Goal: Communication & Community: Share content

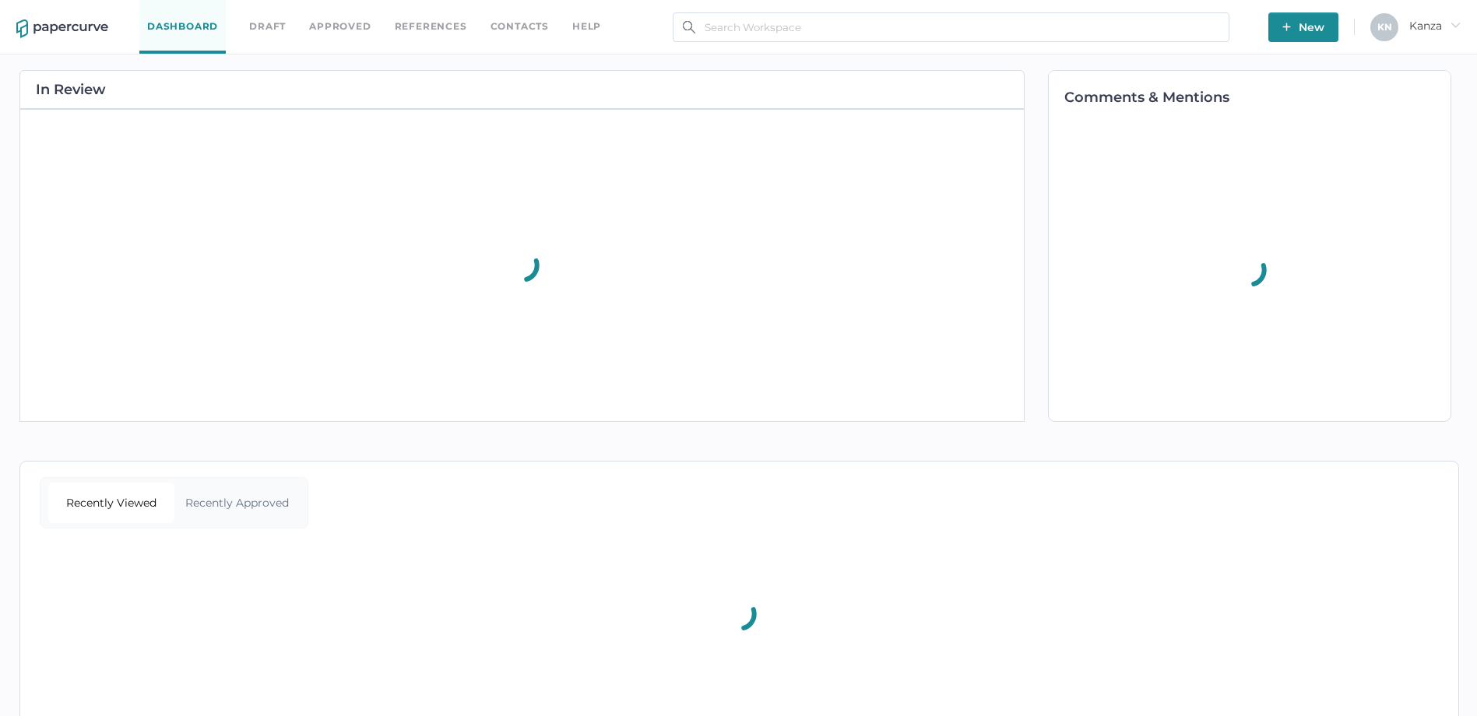
click at [1296, 33] on span "New" at bounding box center [1303, 27] width 42 height 30
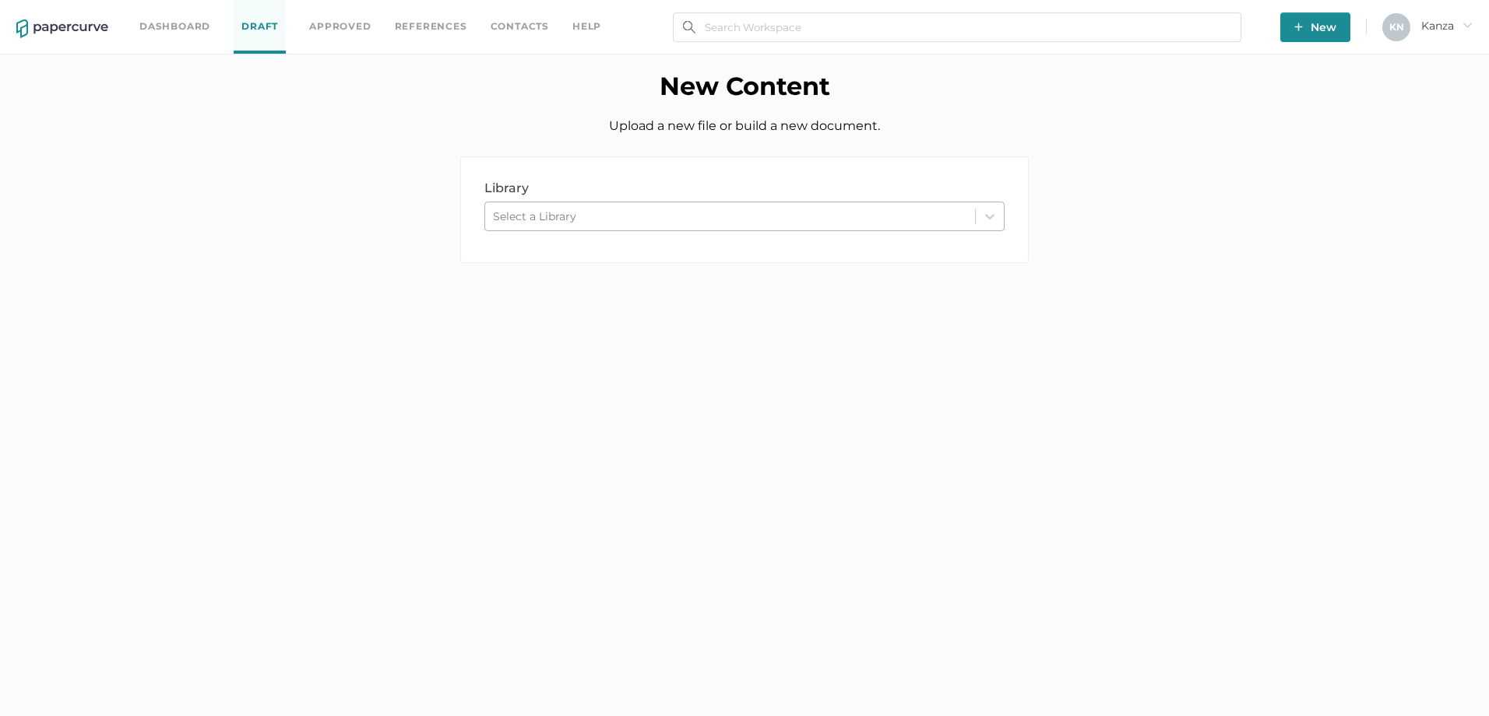
click at [815, 215] on div "Select a Library" at bounding box center [730, 216] width 490 height 23
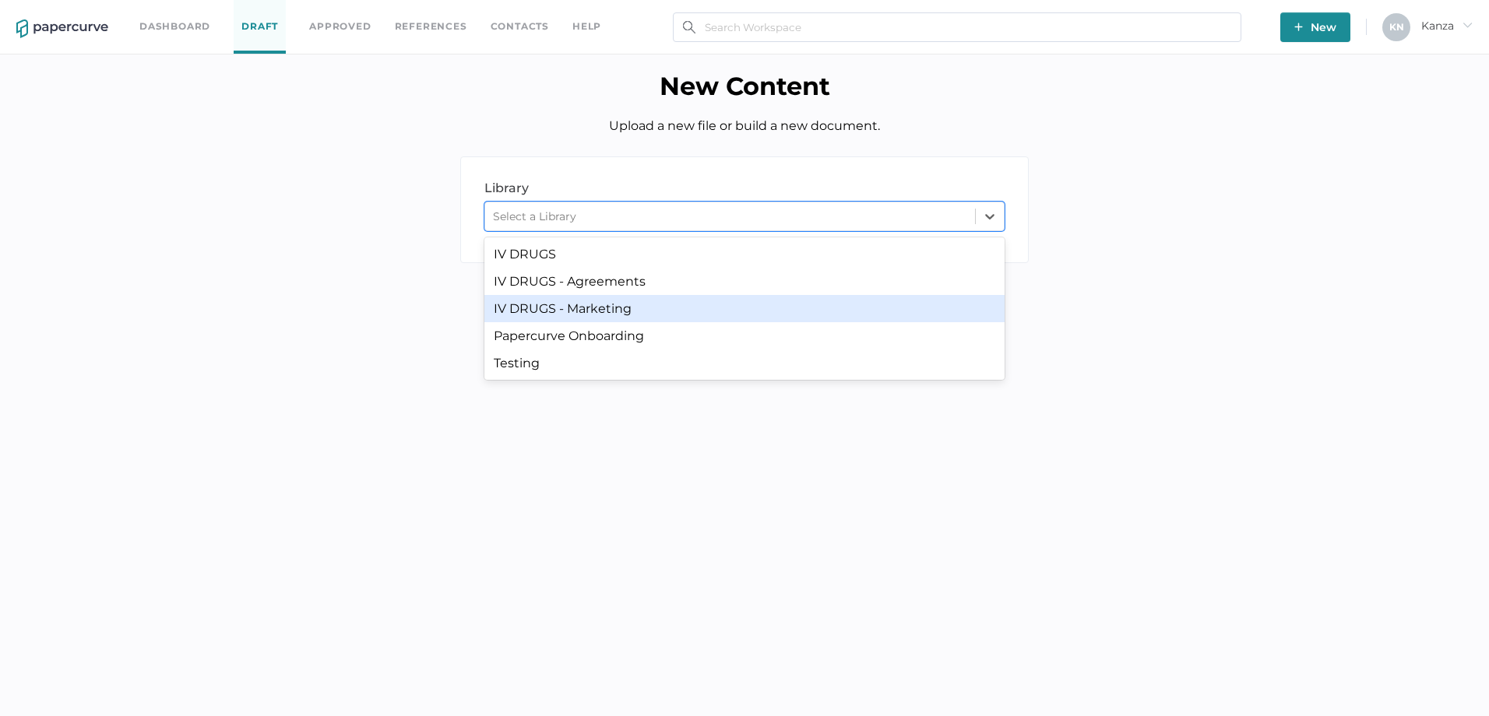
click at [727, 315] on div "IV DRUGS - Marketing" at bounding box center [744, 308] width 520 height 27
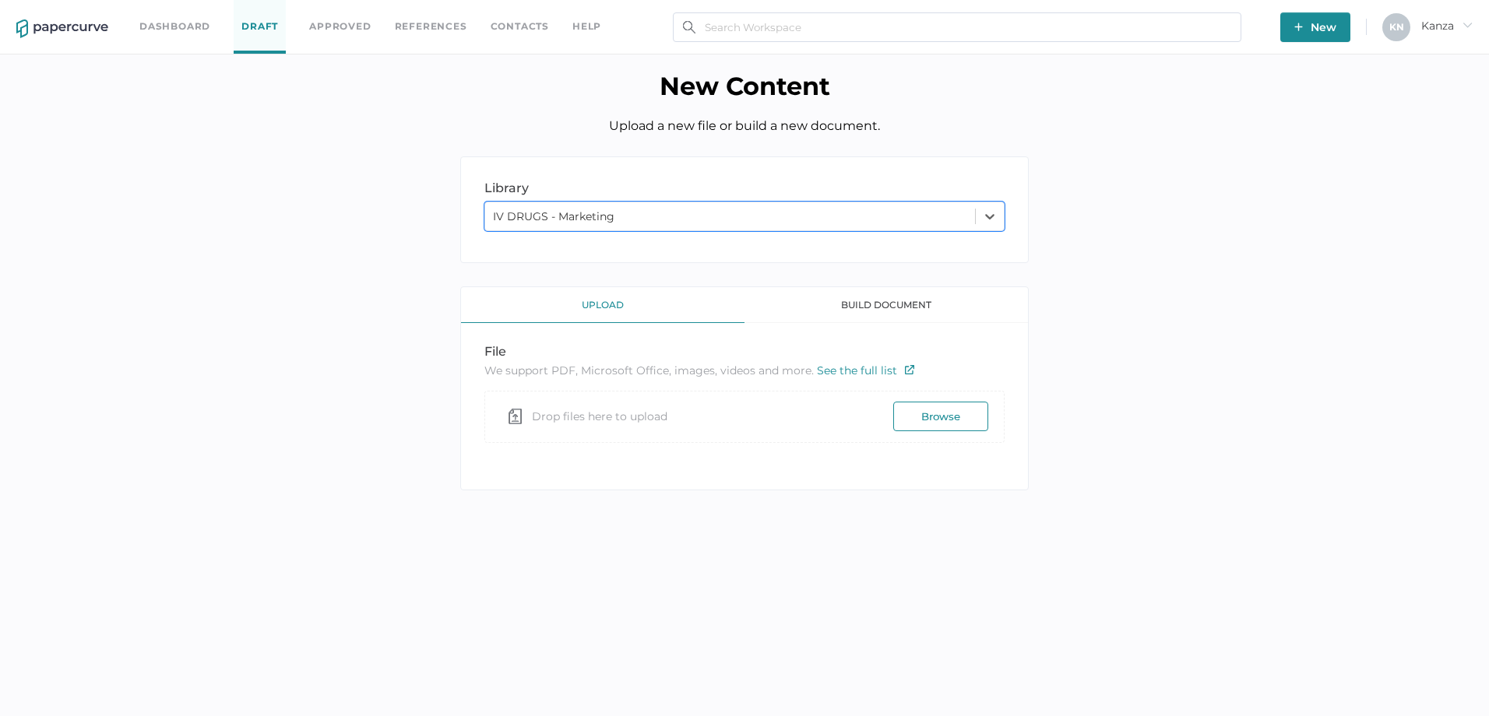
click at [1186, 265] on div "library LIBRARY option IV DRUGS - Marketing, selected. 0 results available. Sel…" at bounding box center [744, 335] width 1465 height 357
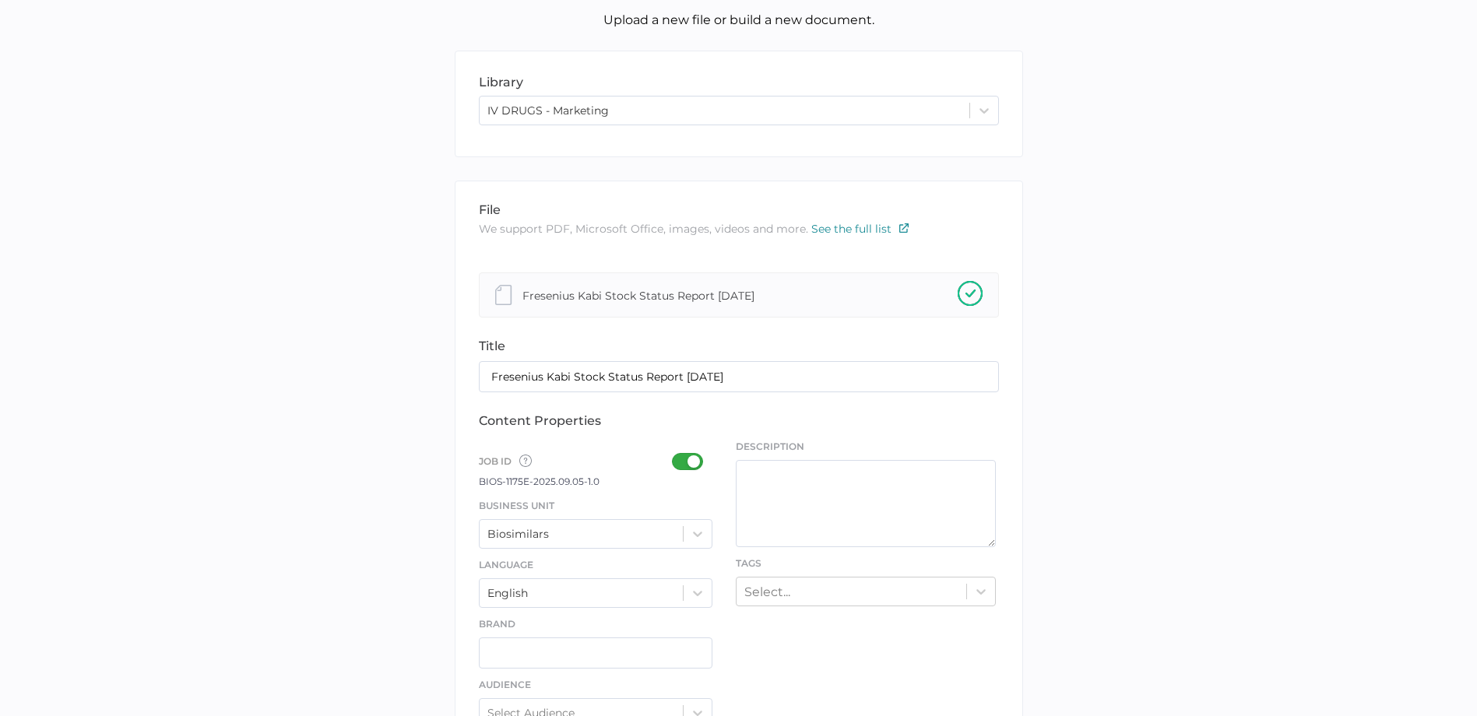
scroll to position [156, 0]
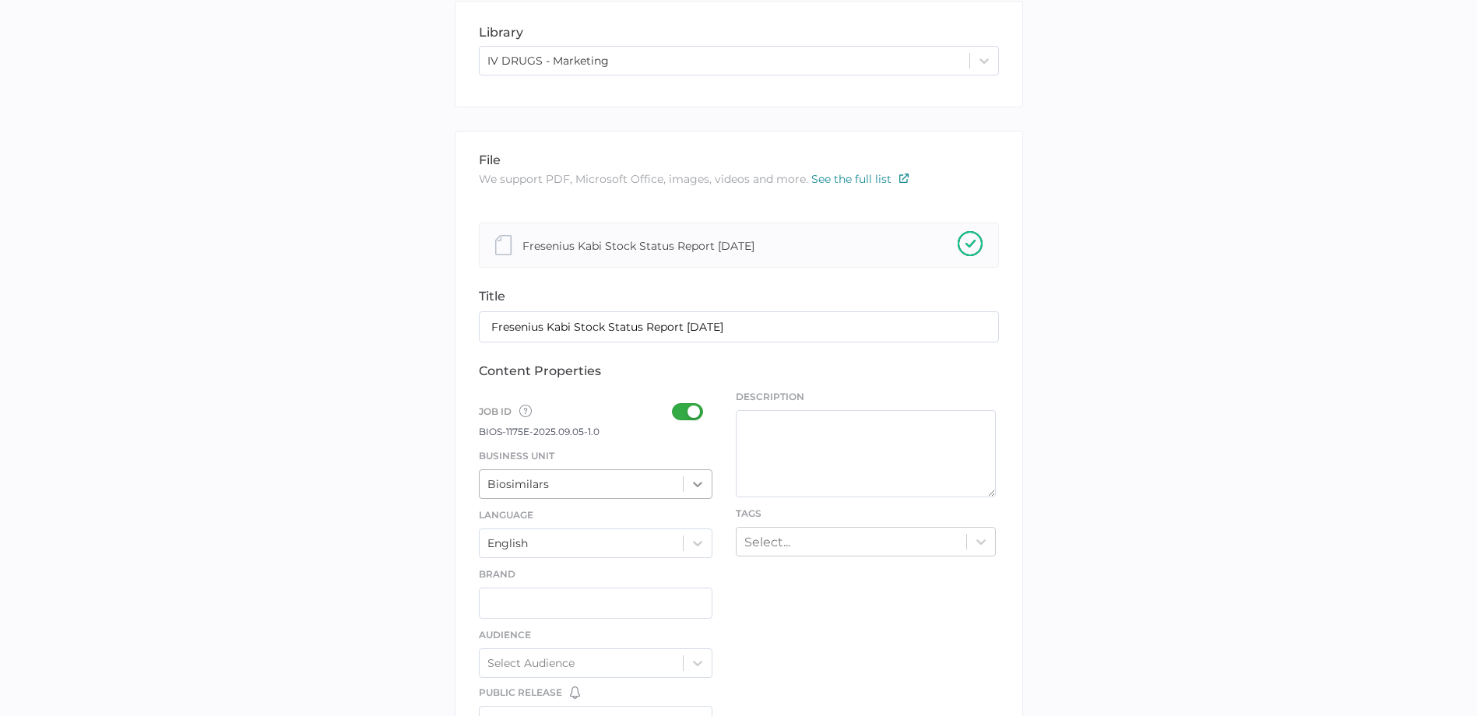
click at [695, 495] on div "Biosimilars" at bounding box center [596, 485] width 234 height 30
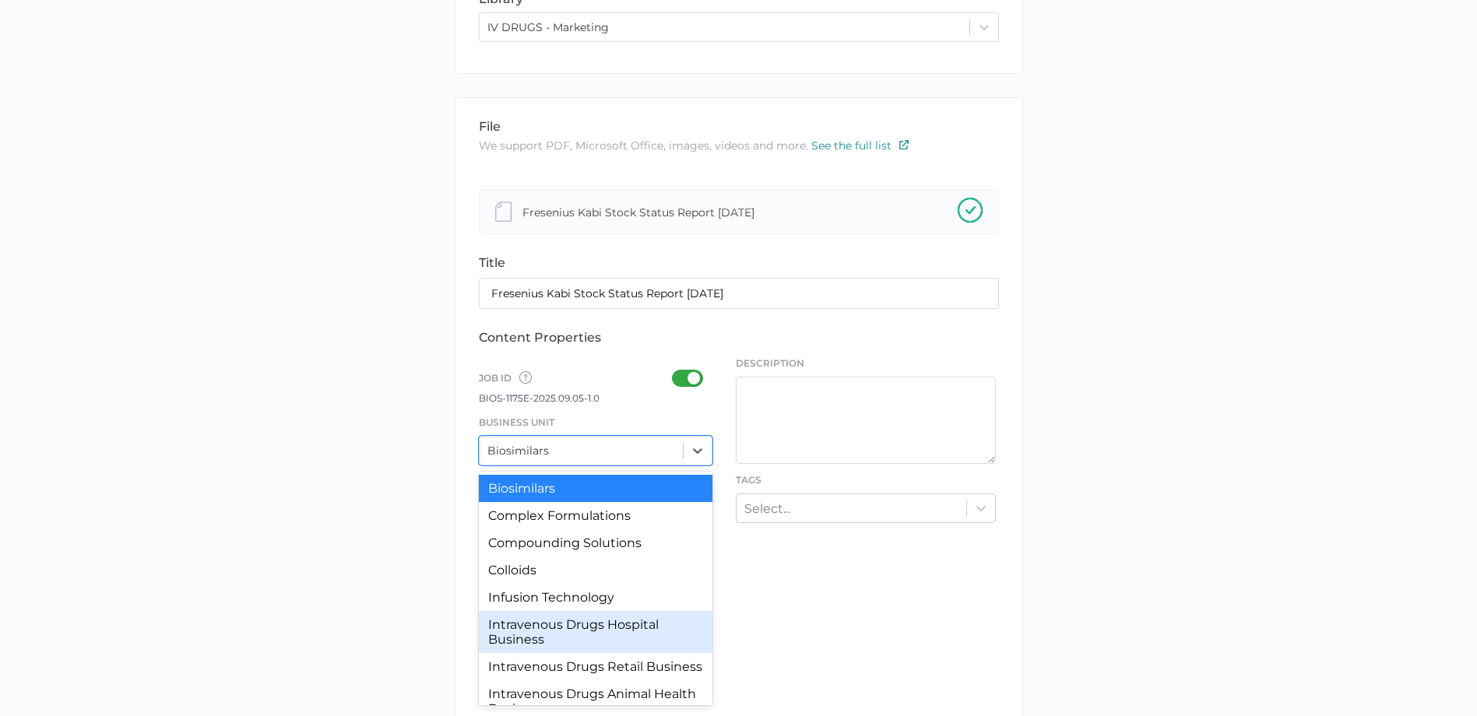
click at [601, 637] on div "Intravenous Drugs Hospital Business" at bounding box center [596, 632] width 234 height 42
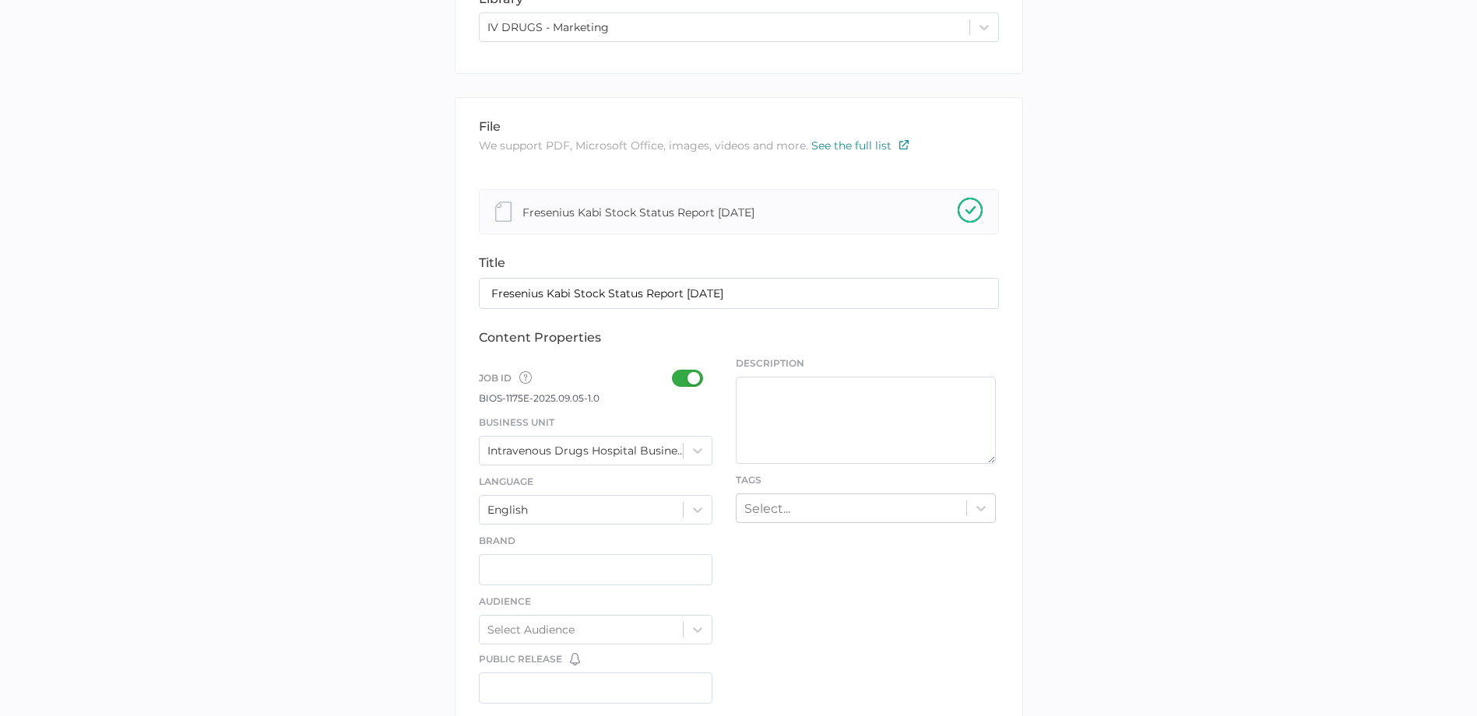
click at [695, 384] on div at bounding box center [692, 378] width 40 height 17
click at [675, 372] on input "checkbox" at bounding box center [675, 372] width 0 height 0
click at [688, 385] on div at bounding box center [692, 378] width 40 height 17
click at [675, 372] on input "checkbox" at bounding box center [675, 372] width 0 height 0
click at [786, 501] on div "Select..." at bounding box center [866, 509] width 260 height 30
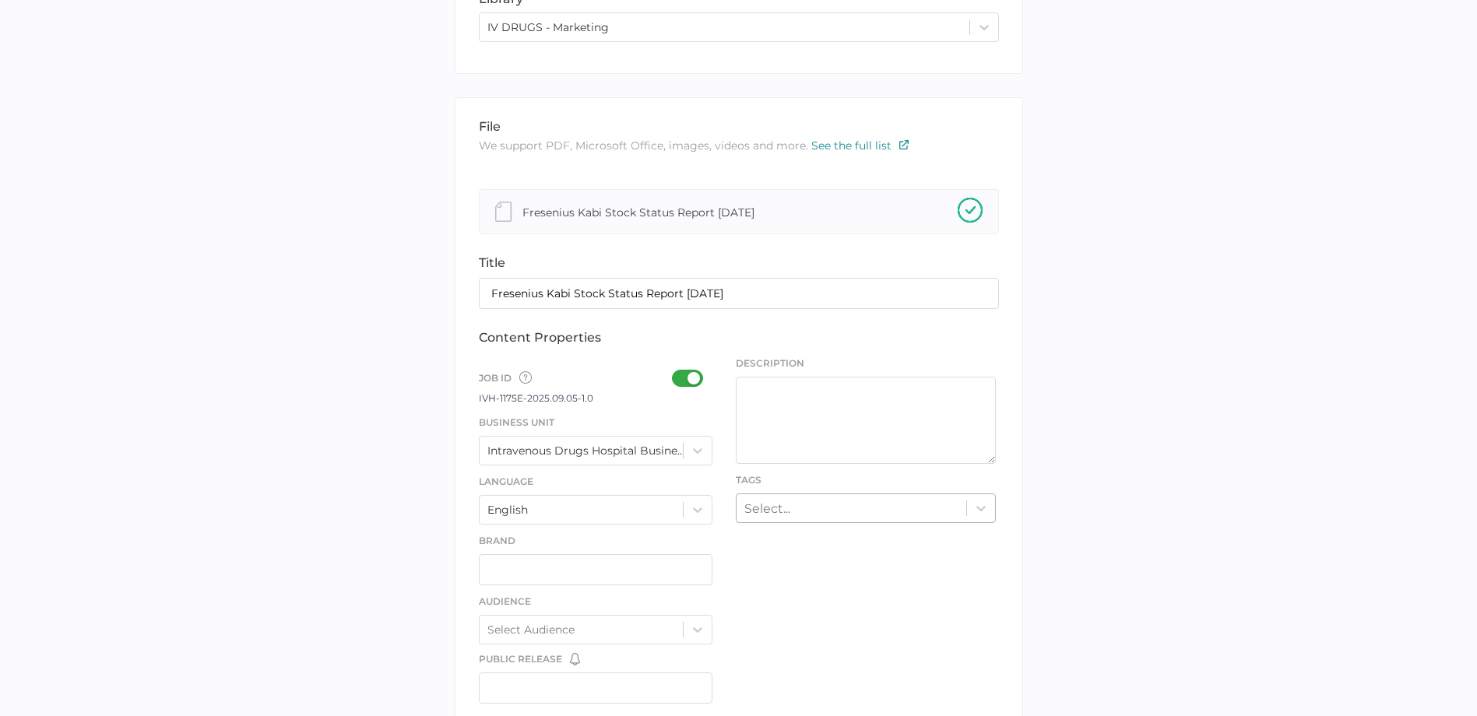
scroll to position [247, 0]
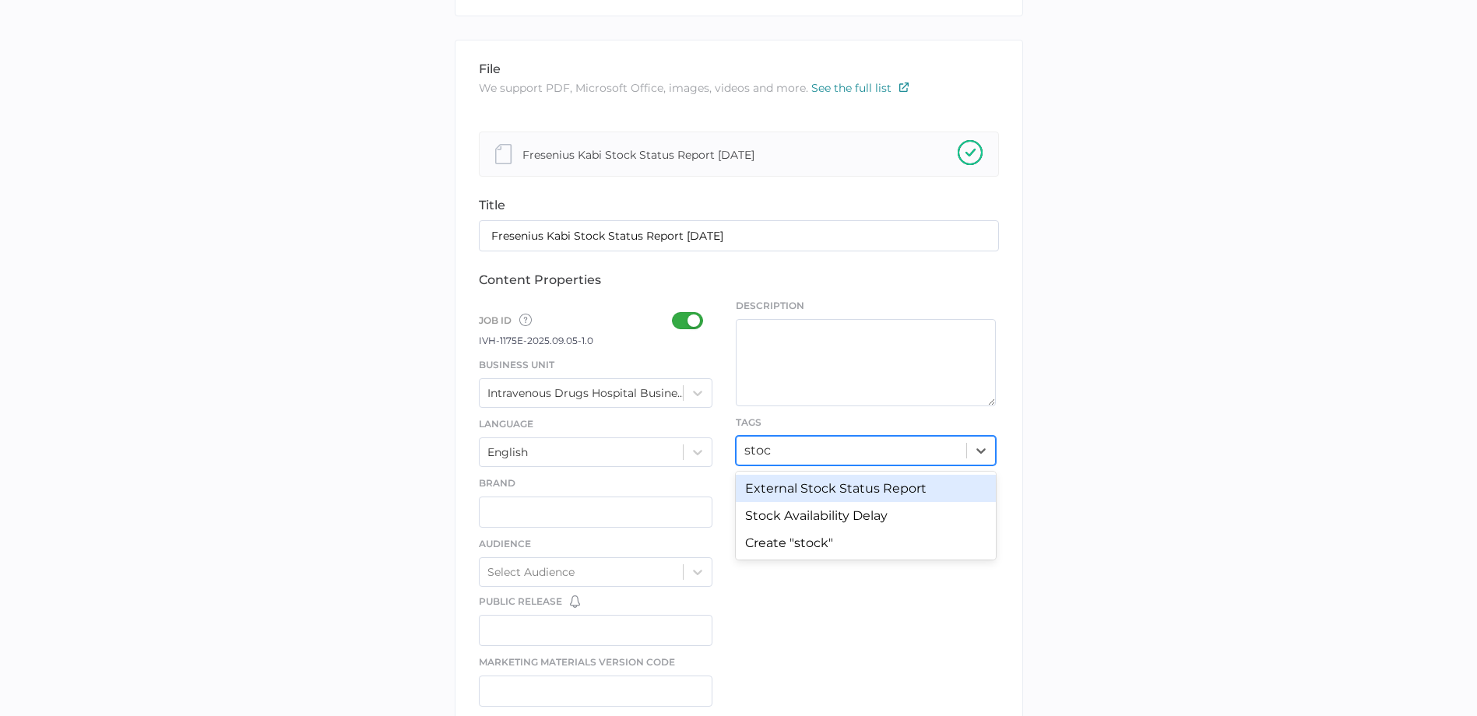
type input "stock"
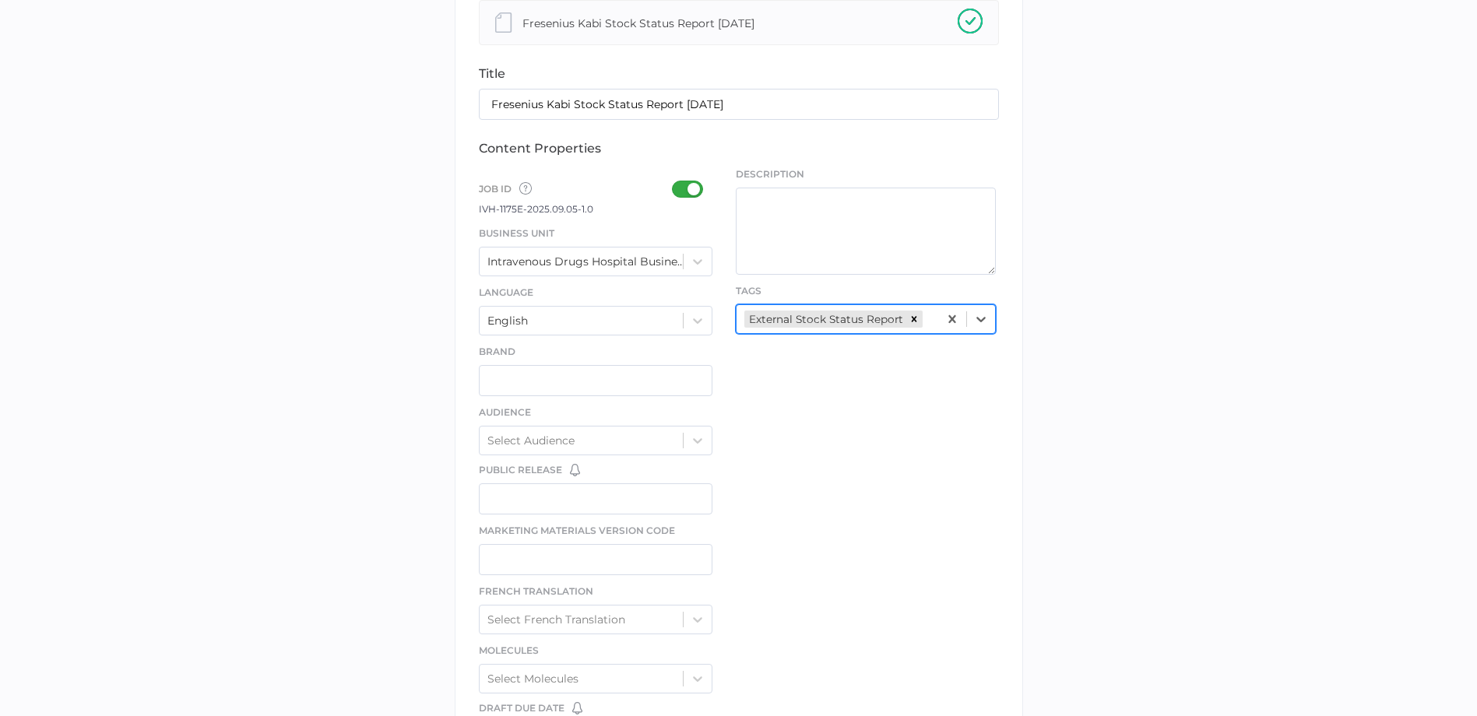
scroll to position [786, 0]
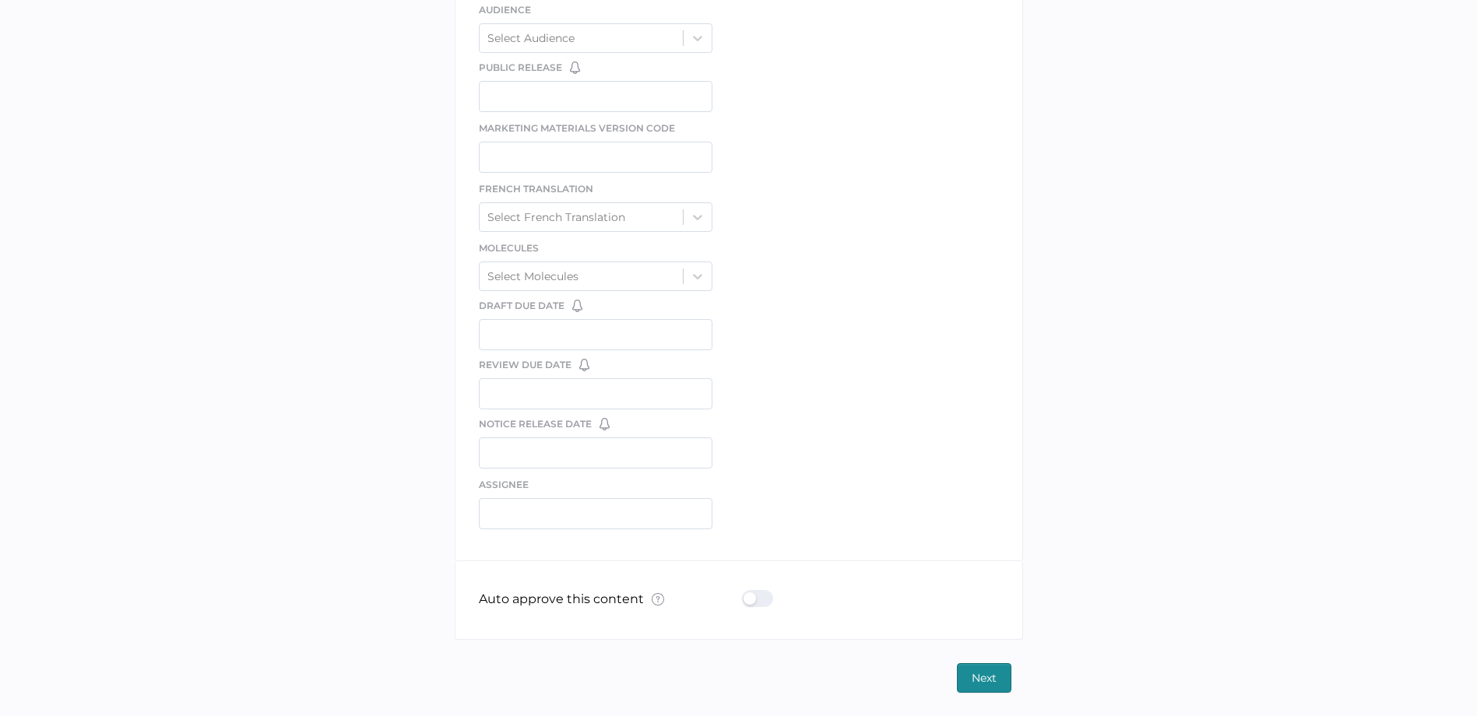
click at [765, 594] on div at bounding box center [762, 598] width 40 height 17
click at [745, 593] on input "checkbox" at bounding box center [745, 593] width 0 height 0
click at [1007, 682] on button "Next" at bounding box center [984, 678] width 55 height 30
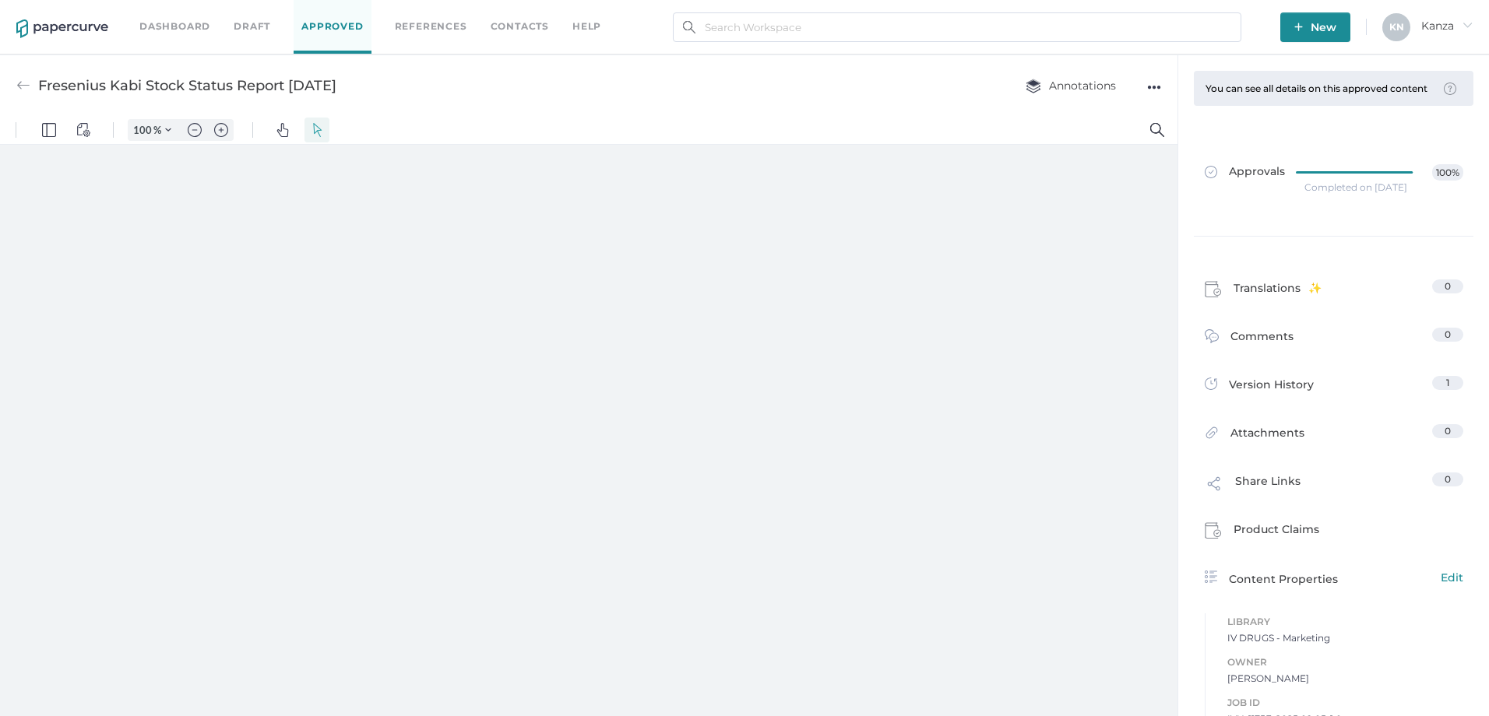
type input "107"
drag, startPoint x: 378, startPoint y: 91, endPoint x: 35, endPoint y: 84, distance: 343.5
click at [35, 84] on div "Fresenius Kabi Stock Status Report 09.05.2025 Annotations ●●●" at bounding box center [588, 86] width 1177 height 62
copy div "Fresenius Kabi Stock Status Report 09.05.2025"
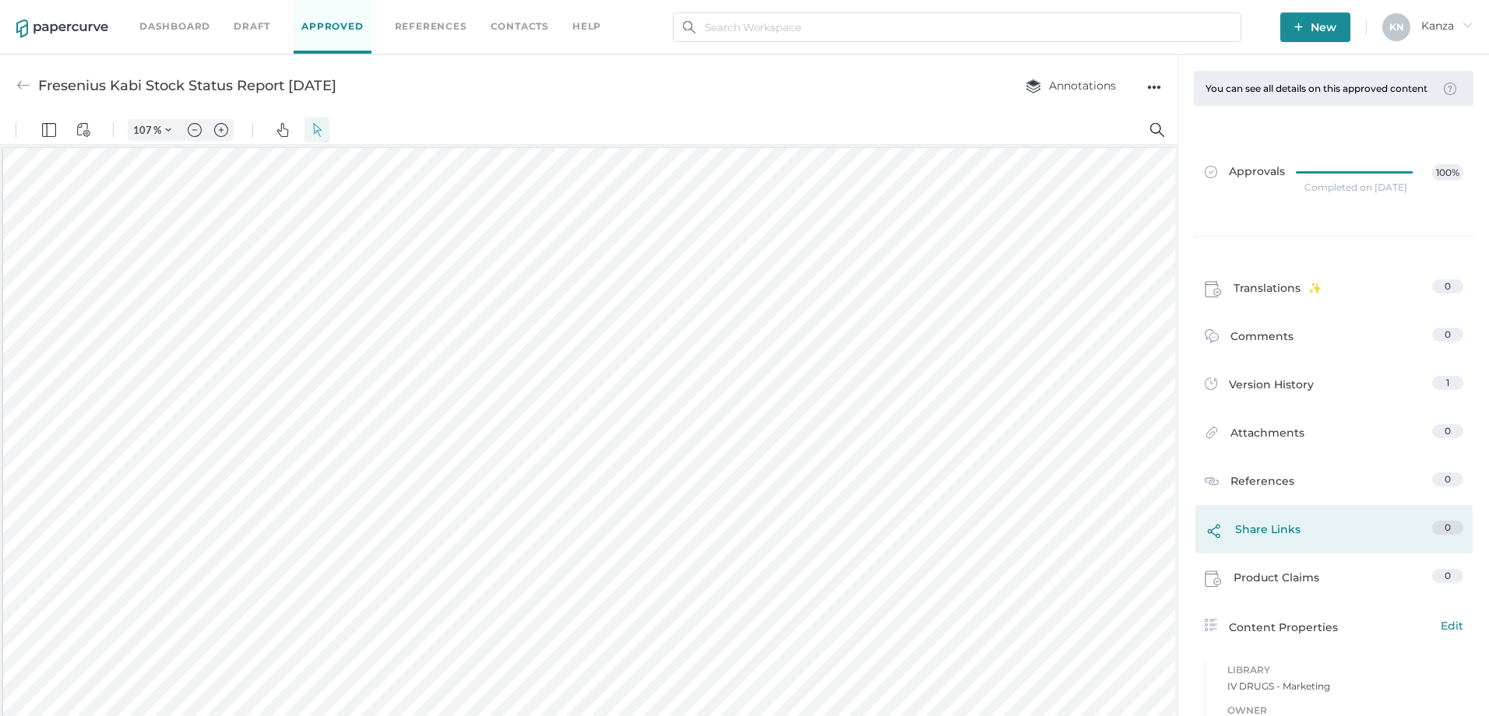
click at [1282, 547] on span "Share Links" at bounding box center [1267, 534] width 65 height 26
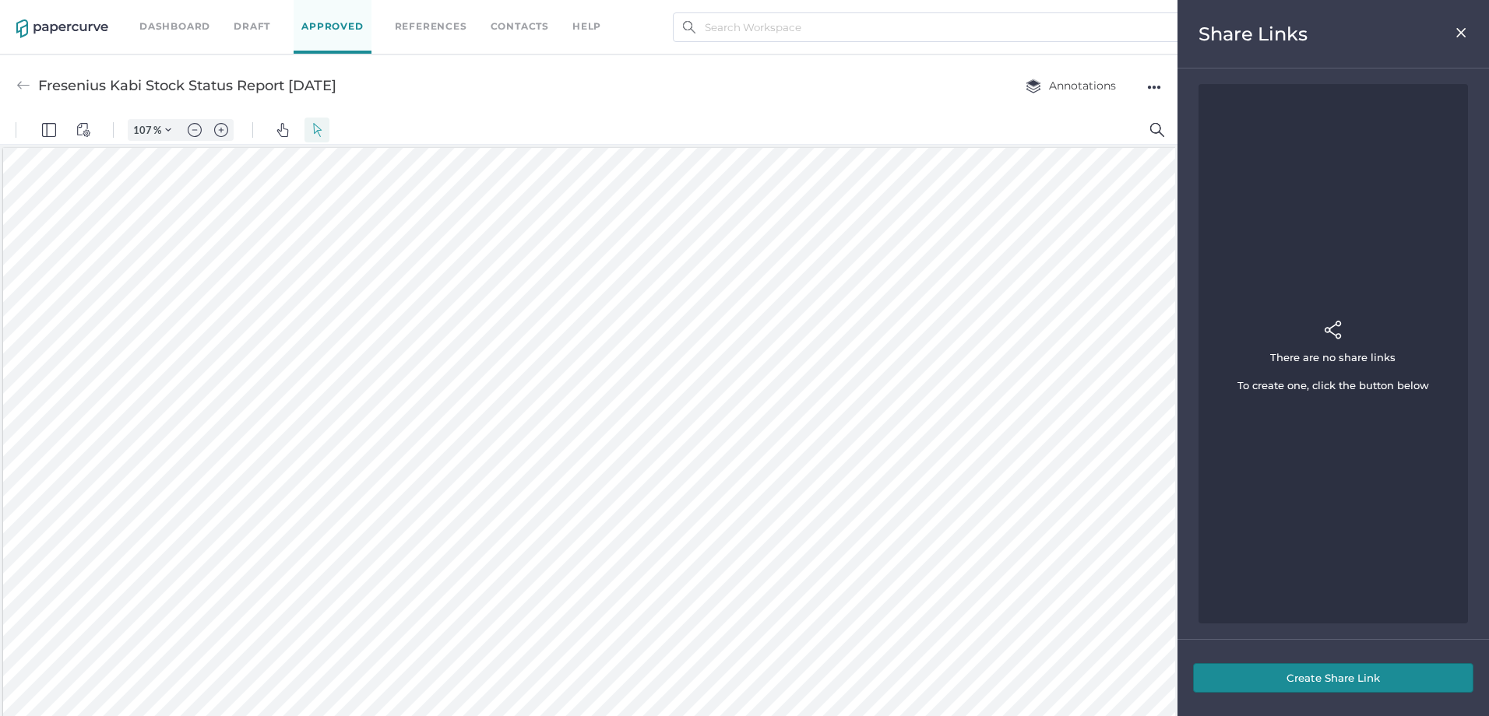
click at [1266, 686] on button "Create Share Link" at bounding box center [1333, 678] width 280 height 30
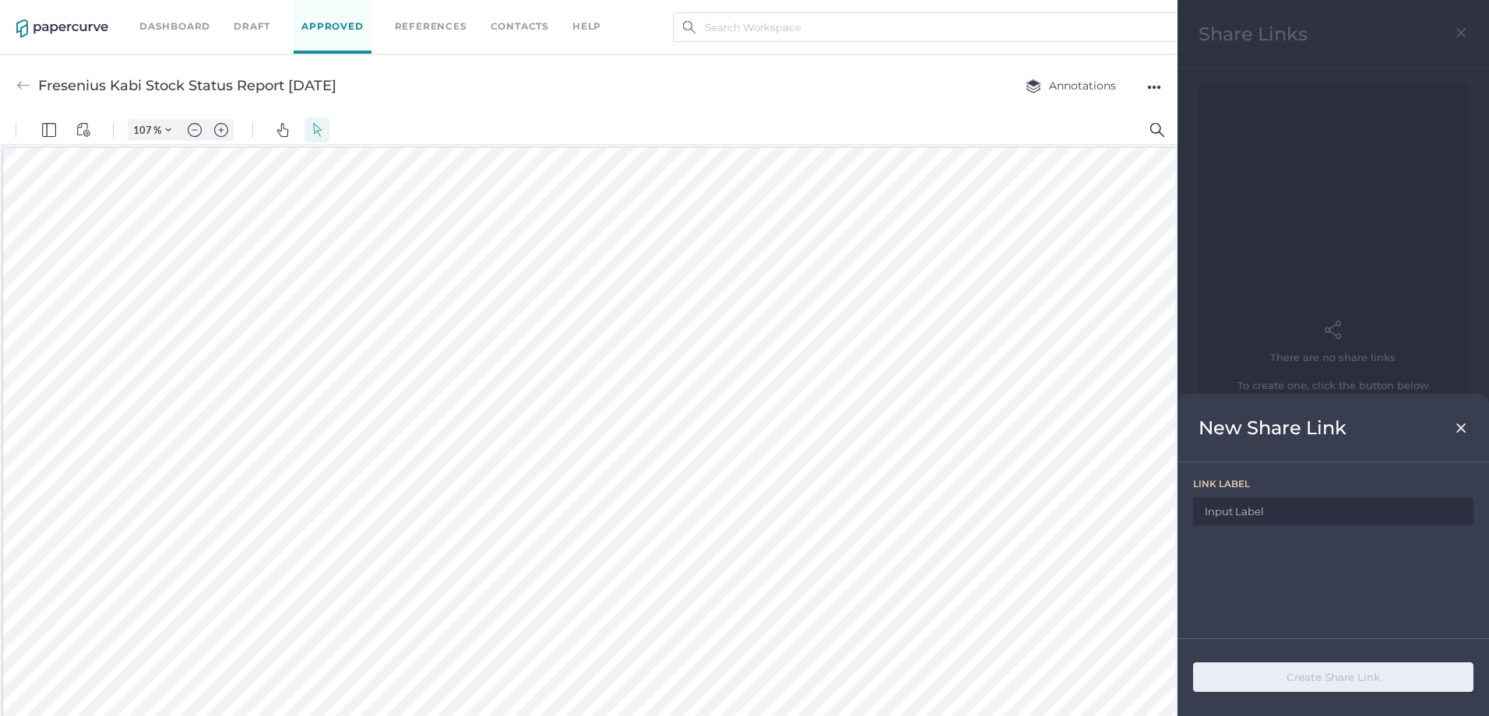
click at [1278, 517] on input at bounding box center [1333, 512] width 280 height 28
paste input "Fresenius Kabi Stock Status Report 09.05.2025"
type input "Fresenius Kabi Stock Status Report 09.05.2025"
click at [1350, 675] on button "Create Share Link" at bounding box center [1333, 678] width 280 height 30
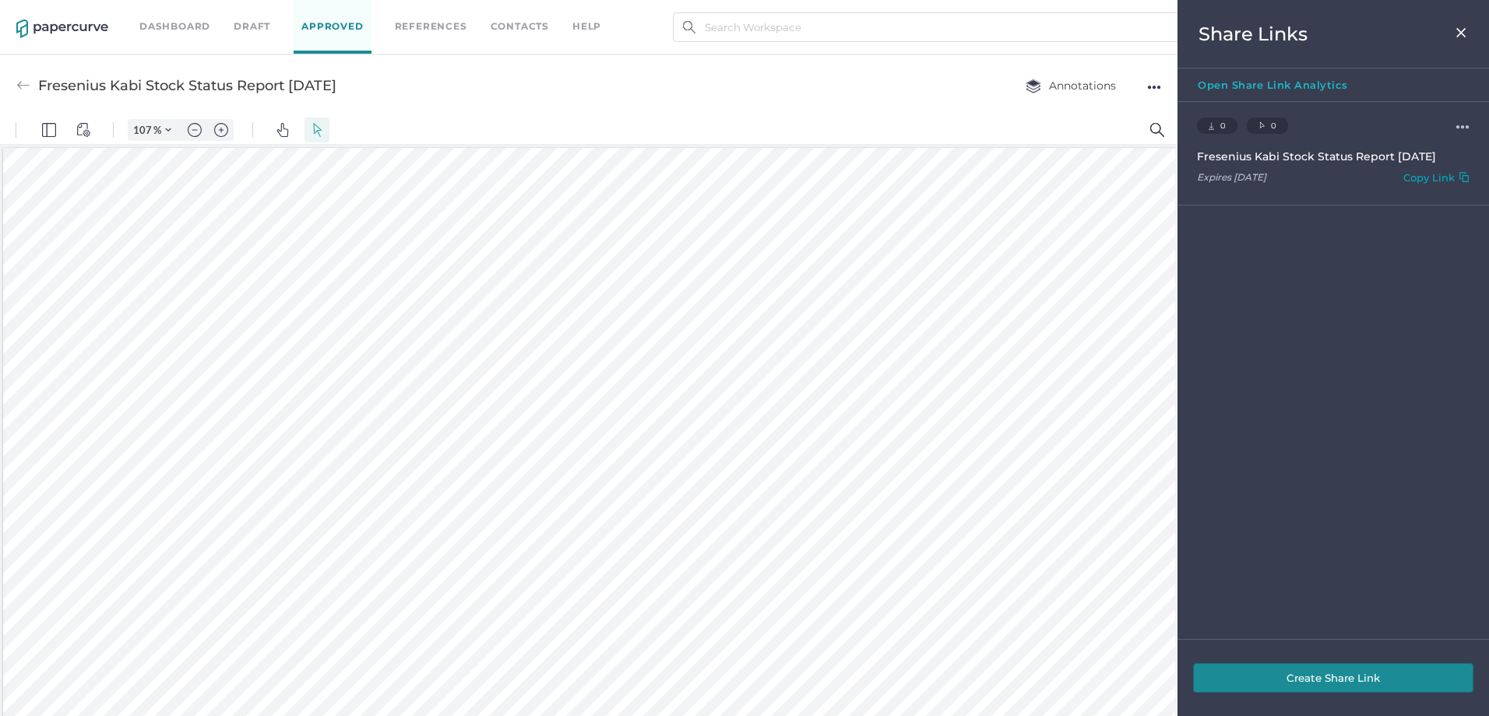
click at [1414, 171] on div "0 Downloads 0 Clicks ●●● Fresenius Kabi Stock Status Report 09.05.2025 Expires …" at bounding box center [1332, 154] width 311 height 104
click at [1413, 176] on div "Copy Link" at bounding box center [1428, 180] width 51 height 18
click at [1466, 30] on img at bounding box center [1461, 32] width 13 height 12
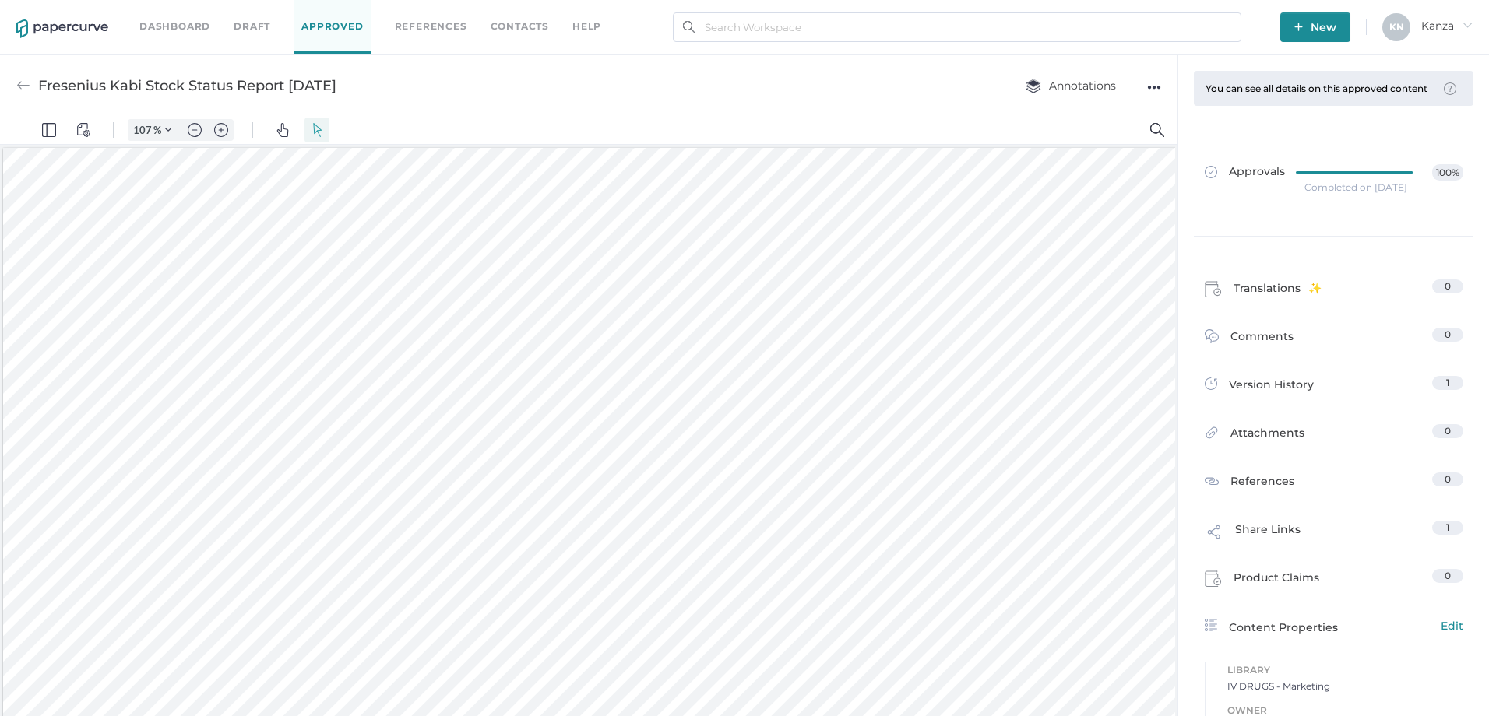
click at [1328, 33] on span "New" at bounding box center [1315, 27] width 42 height 30
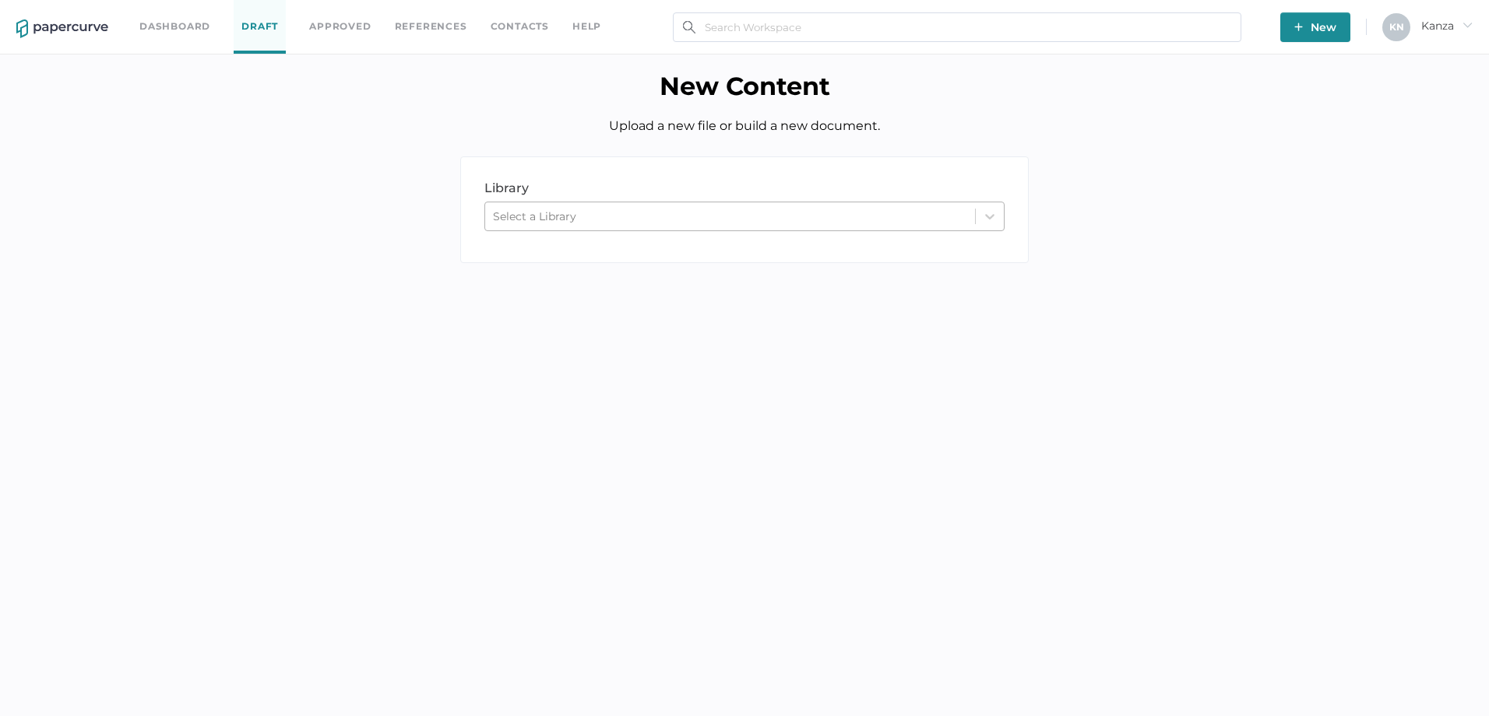
click at [538, 209] on div "Select a Library" at bounding box center [534, 216] width 83 height 14
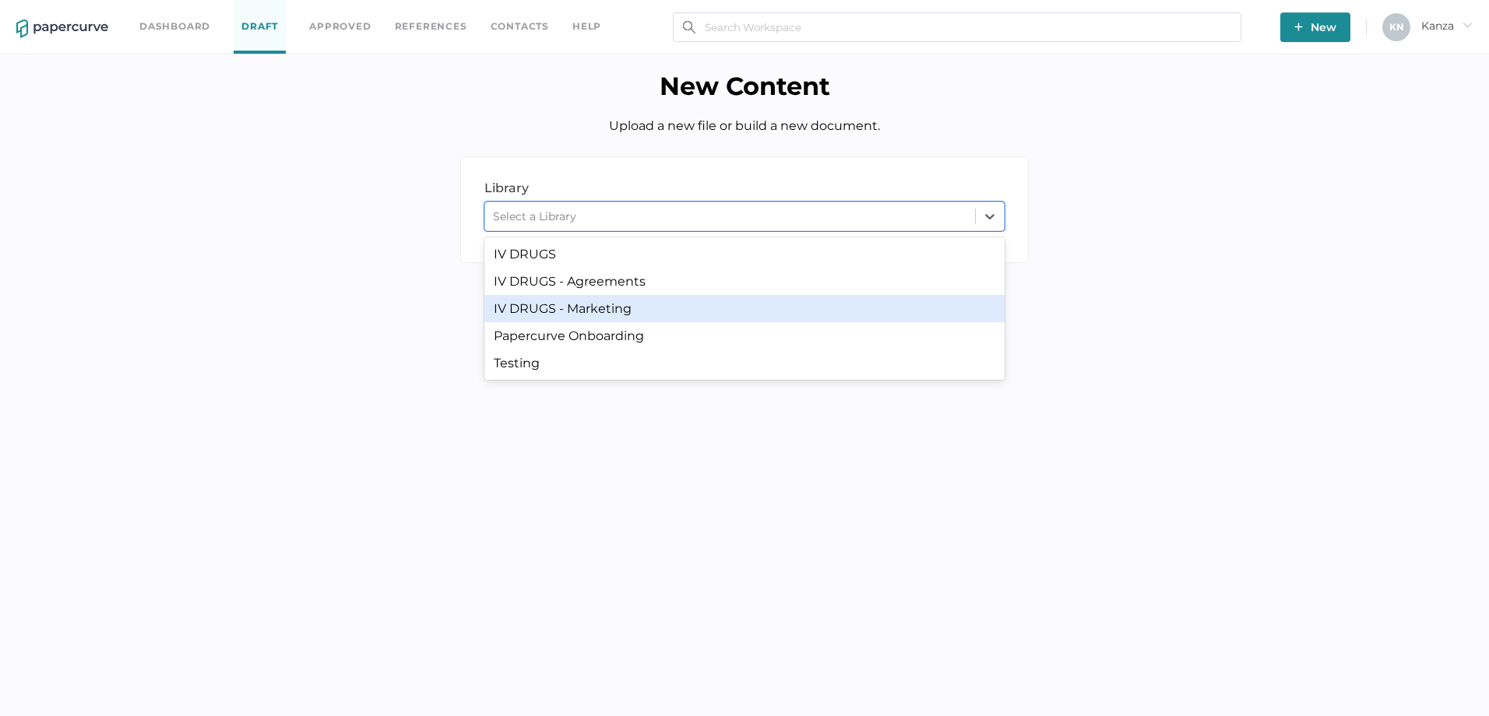
click at [561, 306] on div "IV DRUGS - Marketing" at bounding box center [744, 308] width 520 height 27
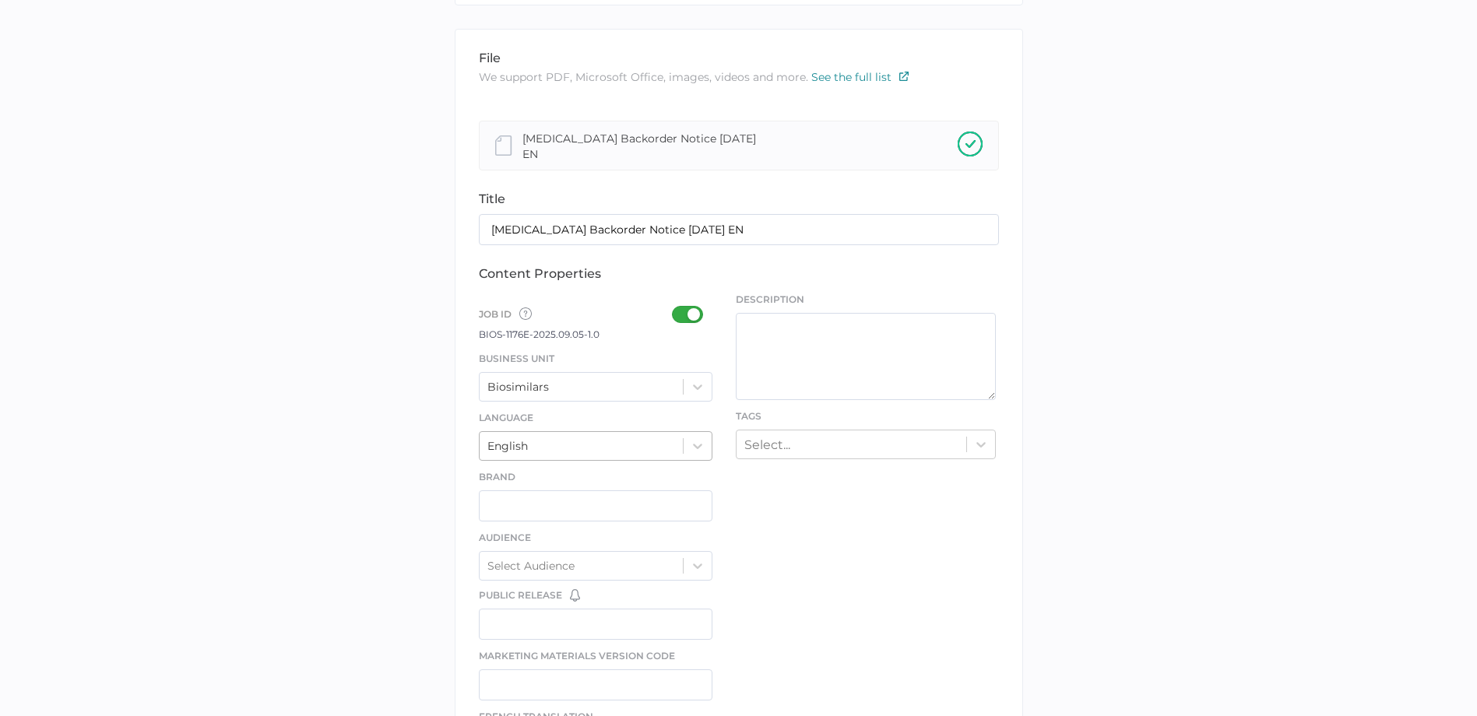
scroll to position [311, 0]
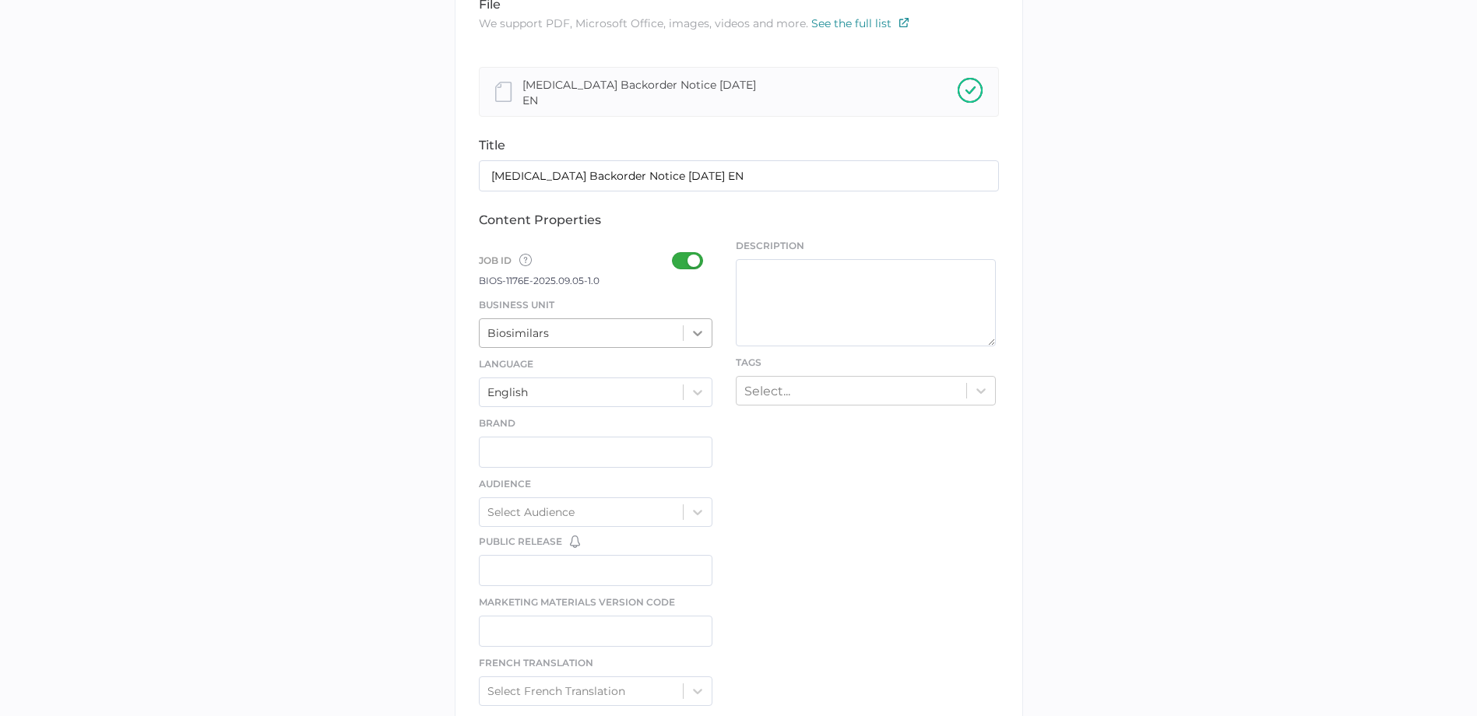
click at [707, 322] on div at bounding box center [698, 333] width 28 height 28
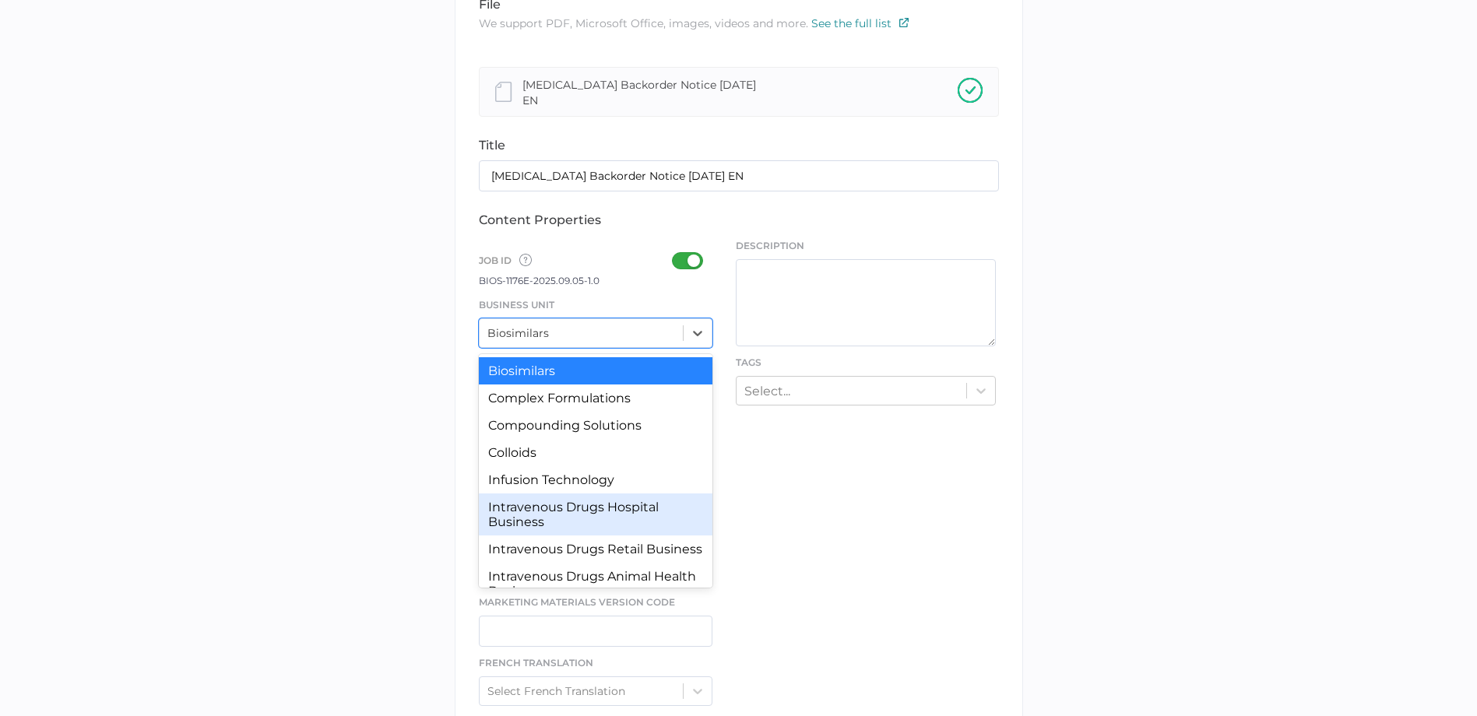
click at [612, 500] on div "Intravenous Drugs Hospital Business" at bounding box center [596, 515] width 234 height 42
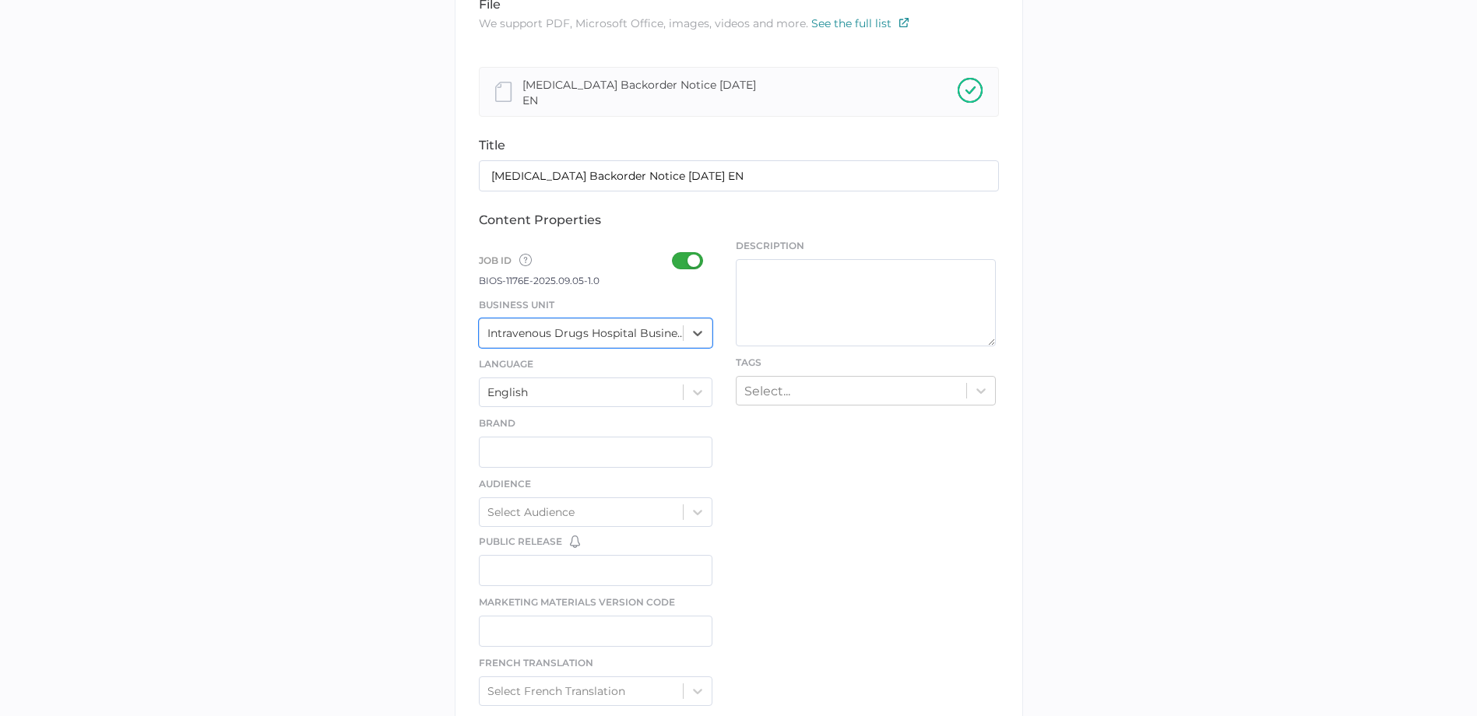
click at [691, 240] on div "Job ID Job IDs can be disabled × If a Job ID is not required for specific conte…" at bounding box center [596, 625] width 234 height 772
click at [690, 252] on div at bounding box center [692, 260] width 40 height 17
click at [675, 255] on input "checkbox" at bounding box center [675, 255] width 0 height 0
click at [684, 256] on div at bounding box center [692, 260] width 40 height 17
click at [675, 255] on input "checkbox" at bounding box center [675, 255] width 0 height 0
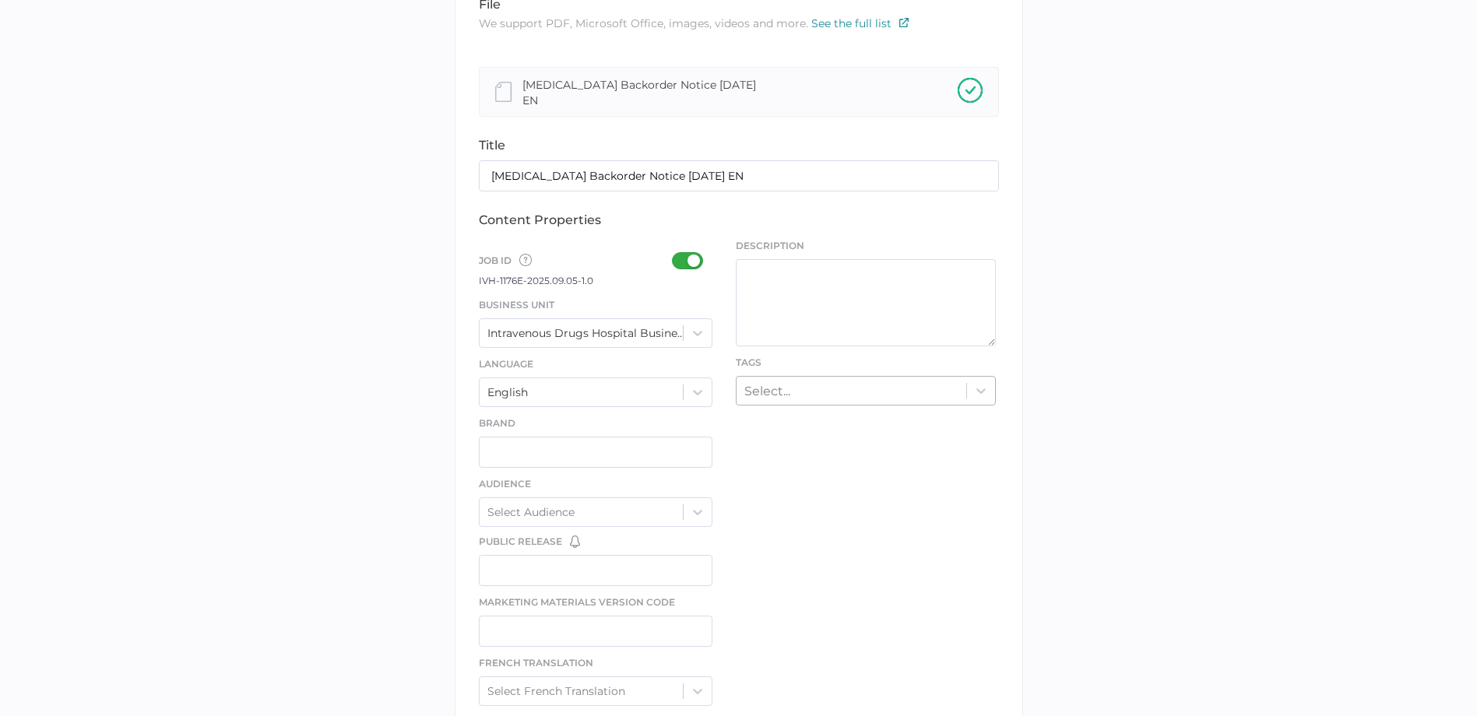
click at [779, 379] on div "Select..." at bounding box center [852, 390] width 230 height 24
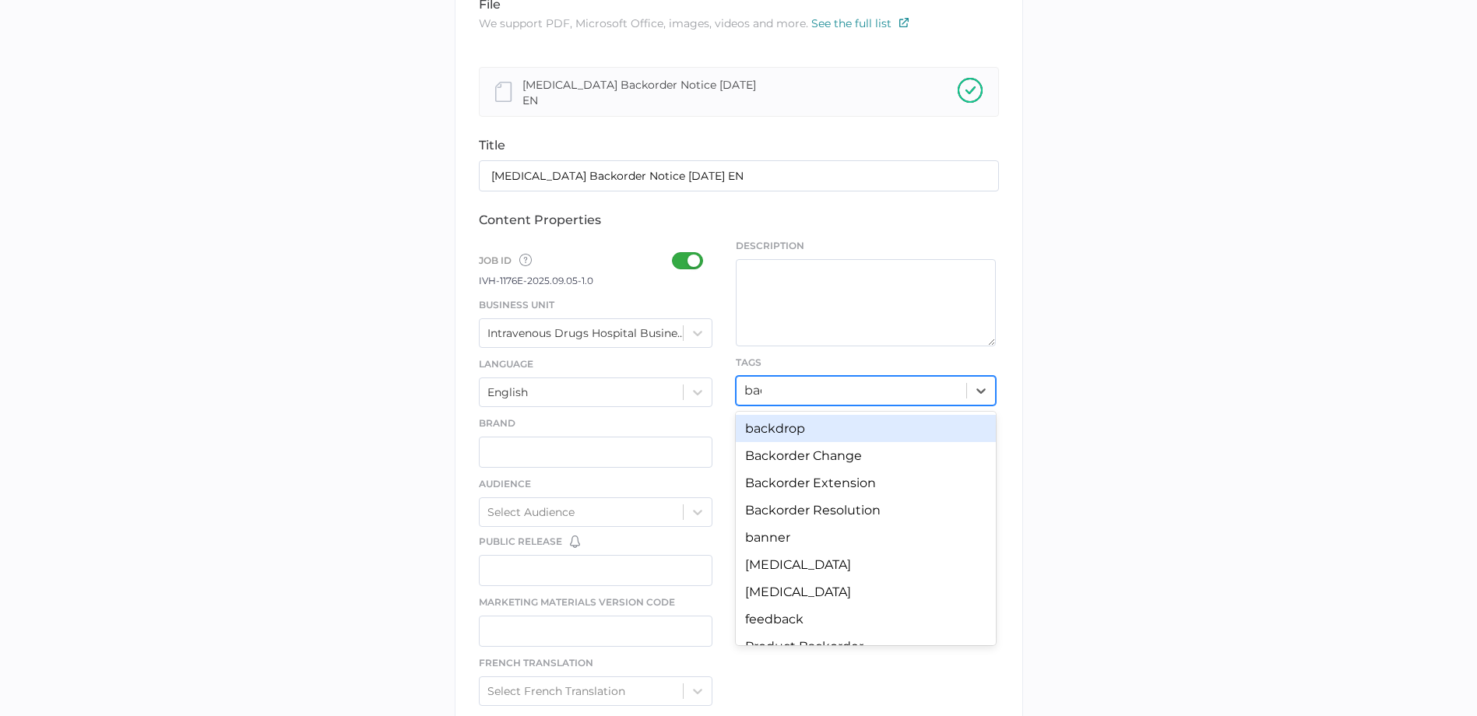
type input "back"
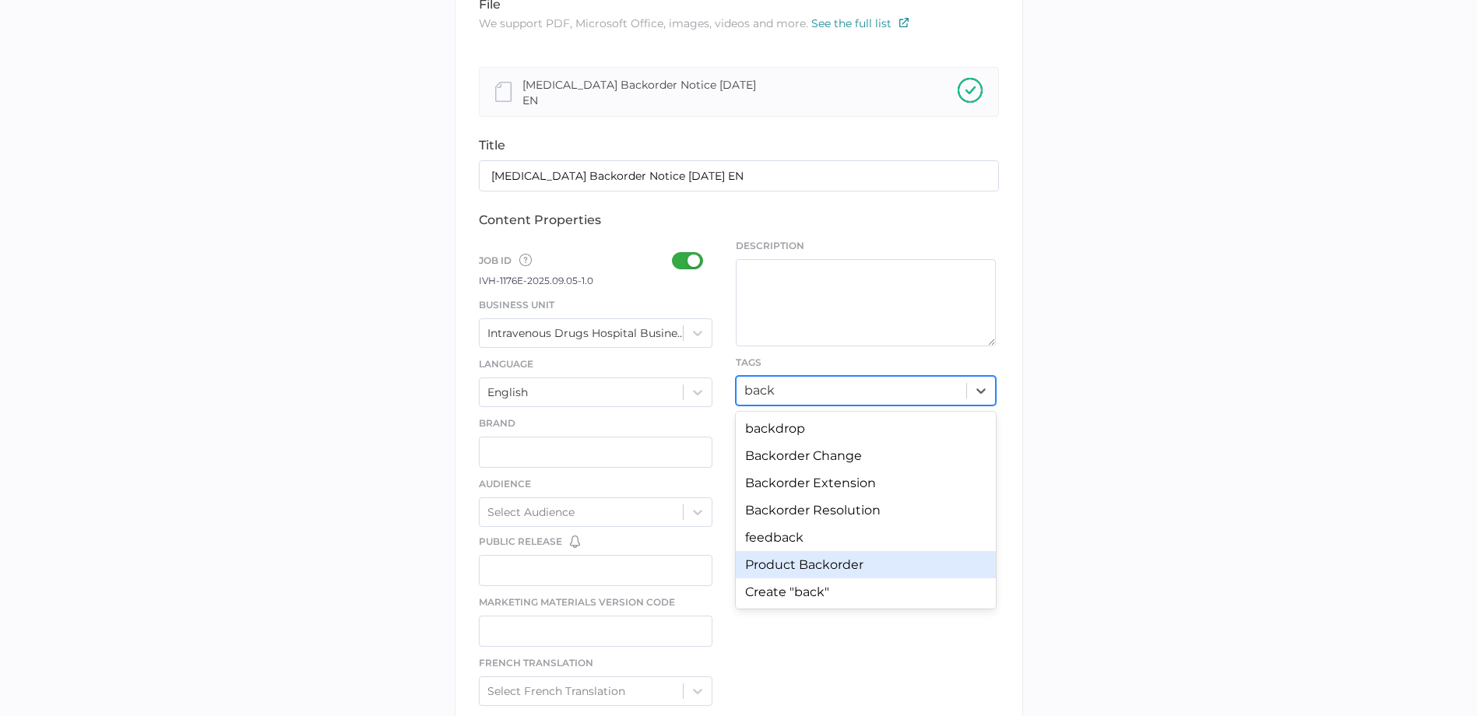
click at [814, 570] on div "Product Backorder" at bounding box center [866, 564] width 260 height 27
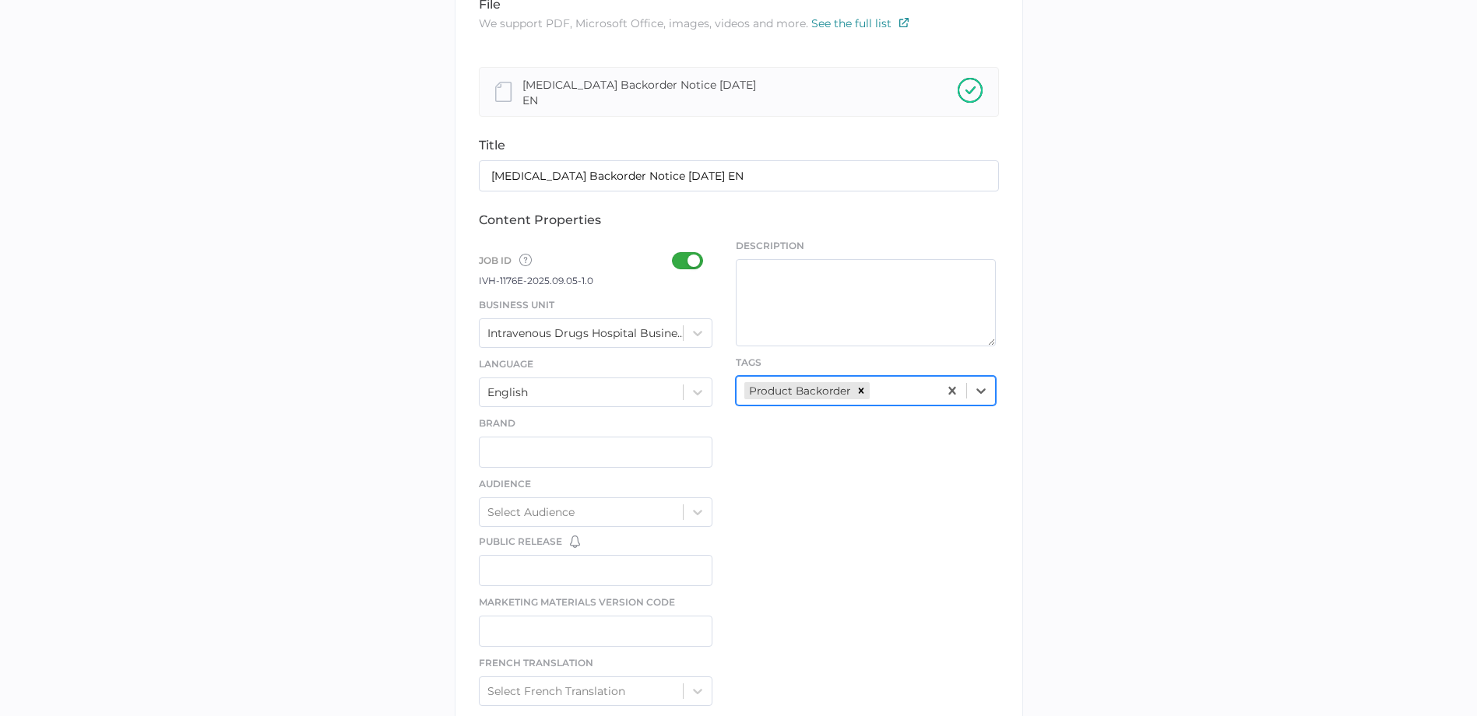
click at [800, 548] on div "file We support PDF, Microsoft Office, images, videos and more. See the full li…" at bounding box center [739, 505] width 568 height 1061
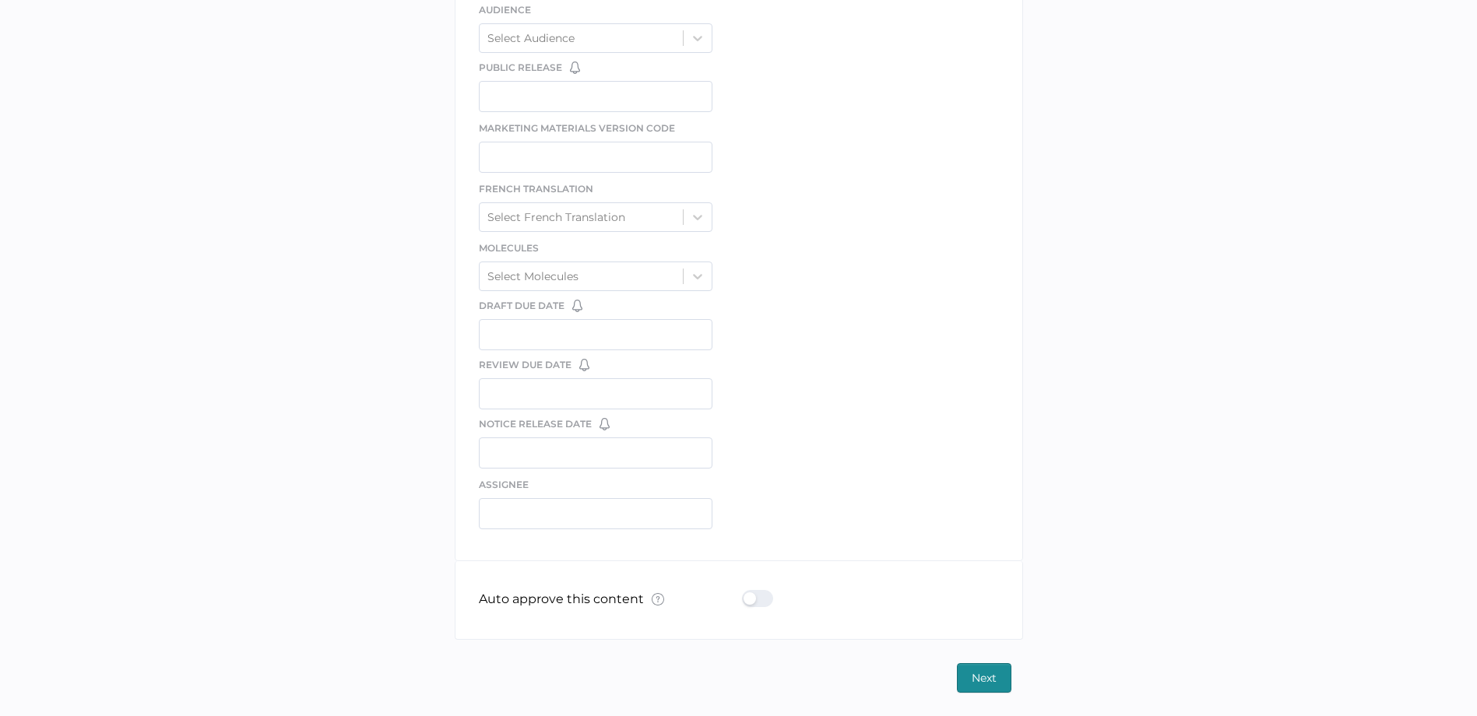
click at [757, 605] on div at bounding box center [762, 598] width 40 height 17
click at [745, 593] on input "checkbox" at bounding box center [745, 593] width 0 height 0
click at [973, 673] on span "Next" at bounding box center [984, 678] width 25 height 28
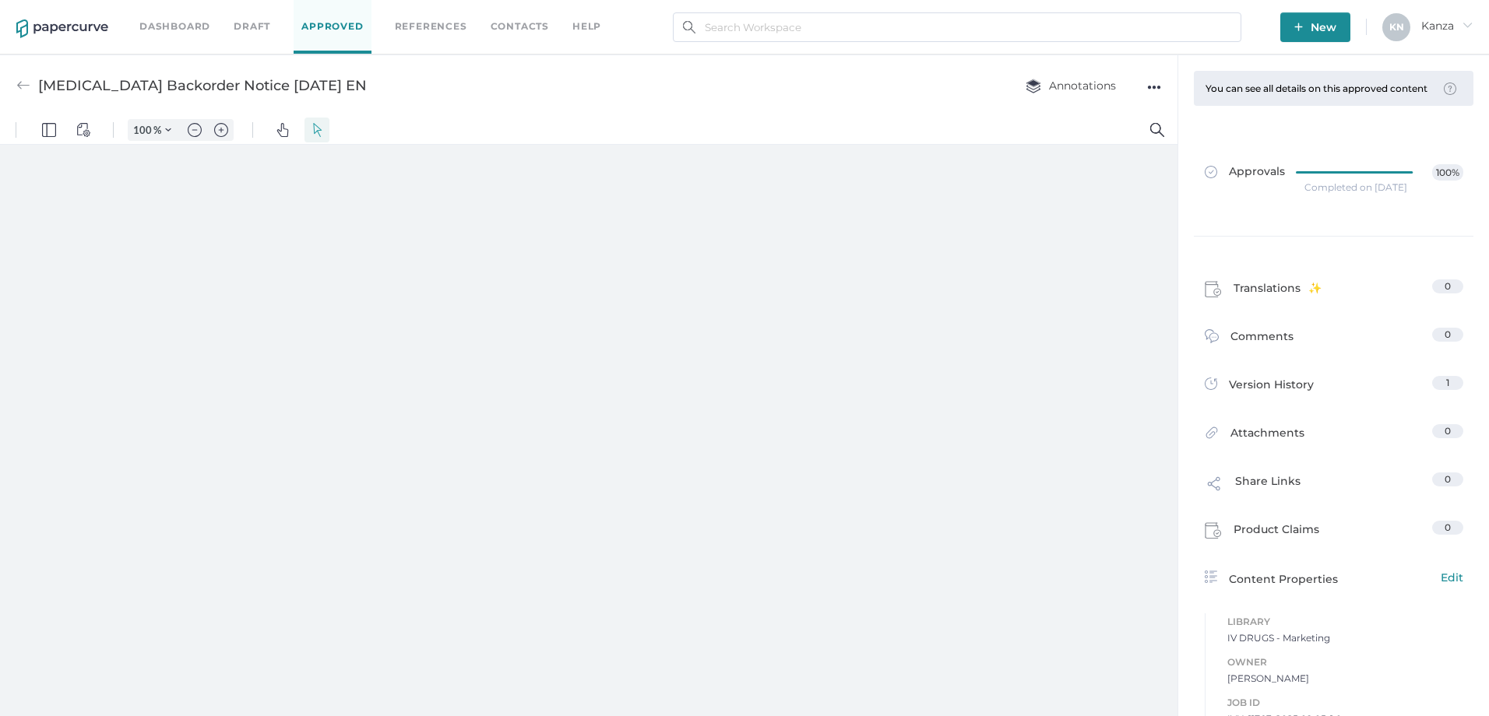
type input "107"
click at [1335, 29] on span "New" at bounding box center [1315, 27] width 42 height 30
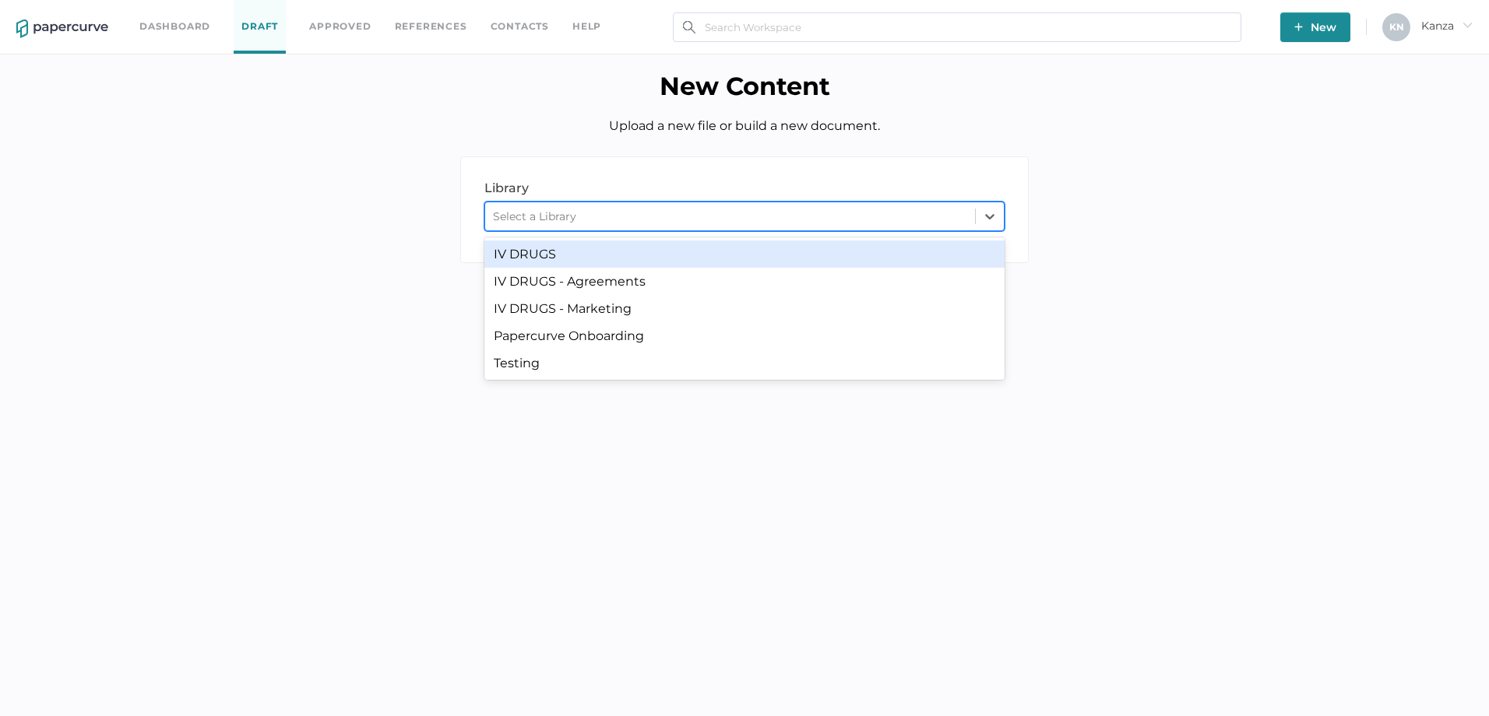
click at [756, 216] on div "Select a Library" at bounding box center [730, 216] width 490 height 23
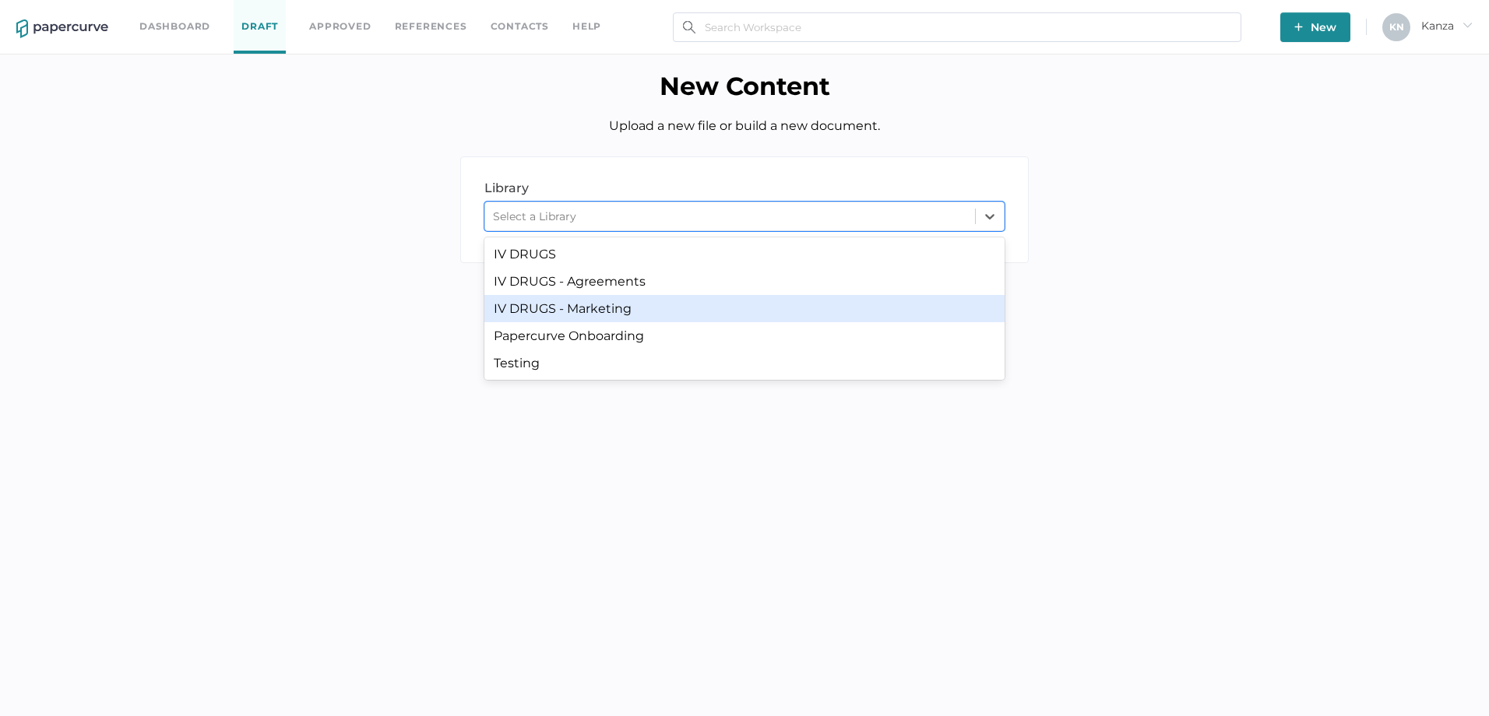
click at [634, 313] on div "IV DRUGS - Marketing" at bounding box center [744, 308] width 520 height 27
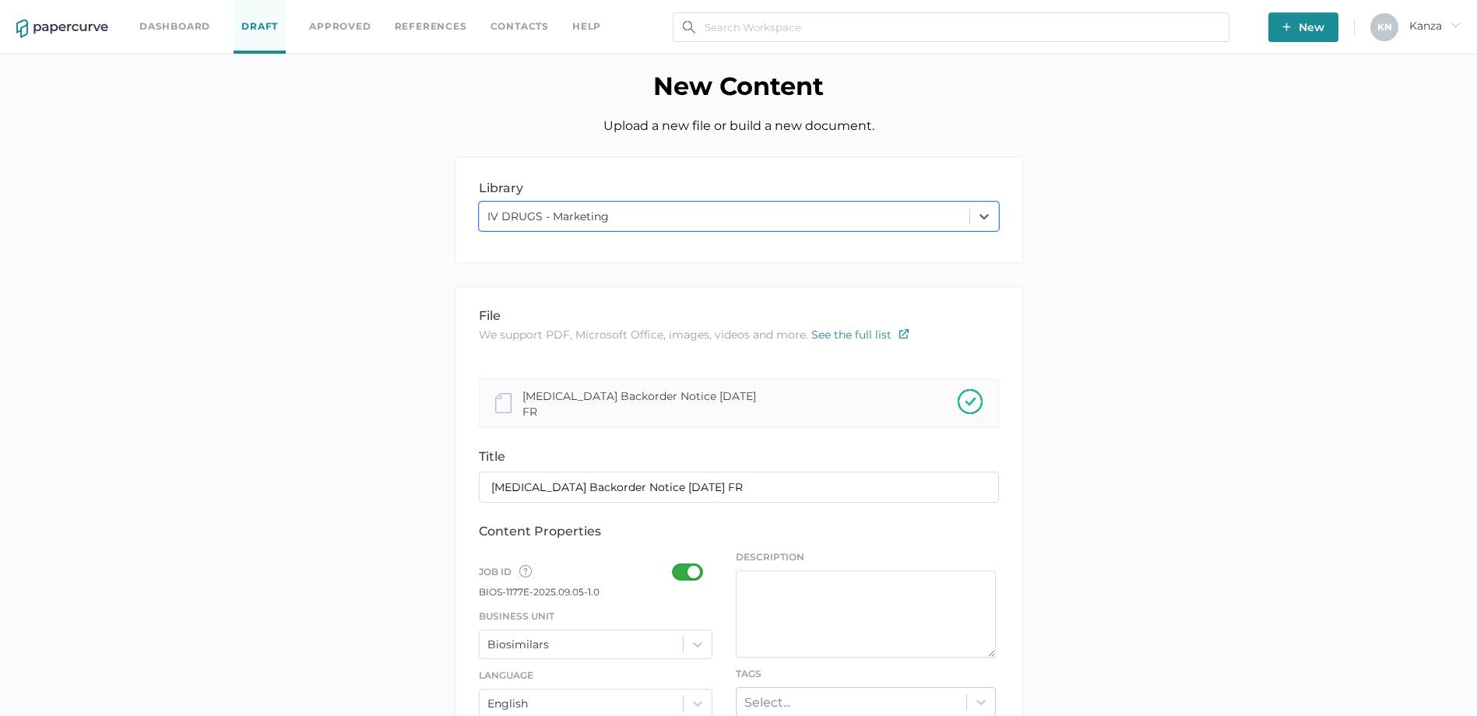
click at [696, 572] on div at bounding box center [692, 572] width 40 height 17
click at [675, 566] on input "checkbox" at bounding box center [675, 566] width 0 height 0
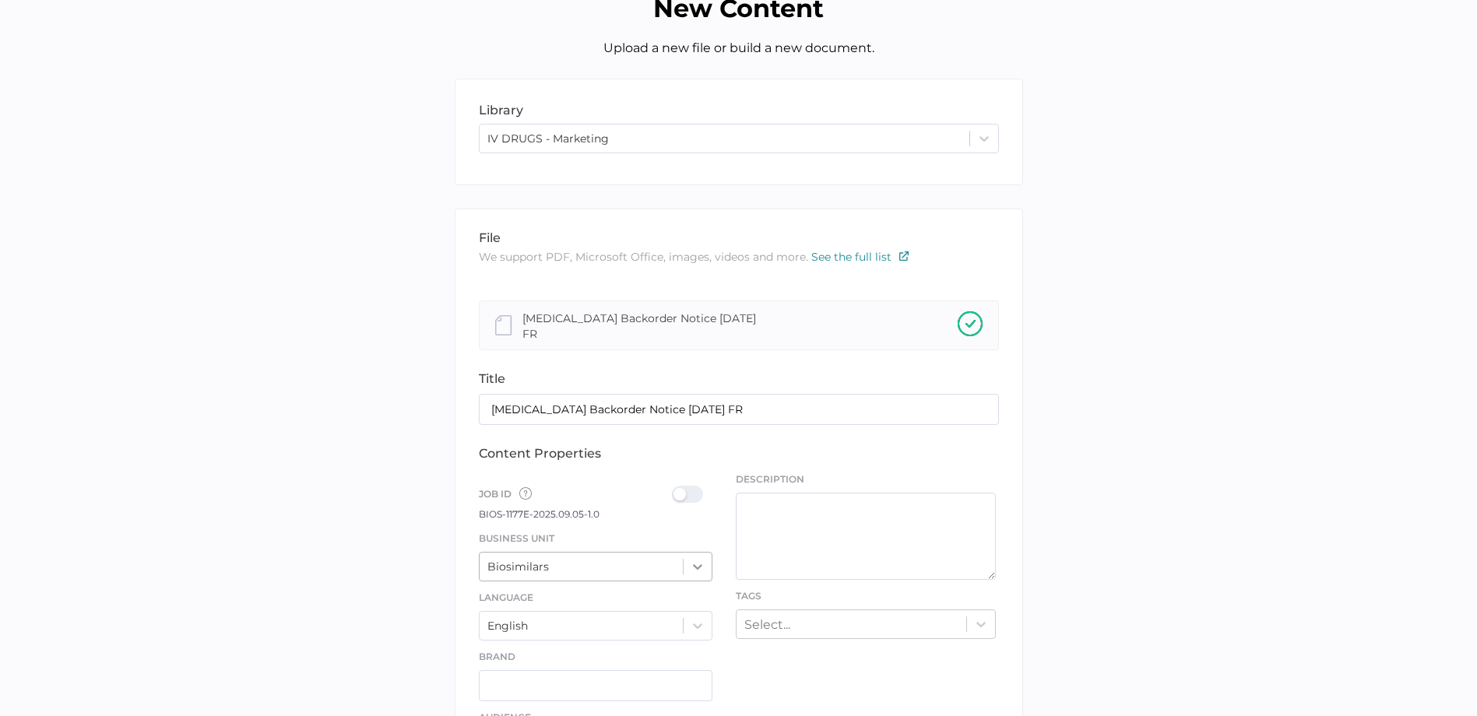
scroll to position [189, 0]
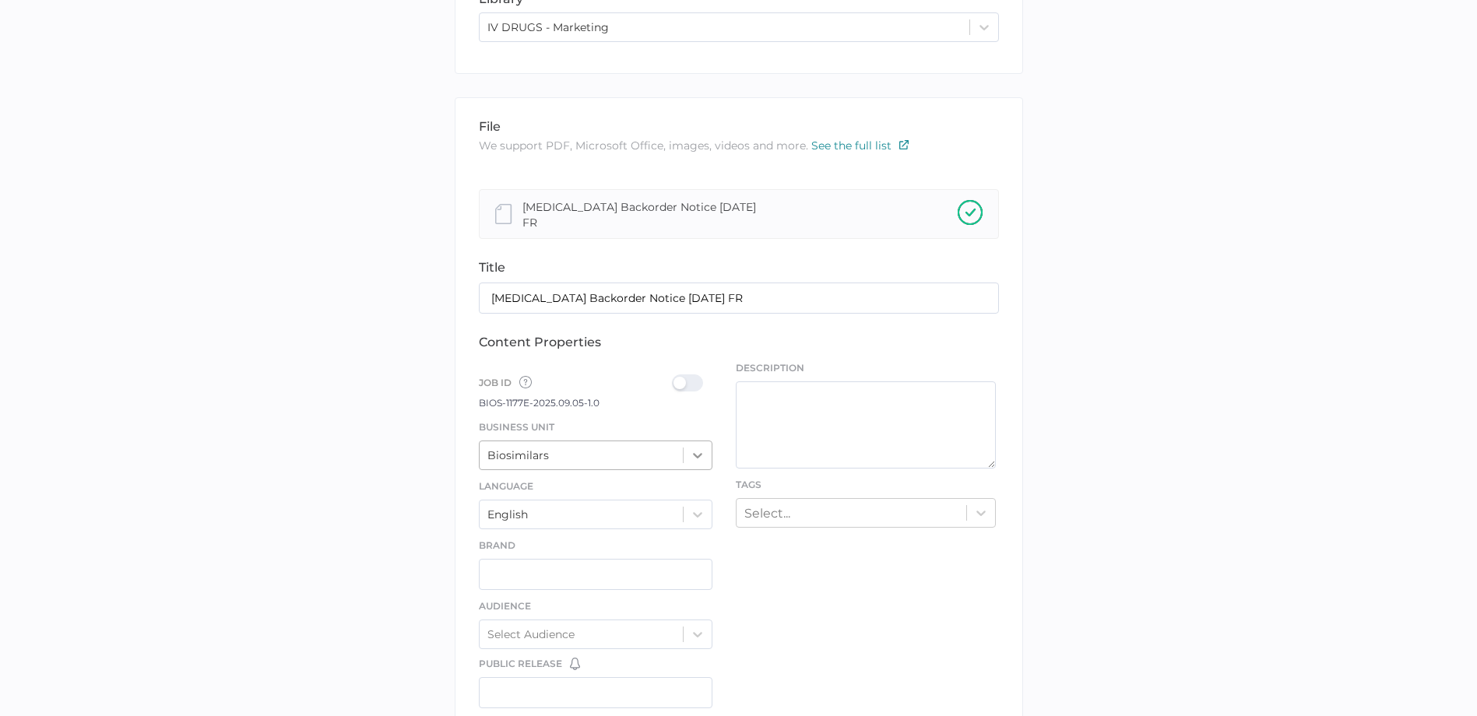
click at [698, 470] on div "Biosimilars" at bounding box center [596, 456] width 234 height 30
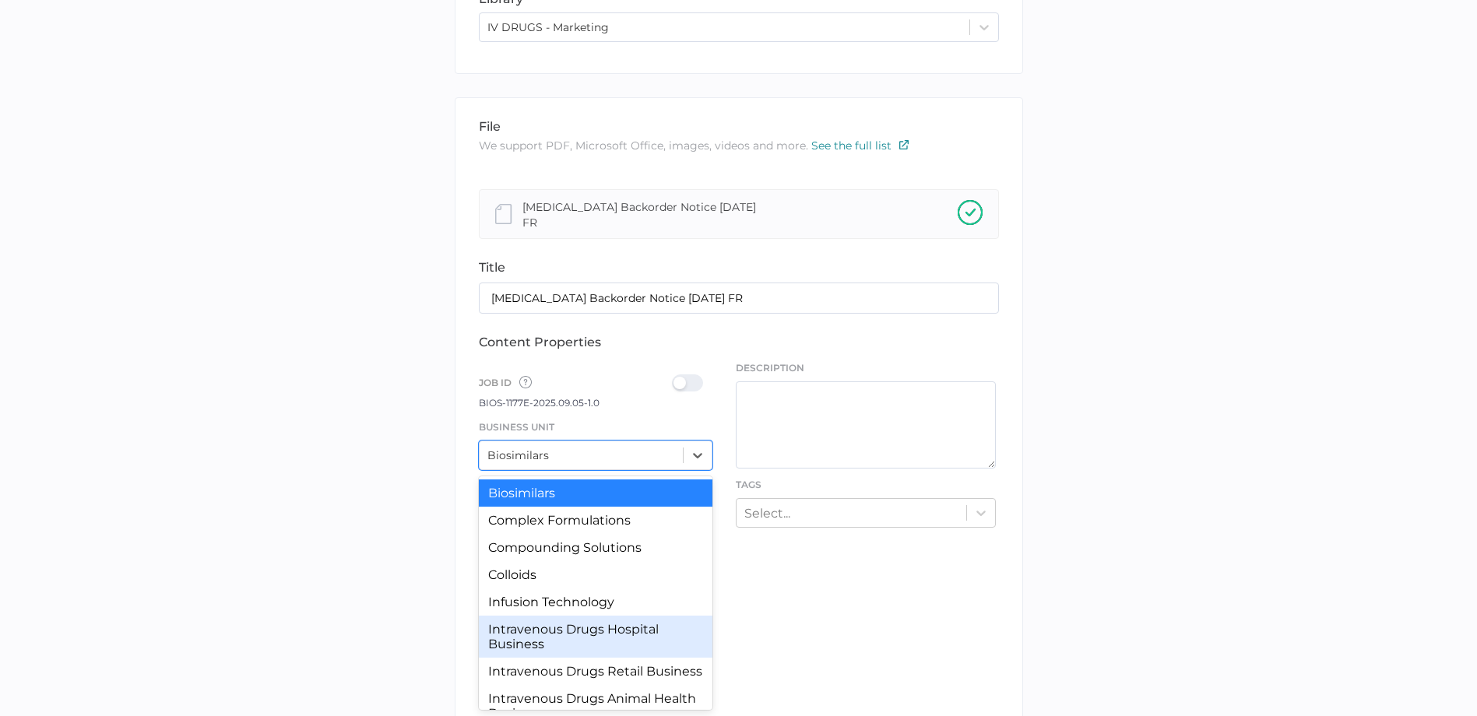
click at [640, 617] on div "Intravenous Drugs Hospital Business" at bounding box center [596, 637] width 234 height 42
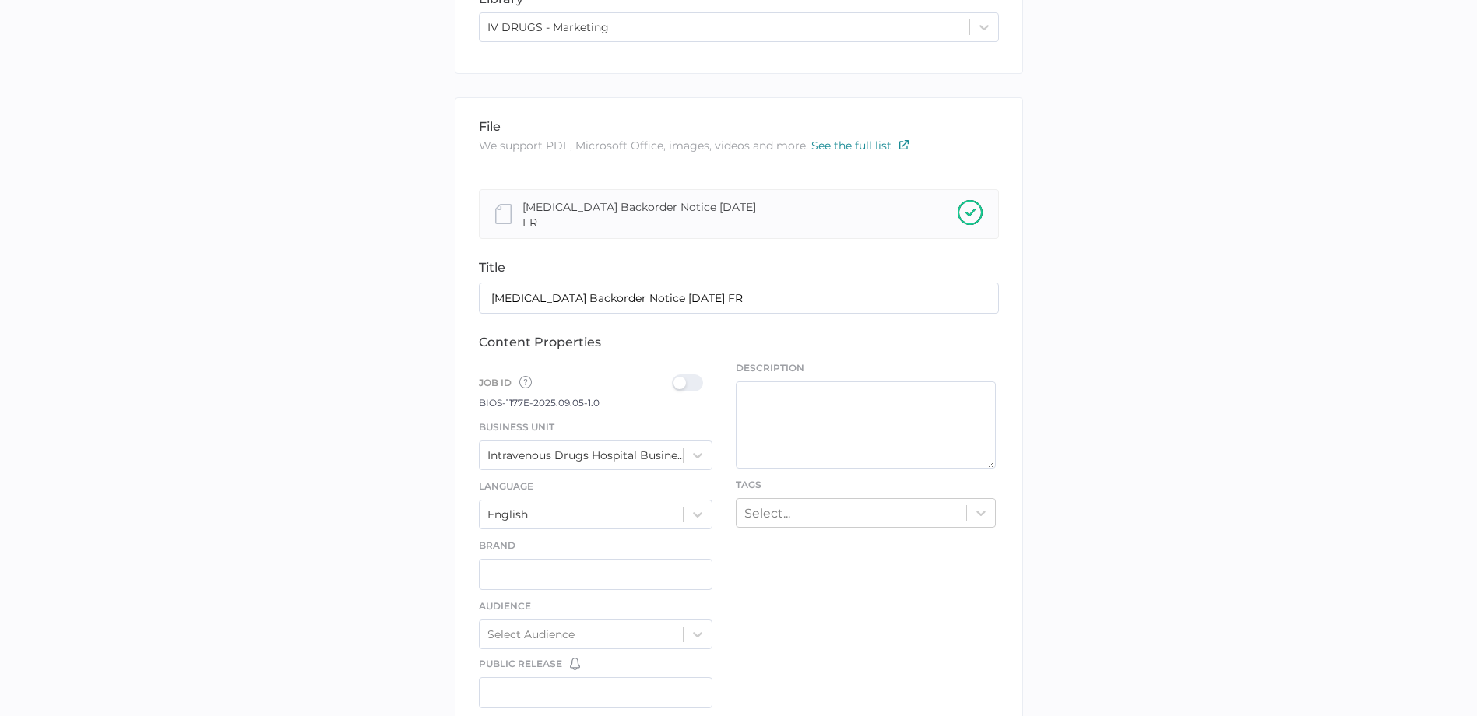
click at [690, 381] on div at bounding box center [692, 383] width 40 height 17
click at [675, 377] on input "checkbox" at bounding box center [675, 377] width 0 height 0
click at [760, 524] on div "Select..." at bounding box center [866, 513] width 260 height 30
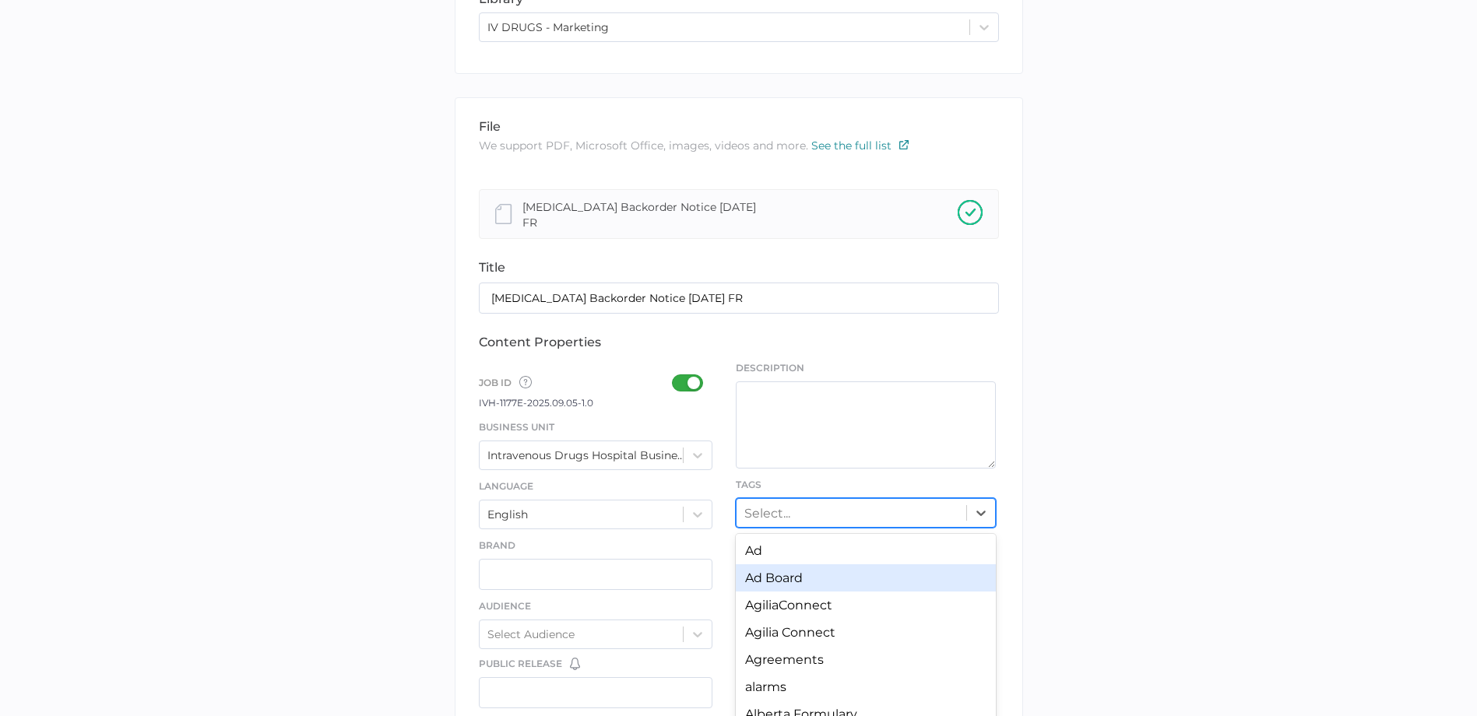
scroll to position [247, 0]
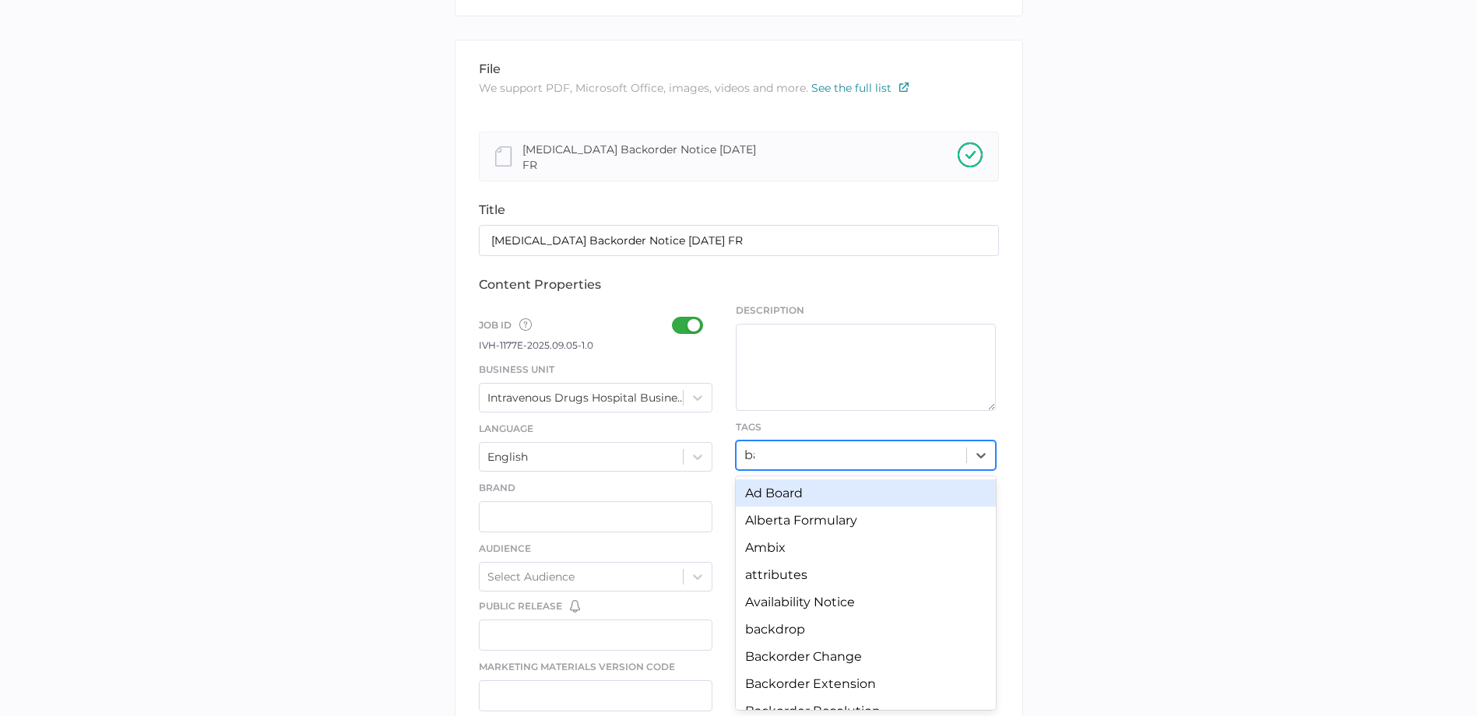
type input "back"
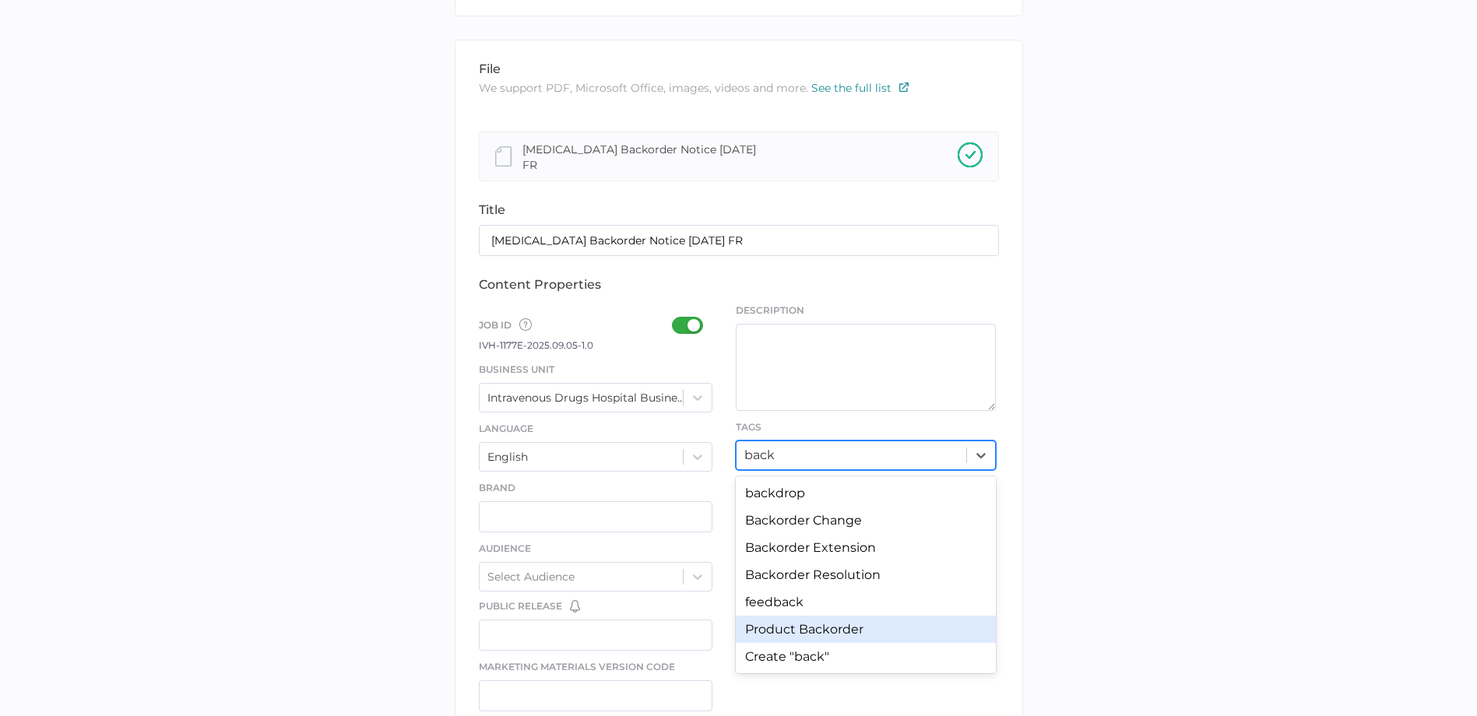
click at [832, 622] on div "Product Backorder" at bounding box center [866, 629] width 260 height 27
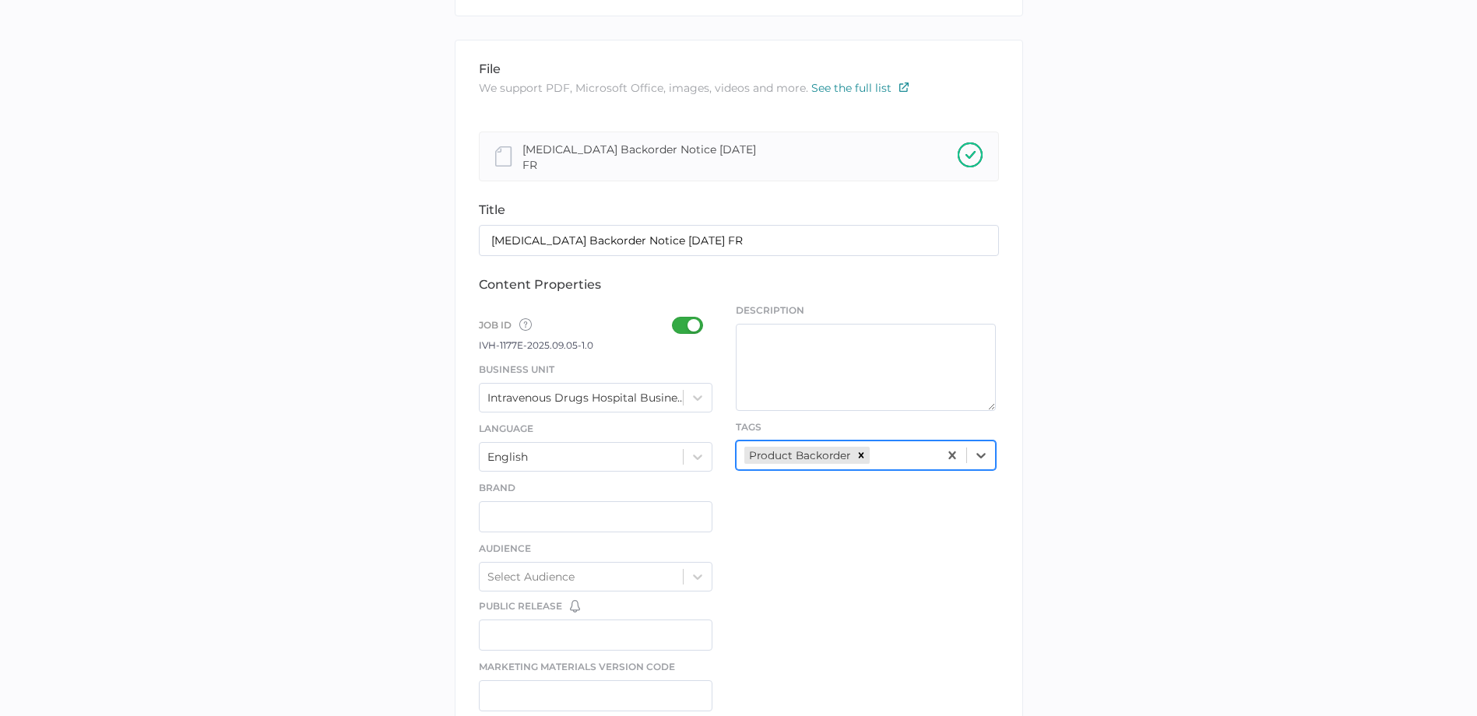
click at [831, 622] on div "file We support PDF, Microsoft Office, images, videos and more. See the full li…" at bounding box center [739, 570] width 568 height 1061
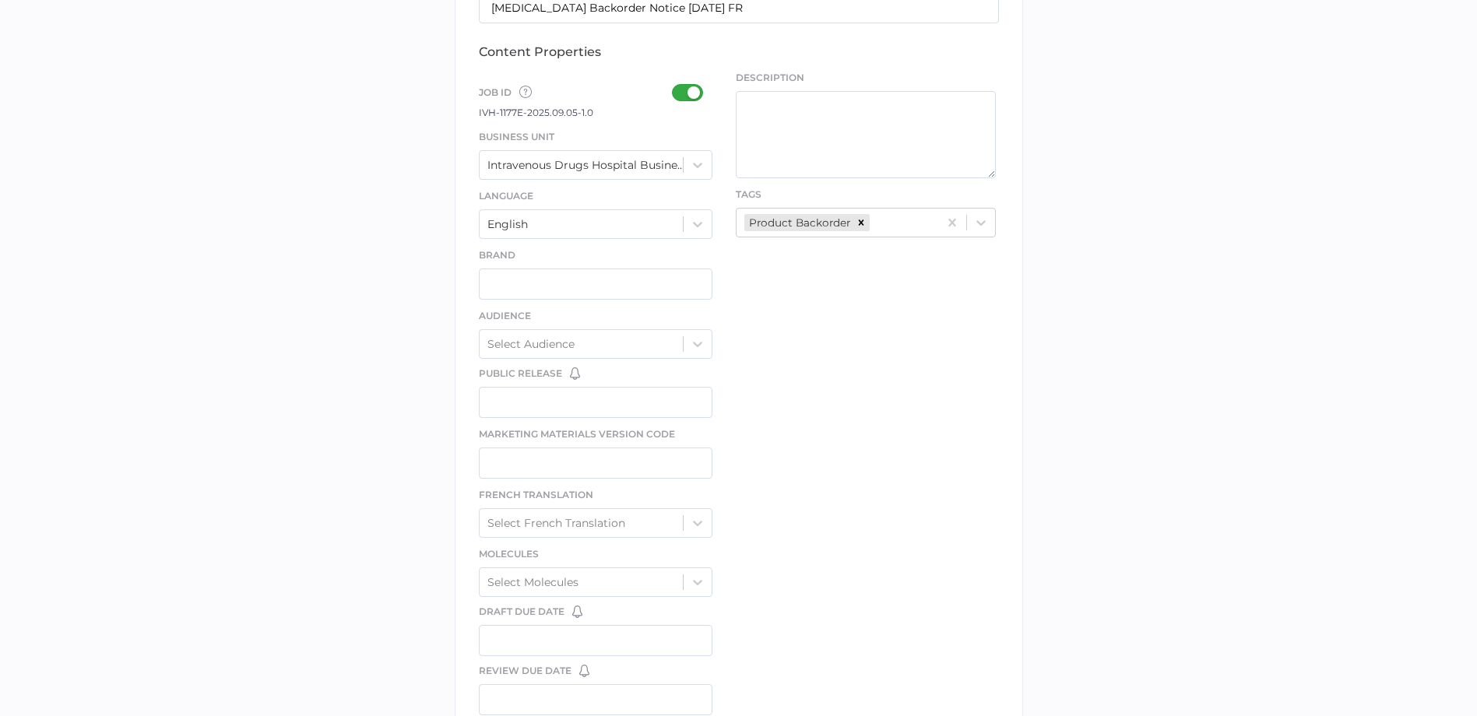
scroll to position [786, 0]
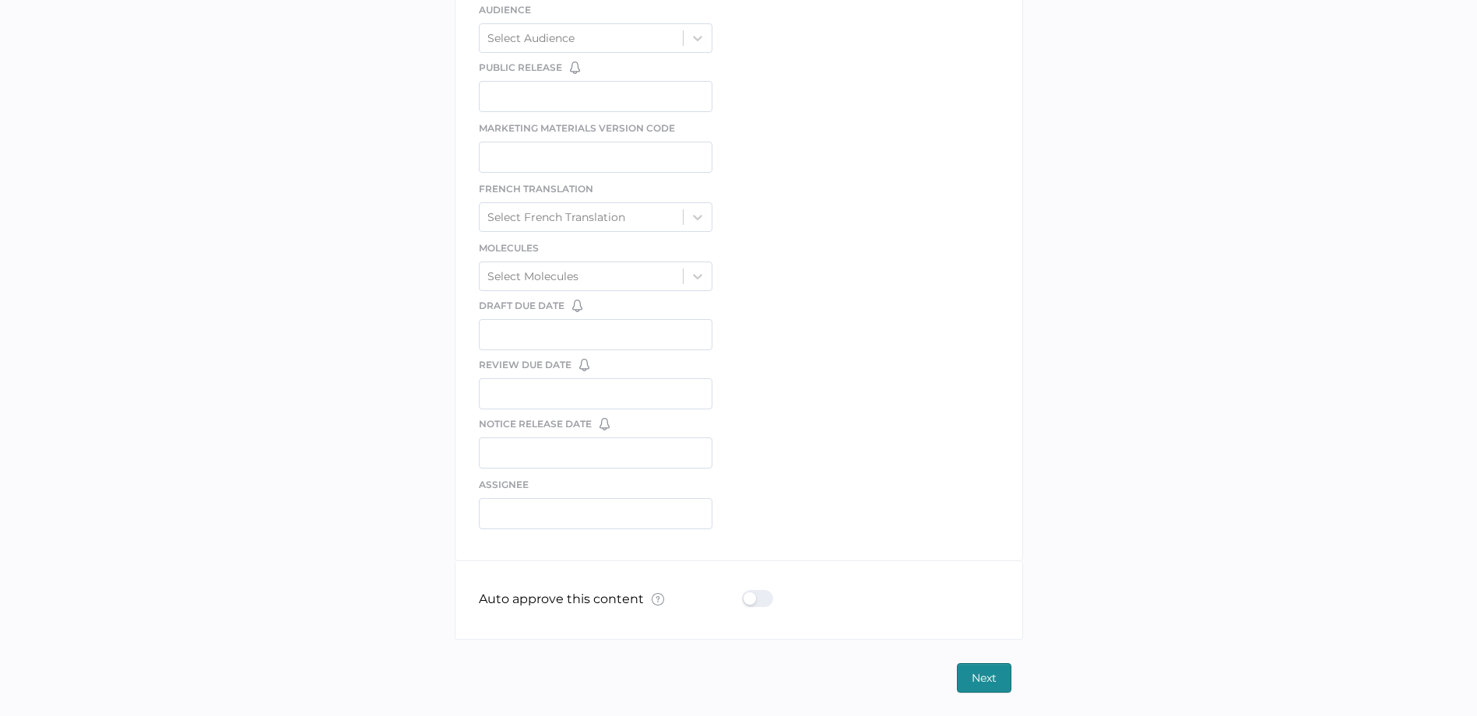
click at [767, 603] on div at bounding box center [762, 598] width 40 height 17
click at [745, 593] on input "checkbox" at bounding box center [745, 593] width 0 height 0
click at [968, 675] on button "Next" at bounding box center [984, 678] width 55 height 30
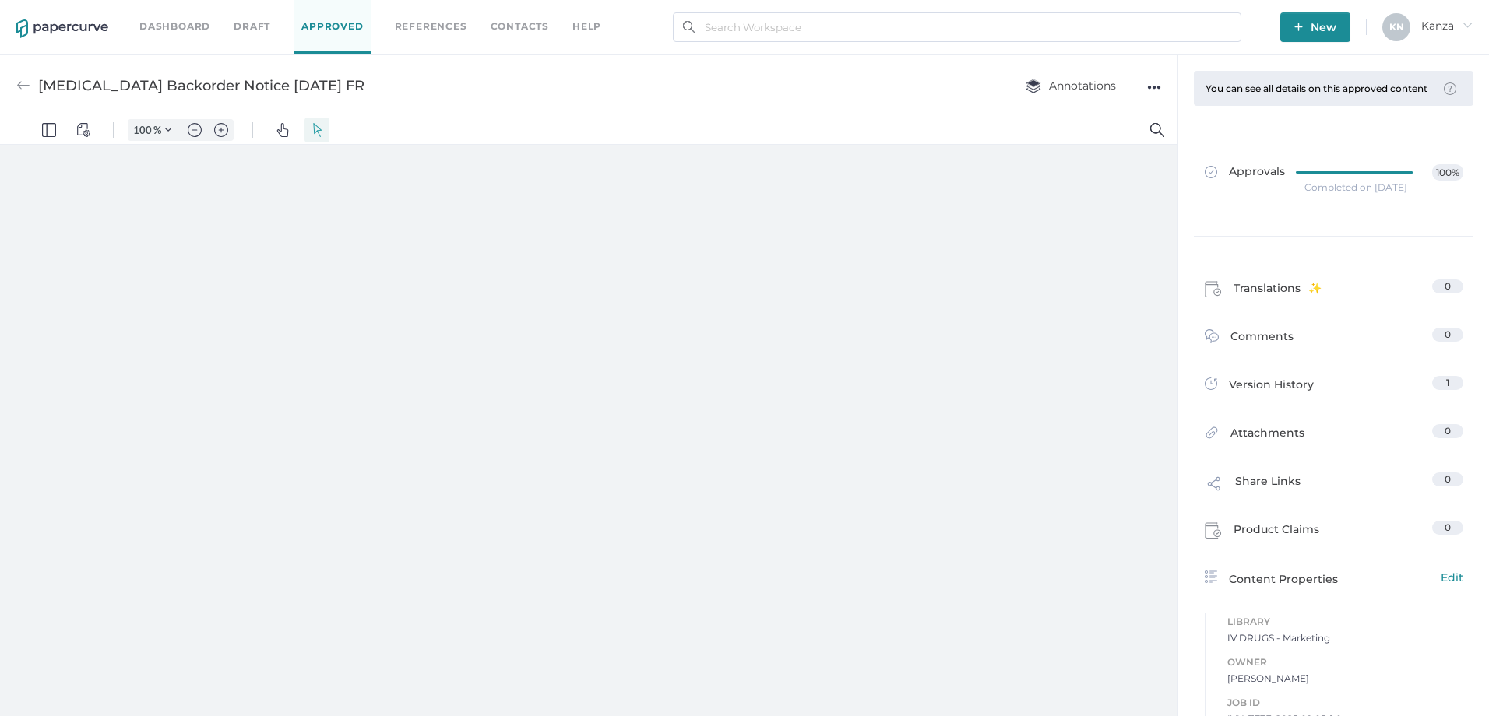
type input "107"
click at [505, 23] on link "Contacts" at bounding box center [520, 26] width 58 height 17
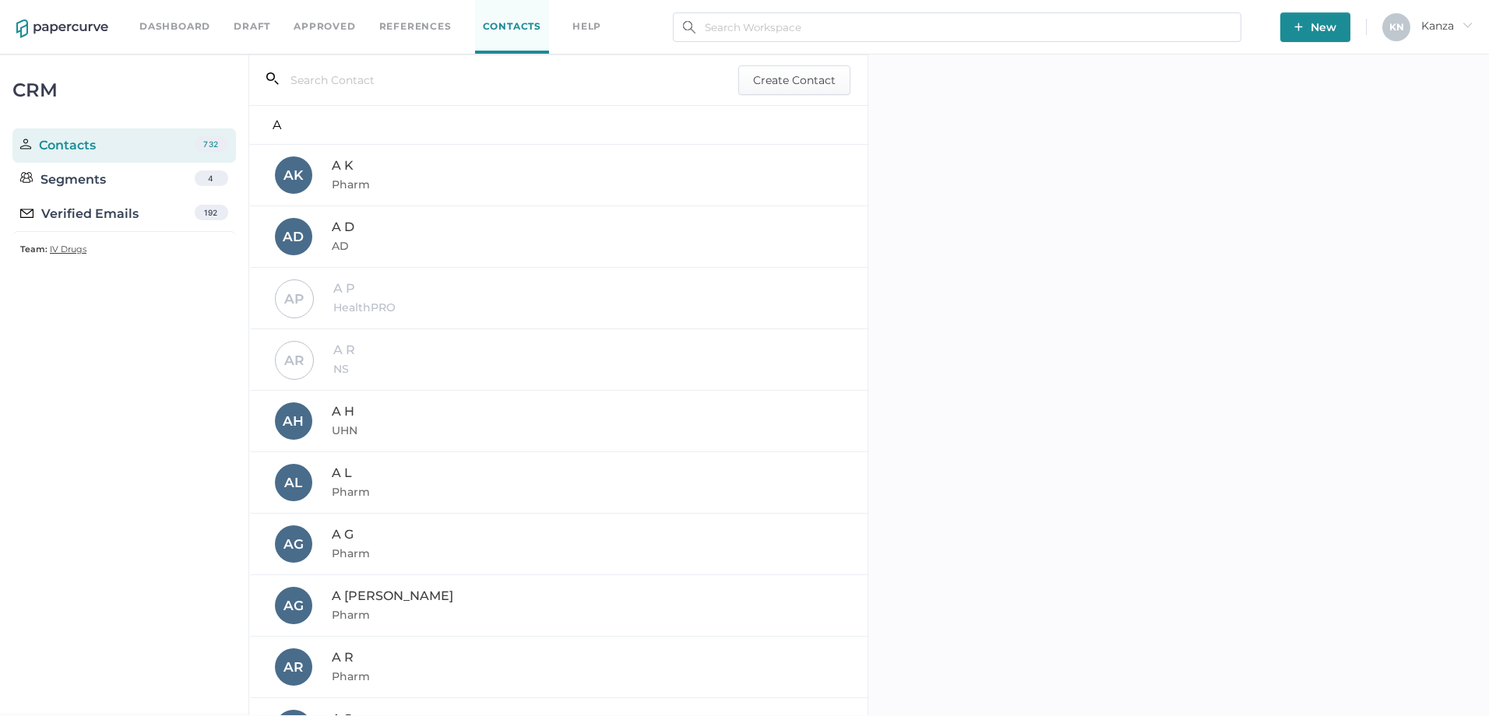
click at [122, 210] on div "Verified Emails" at bounding box center [79, 214] width 118 height 19
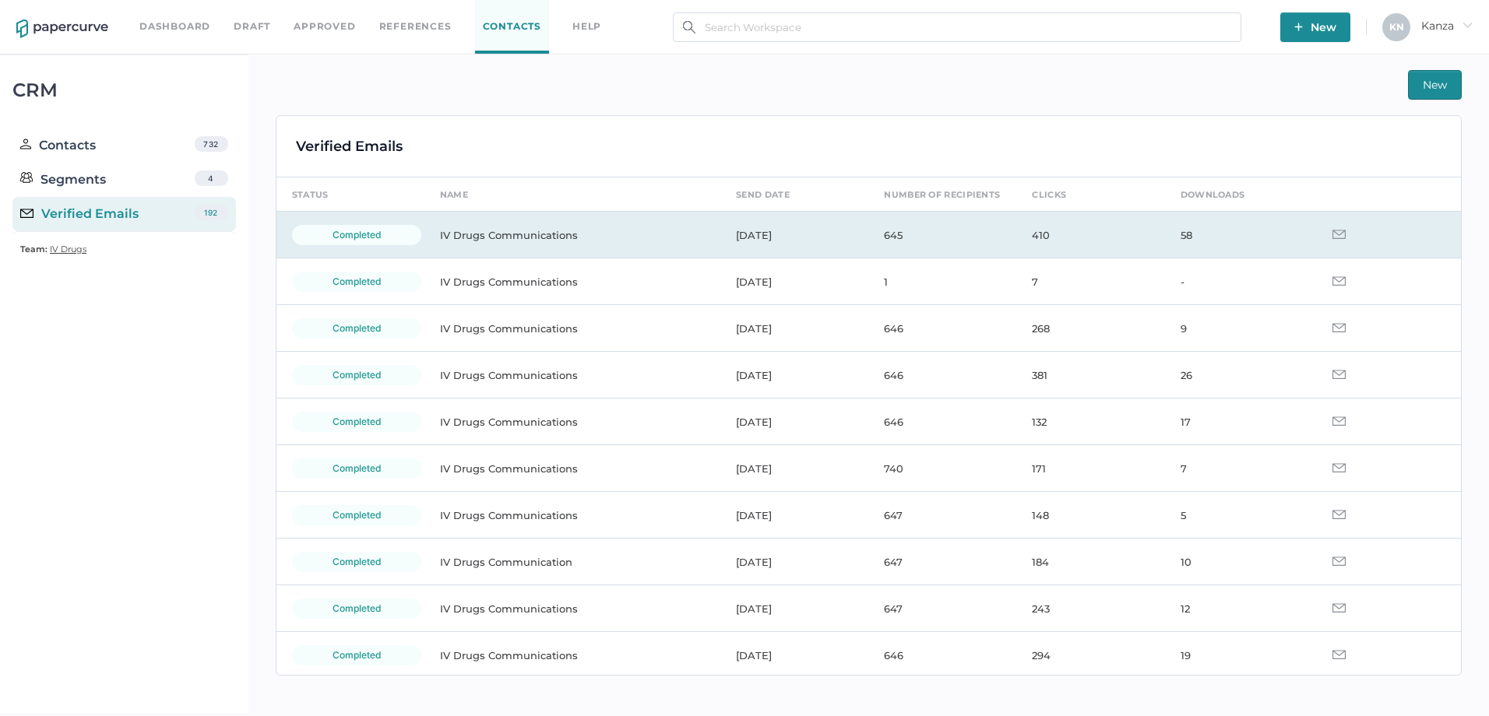
click at [607, 241] on td "IV Drugs Communications" at bounding box center [572, 235] width 296 height 47
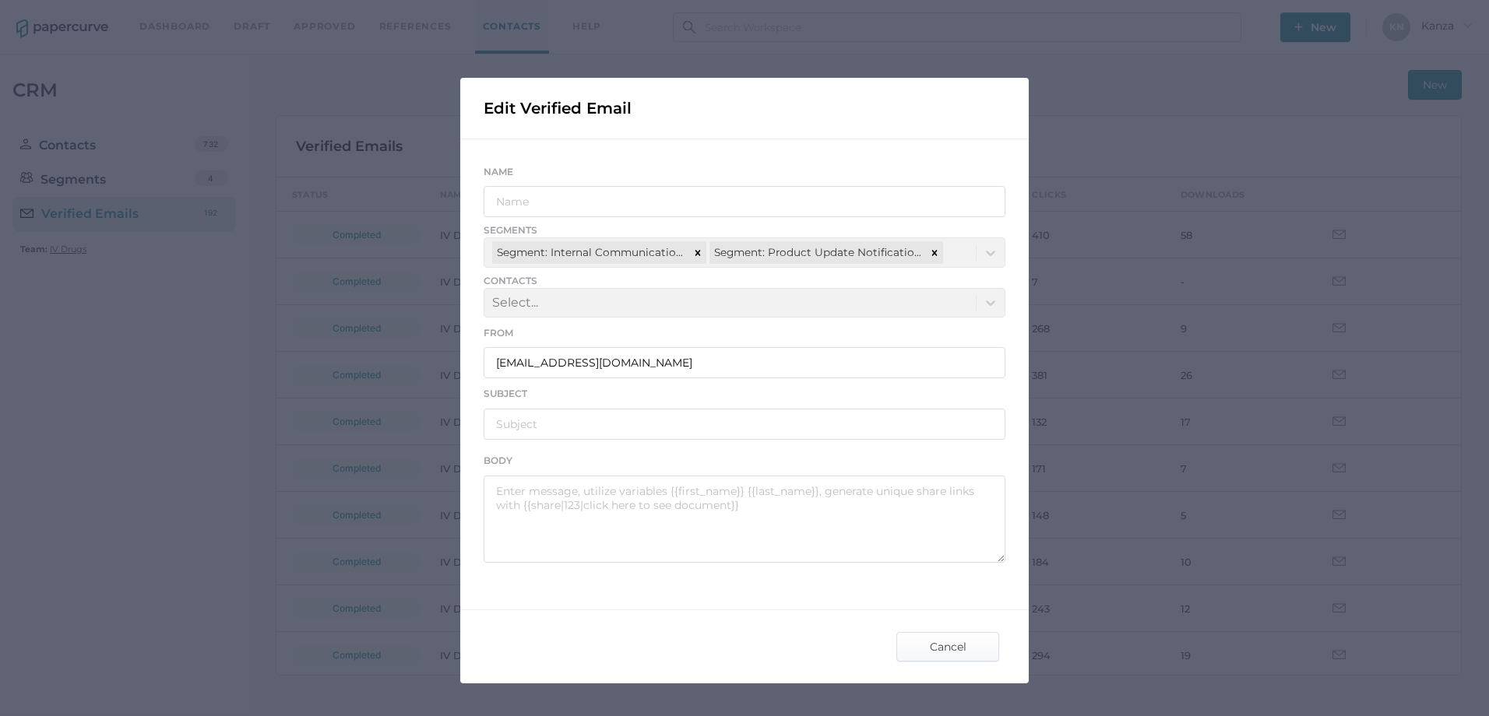
type input "IV Drugs Communications"
type input "[PERSON_NAME] Product Notifications - [DATE]"
type textarea "Good afternoon, Please see the links below for the most recent announcements fr…"
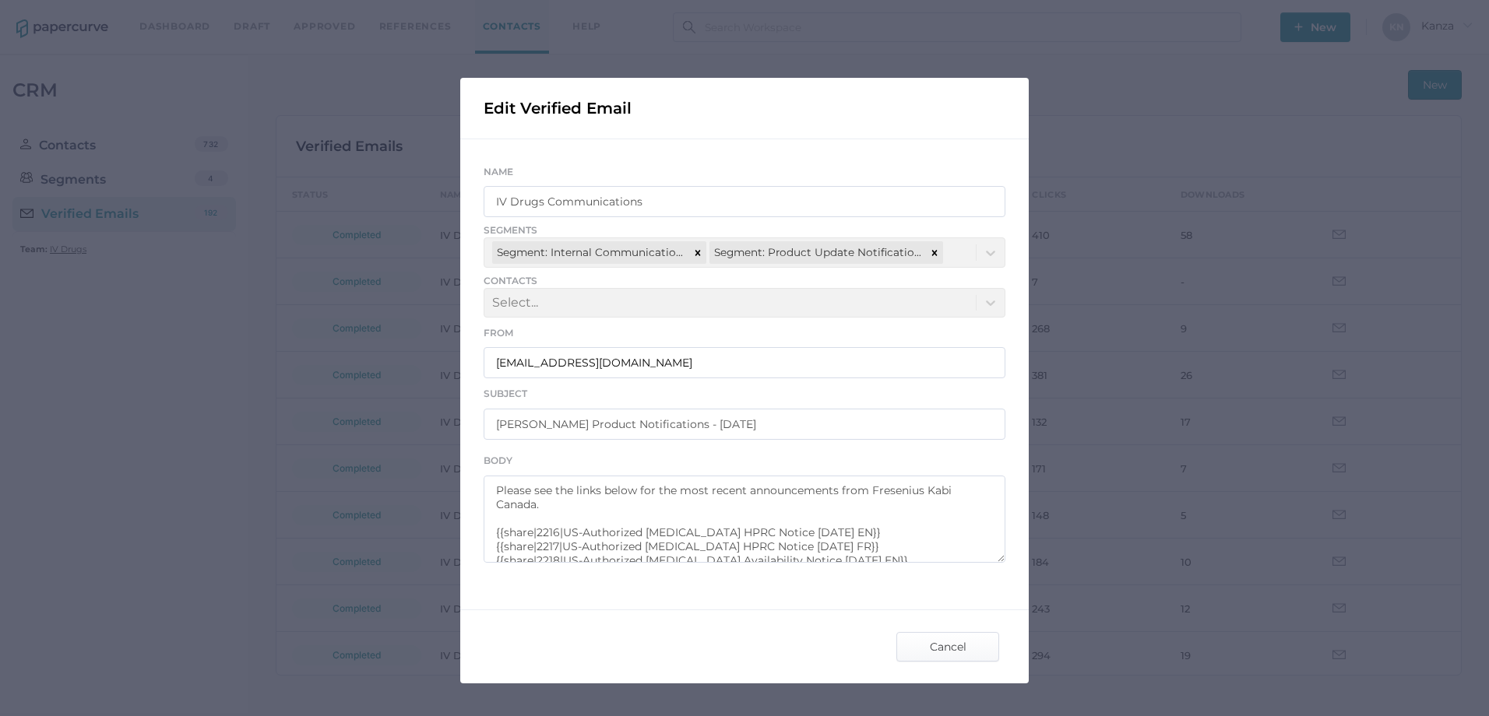
scroll to position [56, 0]
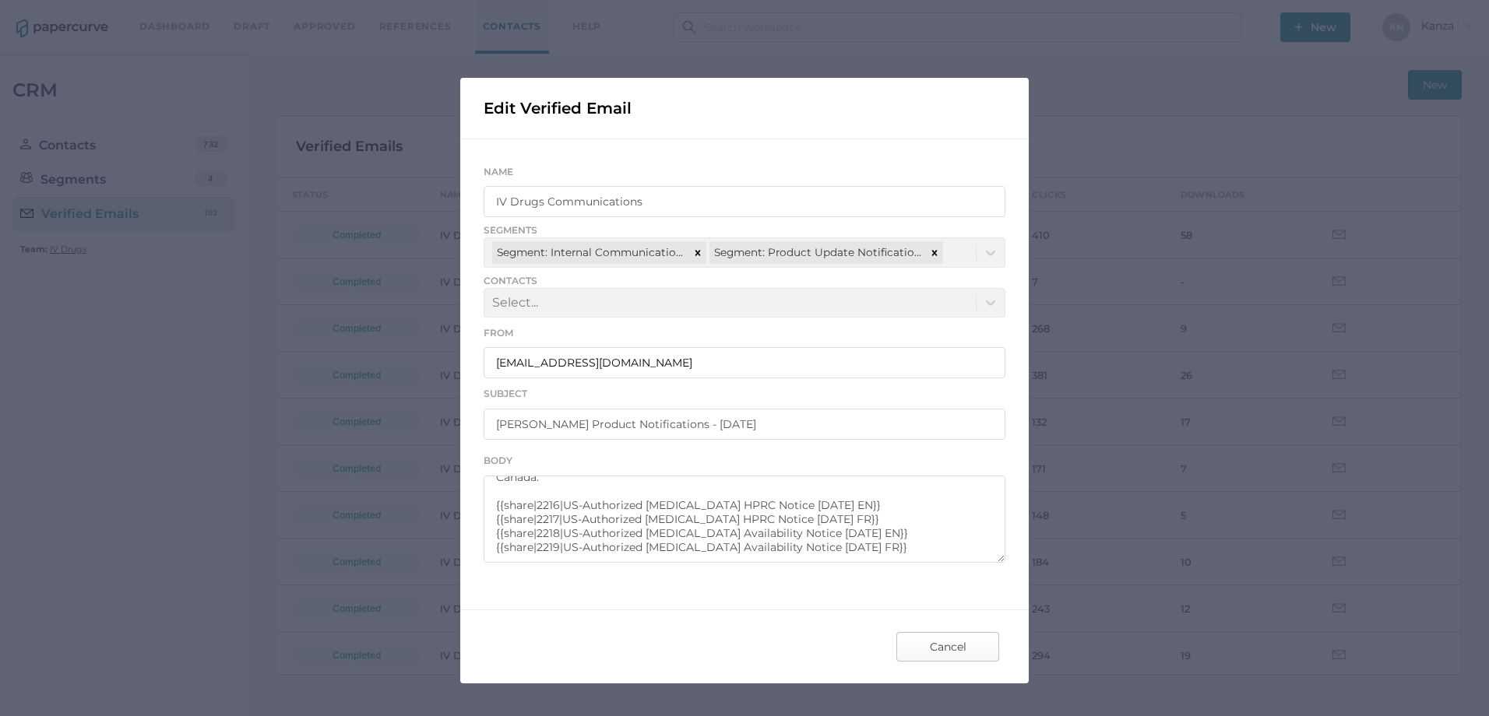
click at [957, 648] on span "Cancel" at bounding box center [947, 647] width 73 height 28
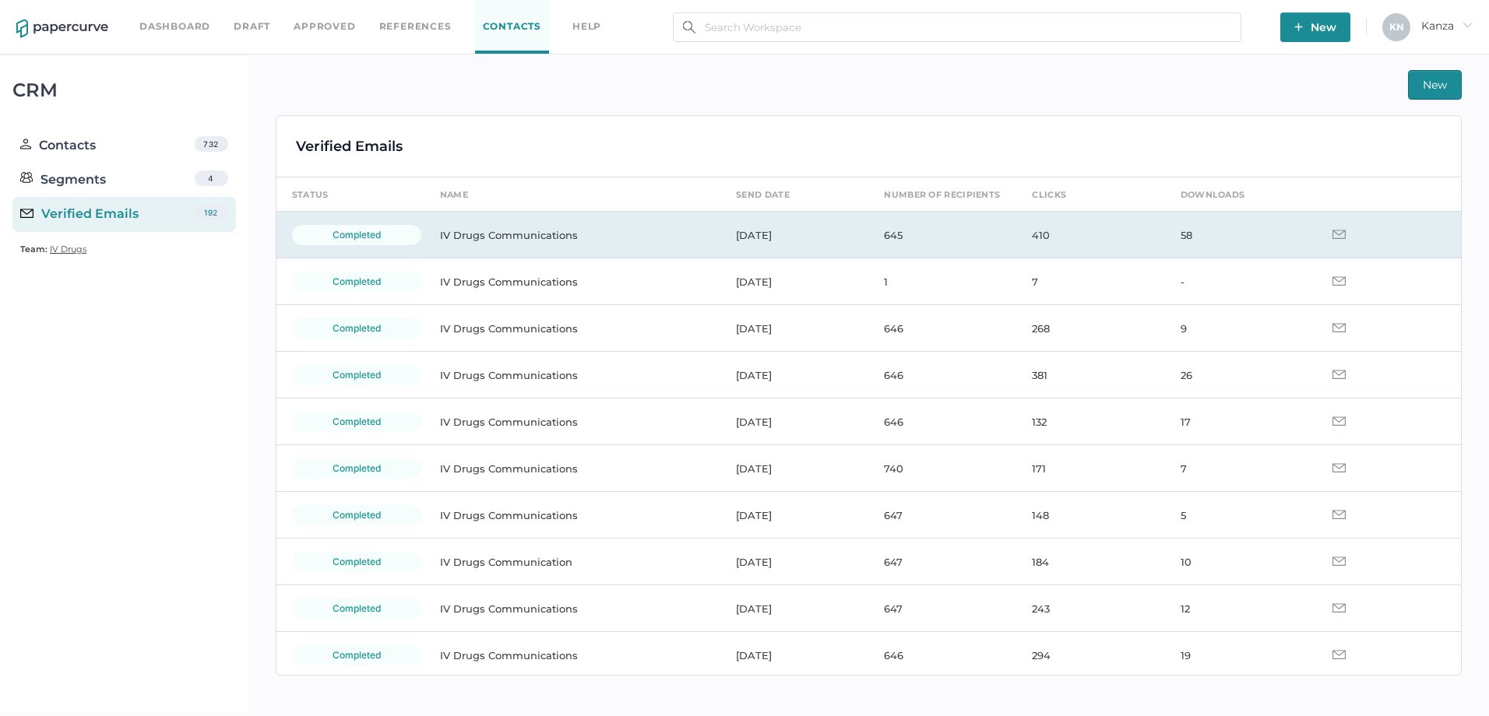
click at [574, 244] on td "IV Drugs Communications" at bounding box center [572, 235] width 296 height 47
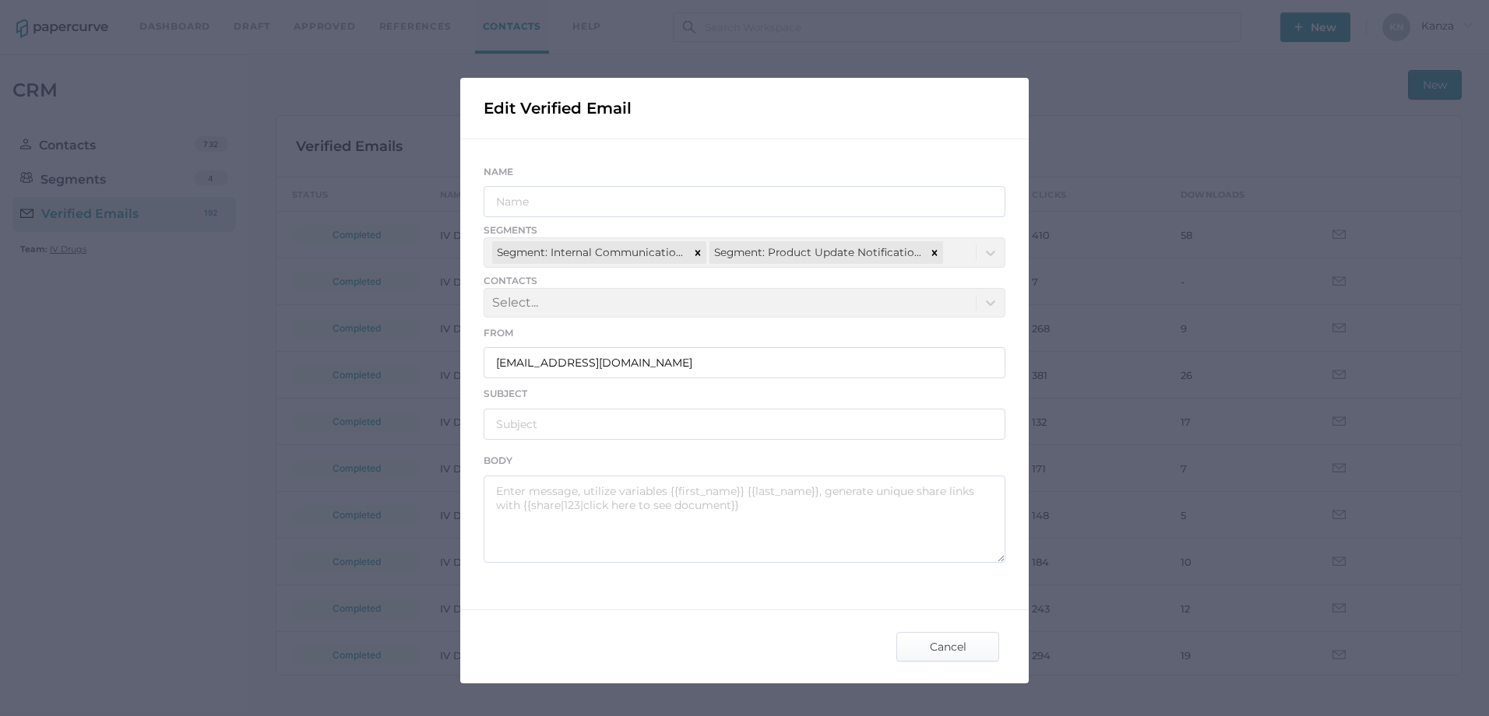
type input "IV Drugs Communications"
type input "[PERSON_NAME] Product Notifications - [DATE]"
type textarea "Good afternoon, Please see the links below for the most recent announcements fr…"
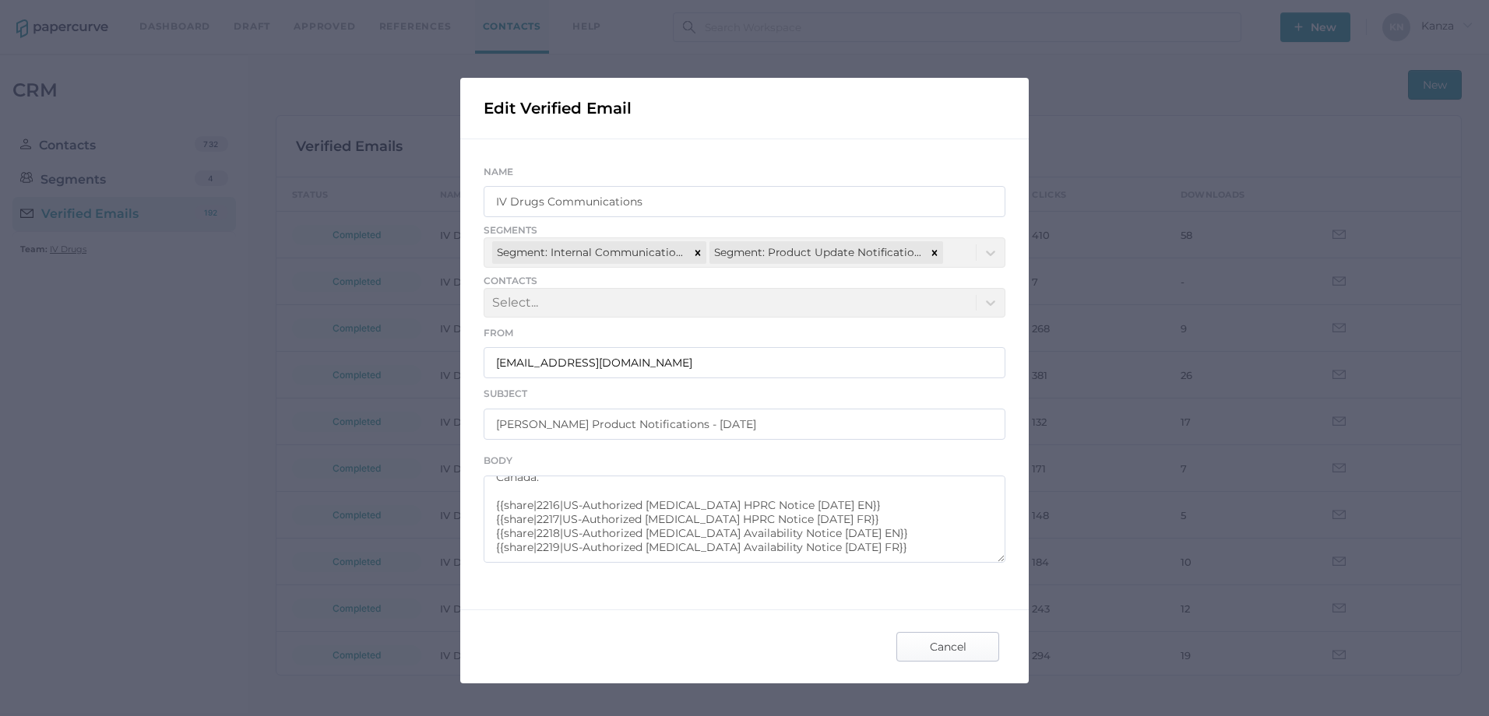
click at [924, 653] on span "Cancel" at bounding box center [947, 647] width 73 height 28
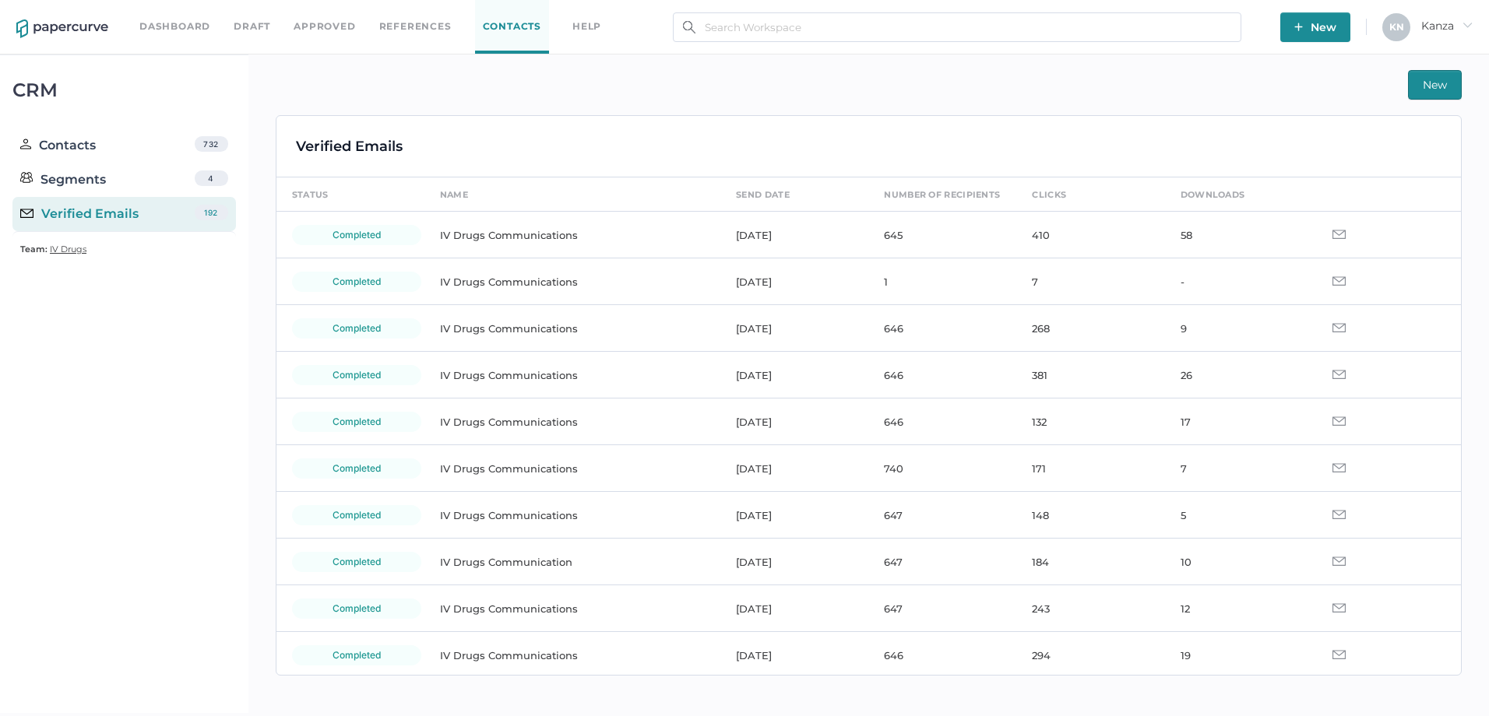
click at [1432, 86] on span "New" at bounding box center [1435, 85] width 24 height 28
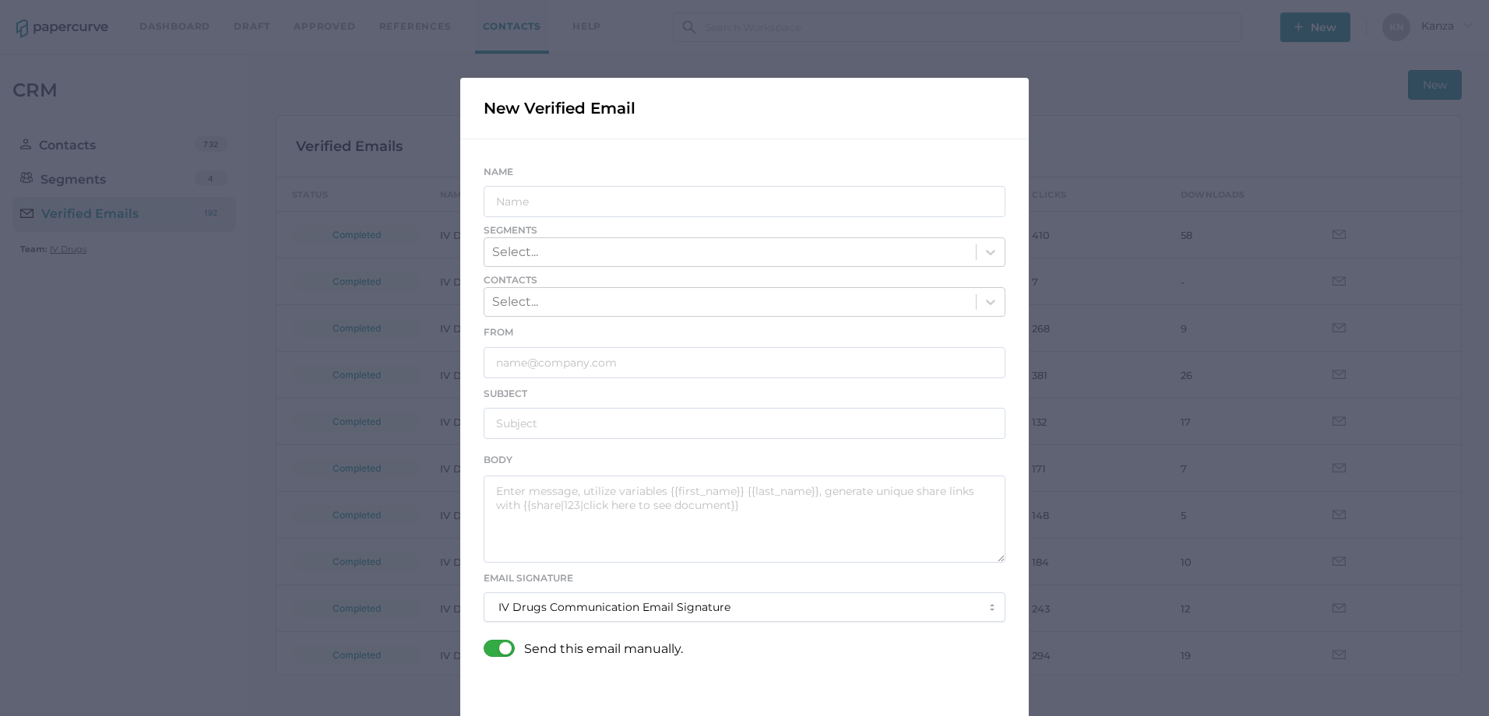
click at [504, 643] on div at bounding box center [504, 648] width 40 height 17
click at [487, 642] on input "checkbox" at bounding box center [487, 642] width 0 height 0
click at [558, 512] on textarea at bounding box center [745, 519] width 522 height 87
paste textarea "Good afternoon, Please see the links below for the most recent announcements fr…"
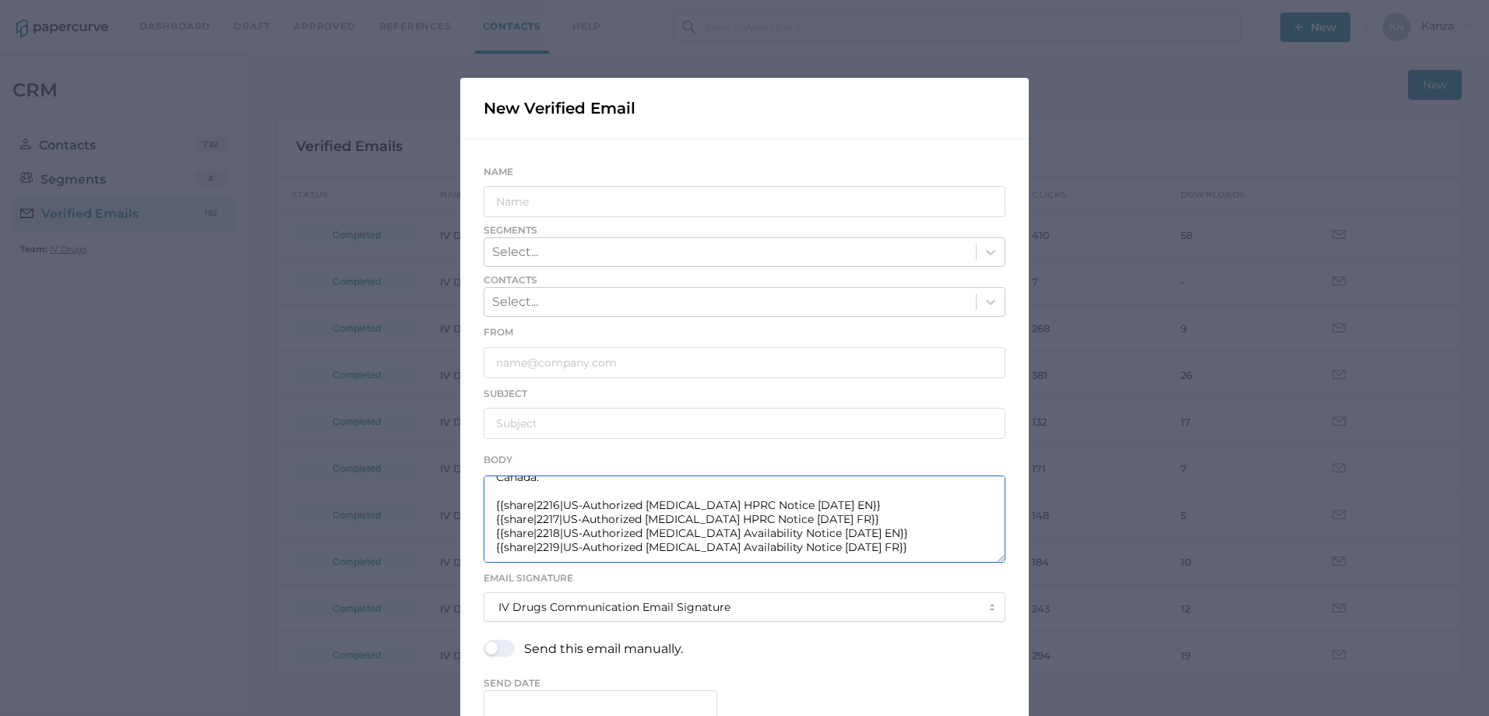
drag, startPoint x: 871, startPoint y: 551, endPoint x: 482, endPoint y: 533, distance: 389.0
click at [484, 533] on textarea "Good afternoon, Please see the links below for the most recent announcements fr…" at bounding box center [745, 519] width 522 height 87
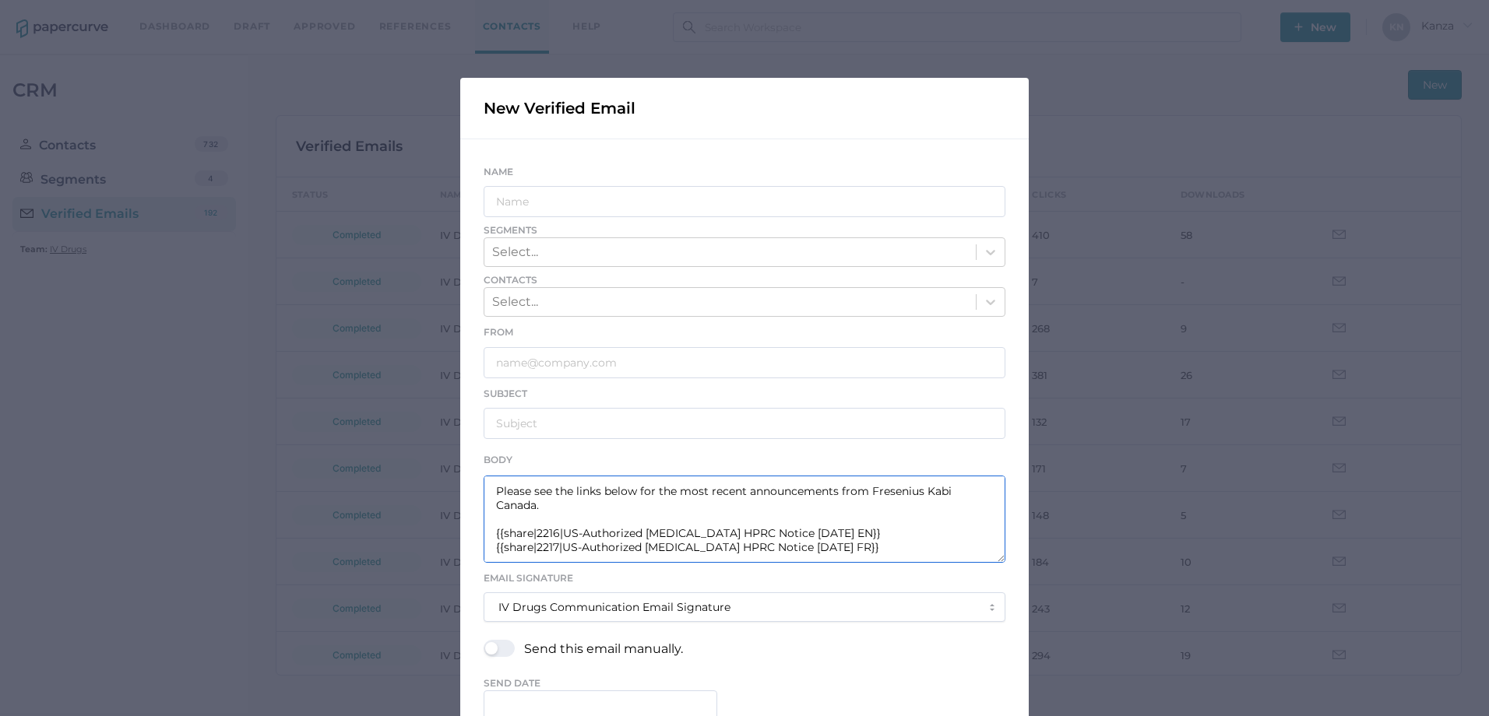
scroll to position [28, 0]
click at [547, 533] on textarea "Good afternoon, Please see the links below for the most recent announcements fr…" at bounding box center [745, 519] width 522 height 87
click at [551, 545] on textarea "Good afternoon, Please see the links below for the most recent announcements fr…" at bounding box center [745, 519] width 522 height 87
drag, startPoint x: 563, startPoint y: 533, endPoint x: 762, endPoint y: 533, distance: 198.6
click at [762, 533] on textarea "Good afternoon, Please see the links below for the most recent announcements fr…" at bounding box center [745, 519] width 522 height 87
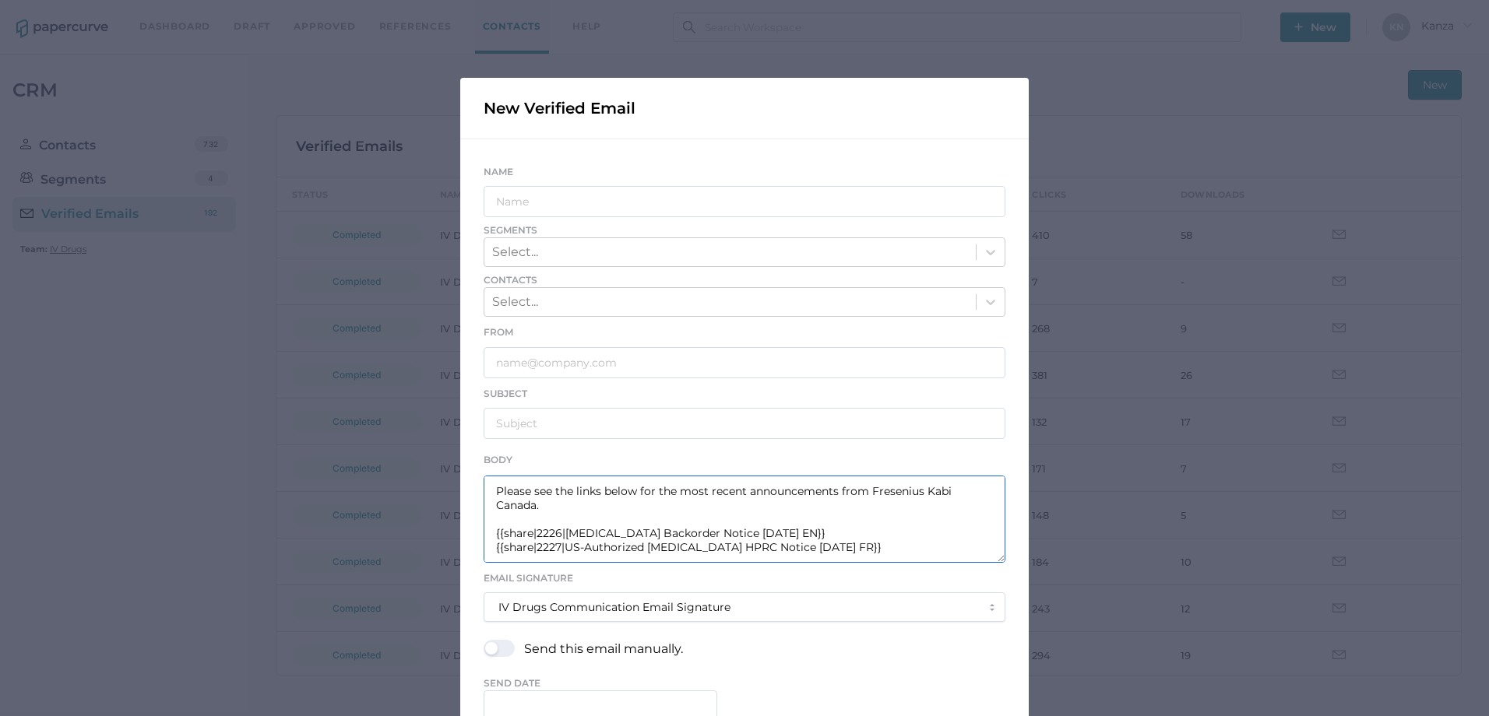
click at [788, 533] on textarea "Good afternoon, Please see the links below for the most recent announcements fr…" at bounding box center [745, 519] width 522 height 87
click at [790, 545] on textarea "Good afternoon, Please see the links below for the most recent announcements fr…" at bounding box center [745, 519] width 522 height 87
drag, startPoint x: 762, startPoint y: 536, endPoint x: 561, endPoint y: 527, distance: 201.1
click at [561, 527] on textarea "Good afternoon, Please see the links below for the most recent announcements fr…" at bounding box center [745, 519] width 522 height 87
drag, startPoint x: 564, startPoint y: 548, endPoint x: 765, endPoint y: 551, distance: 200.9
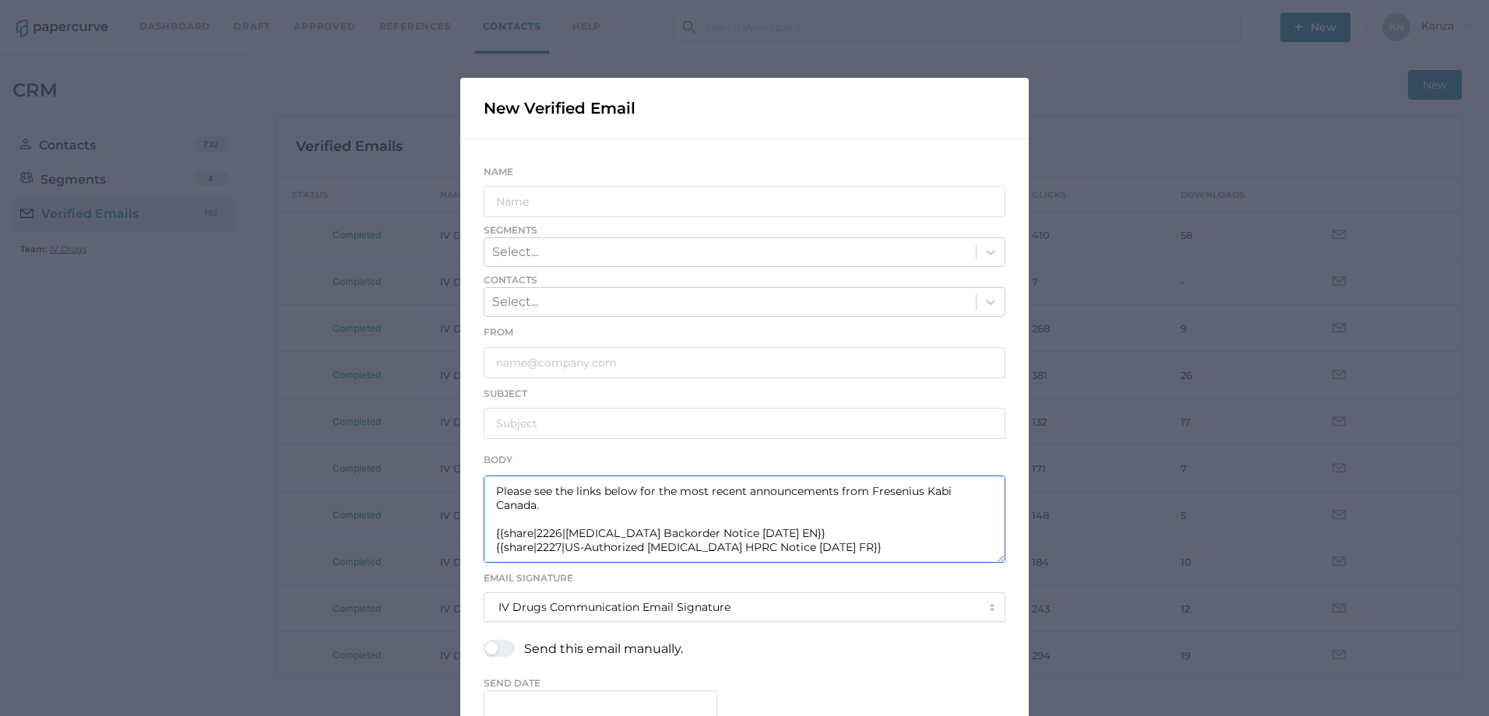
click at [765, 551] on textarea "Good afternoon, Please see the links below for the most recent announcements fr…" at bounding box center [745, 519] width 522 height 87
paste textarea "[MEDICAL_DATA] Backorder"
click at [563, 545] on textarea "Good afternoon, Please see the links below for the most recent announcements fr…" at bounding box center [745, 519] width 522 height 87
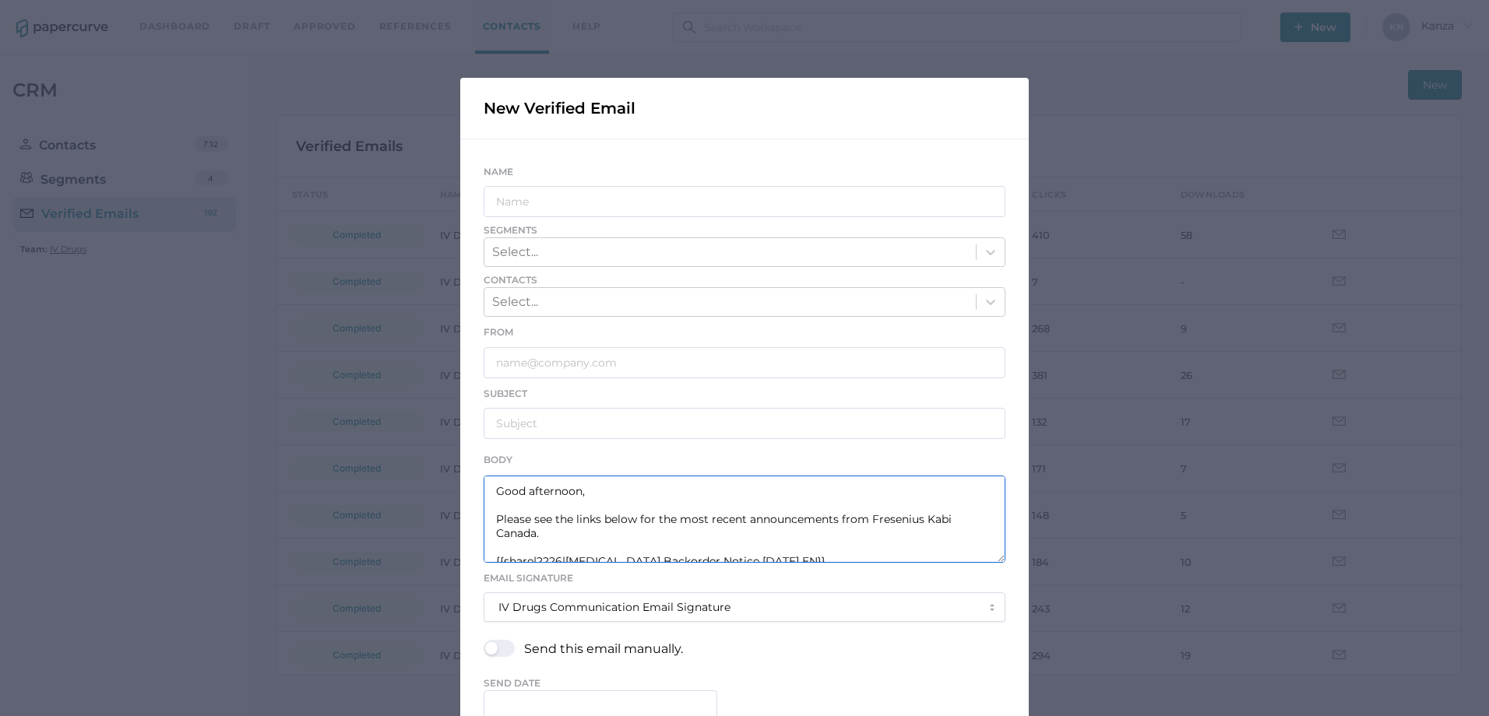
type textarea "Good afternoon, Please see the links below for the most recent announcements fr…"
click at [563, 413] on input "text" at bounding box center [745, 423] width 522 height 31
click at [577, 203] on input "text" at bounding box center [745, 201] width 522 height 31
type input "IV Drugs Communications"
click at [983, 250] on icon at bounding box center [991, 252] width 16 height 16
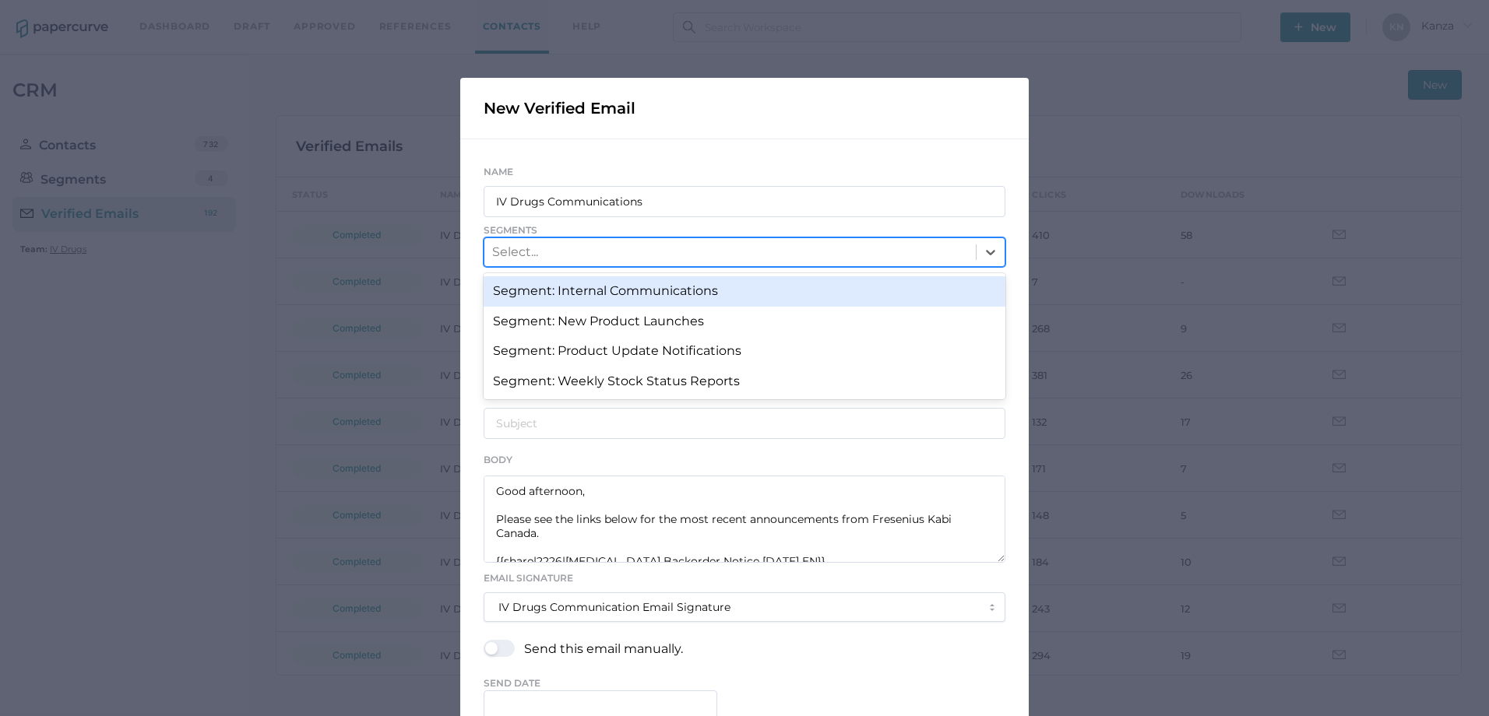
click at [858, 301] on div "Segment: Internal Communications" at bounding box center [745, 291] width 522 height 30
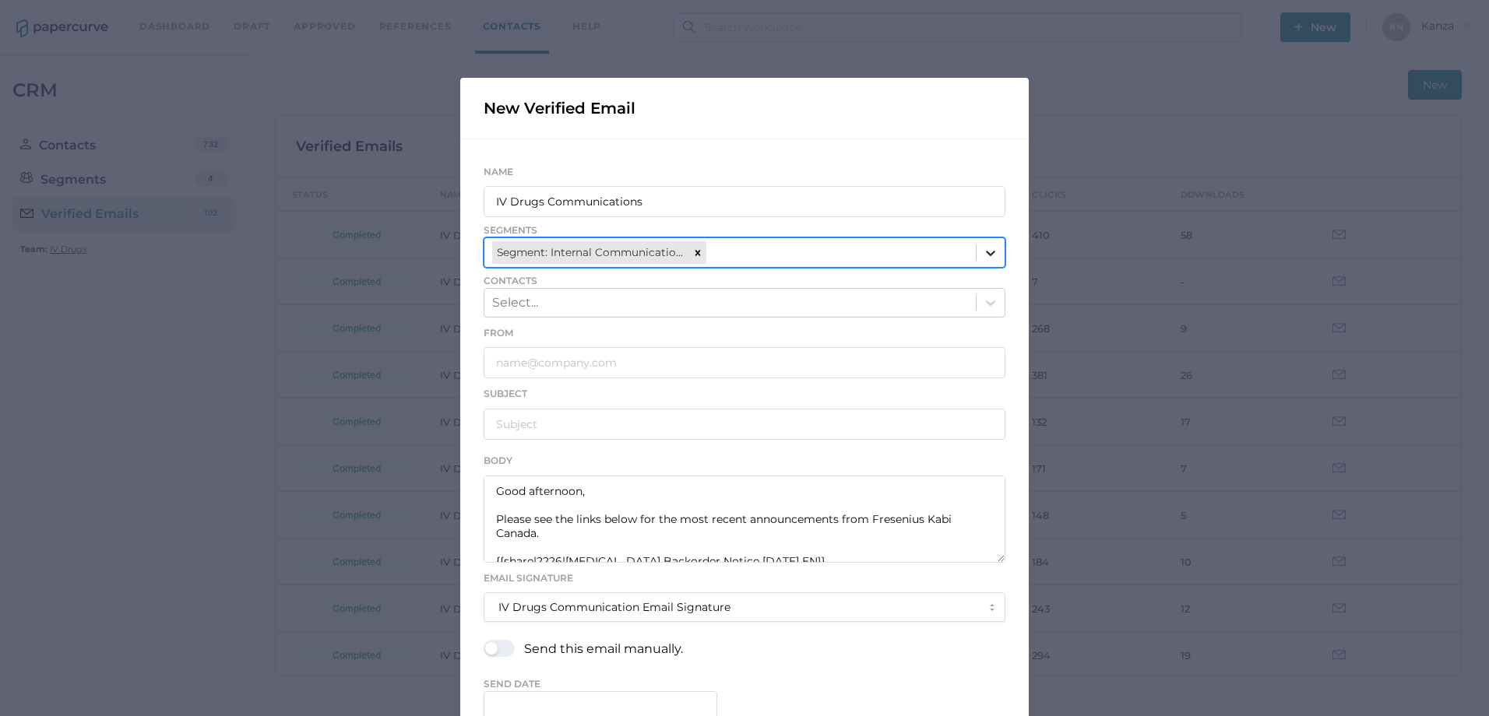
click at [993, 255] on div at bounding box center [990, 253] width 28 height 28
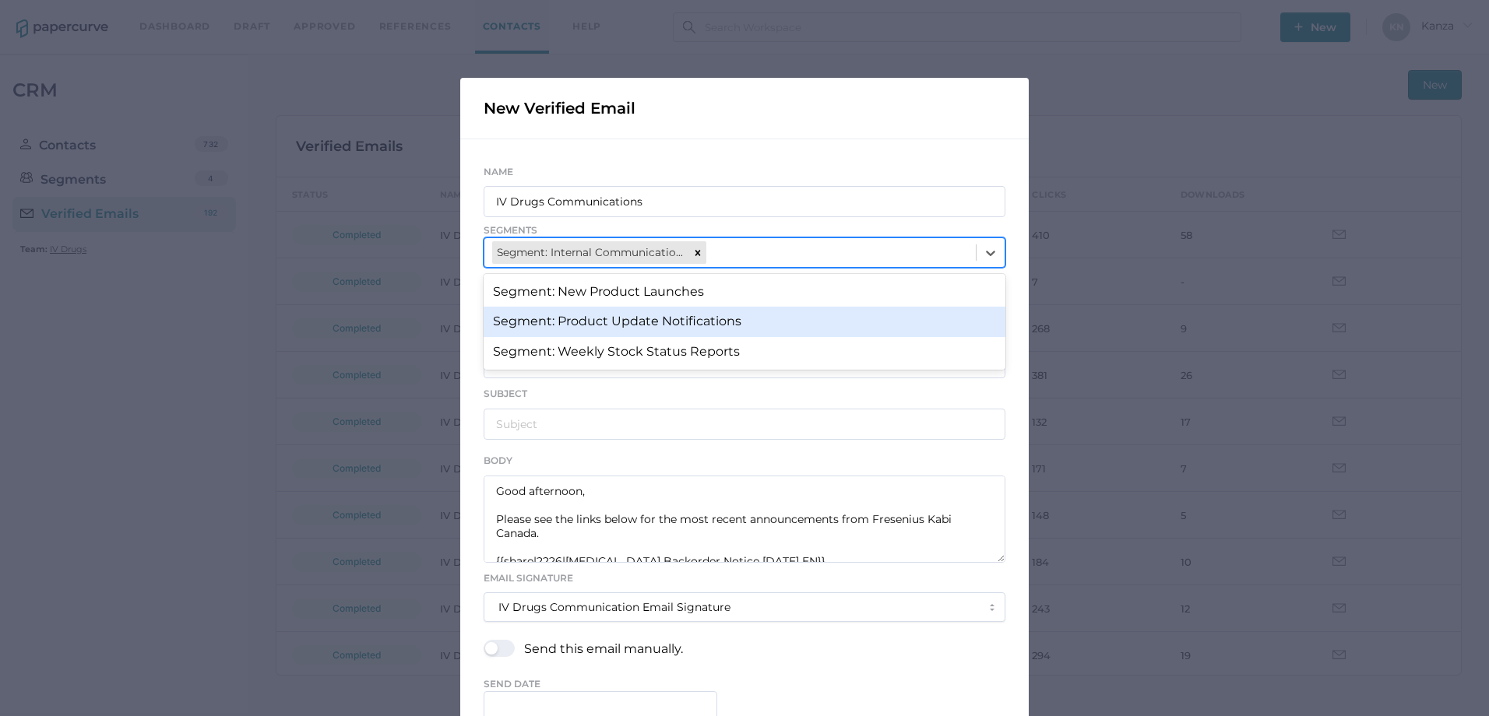
click at [842, 315] on div "Segment: Product Update Notifications" at bounding box center [745, 322] width 522 height 30
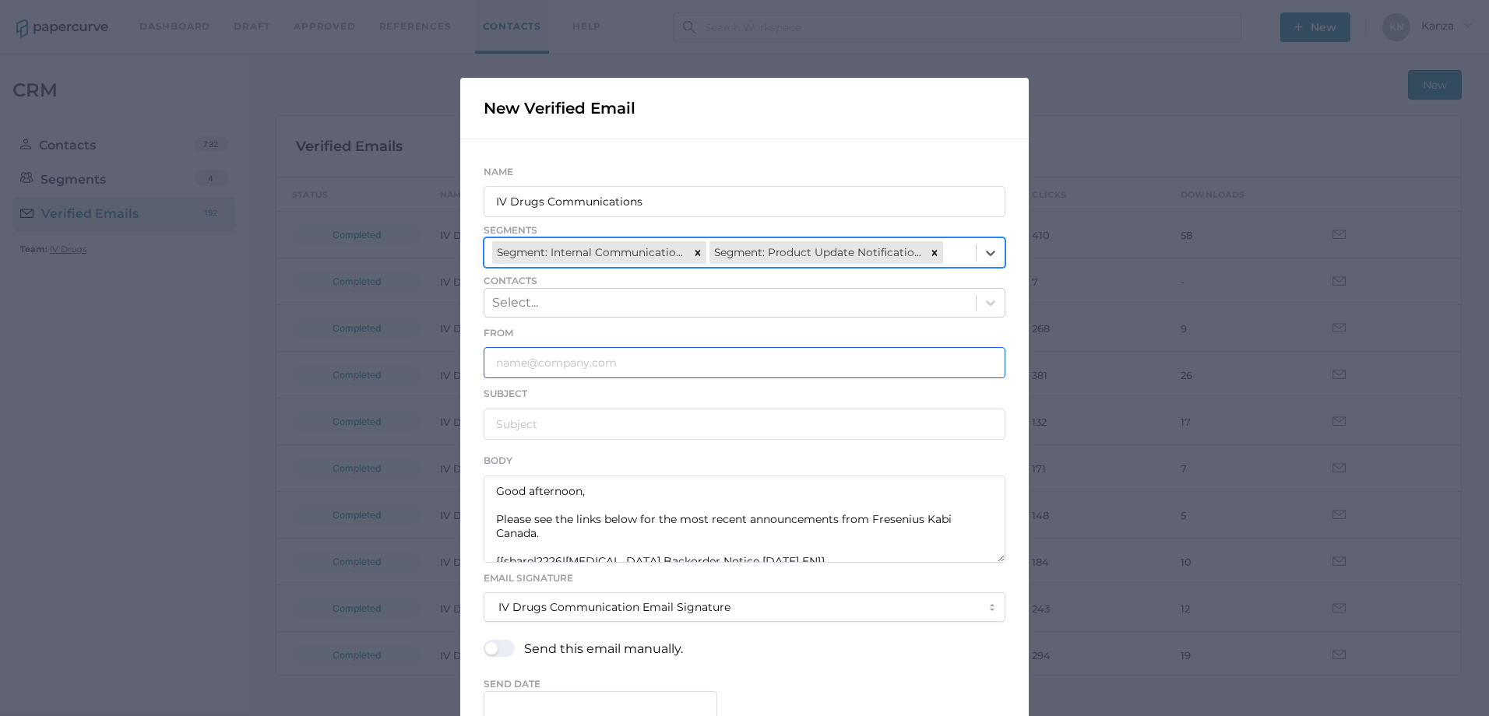
click at [554, 364] on input "text" at bounding box center [745, 362] width 522 height 31
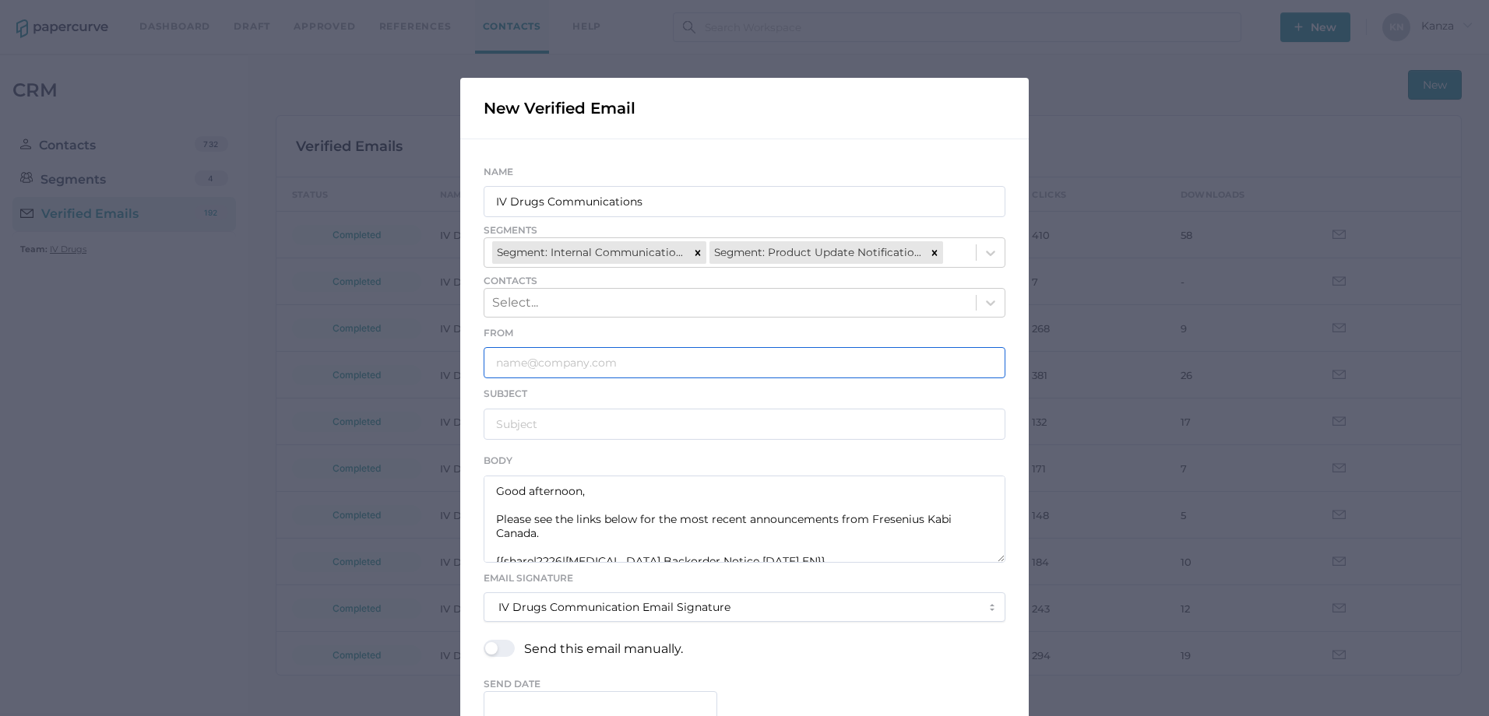
type input "[EMAIL_ADDRESS][DOMAIN_NAME]"
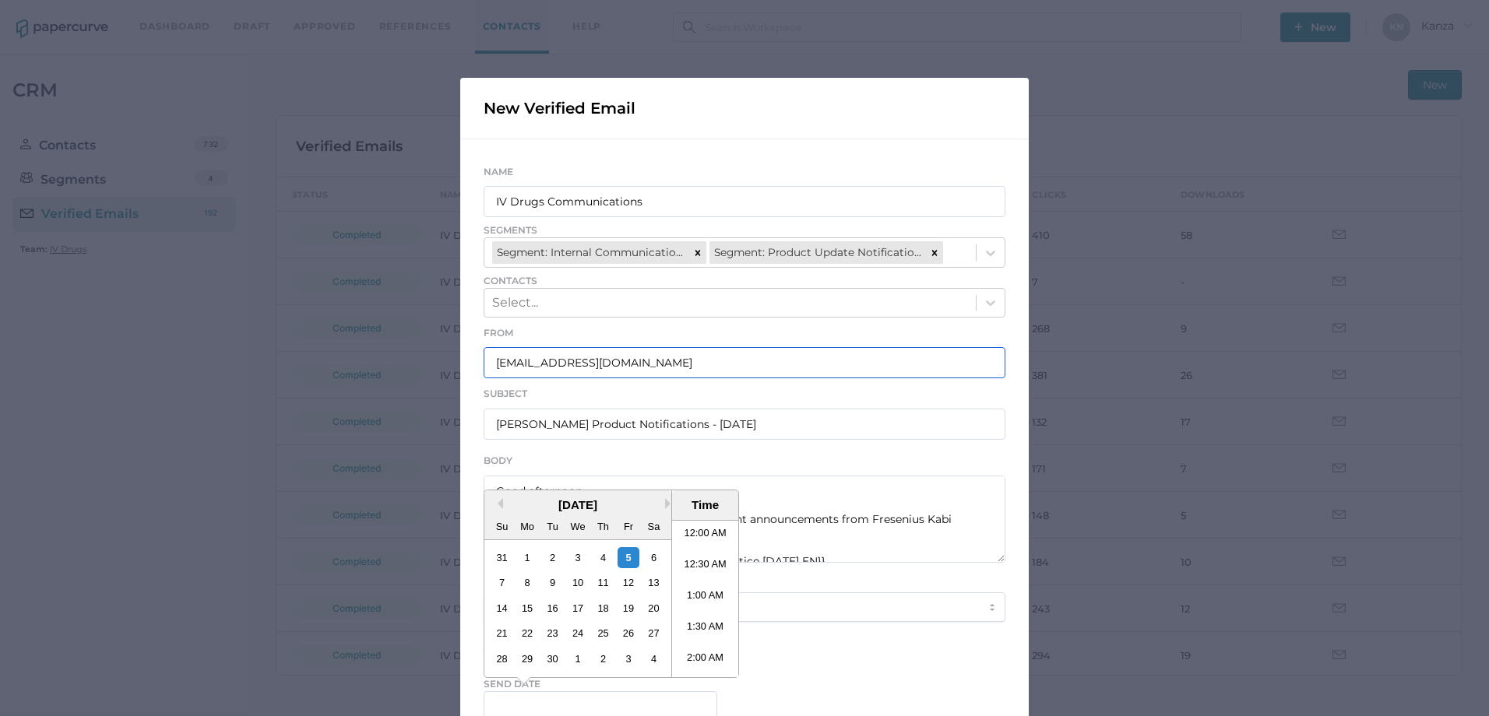
scroll to position [934, 0]
click at [723, 427] on input "[PERSON_NAME] Product Notifications - [DATE]" at bounding box center [745, 424] width 522 height 31
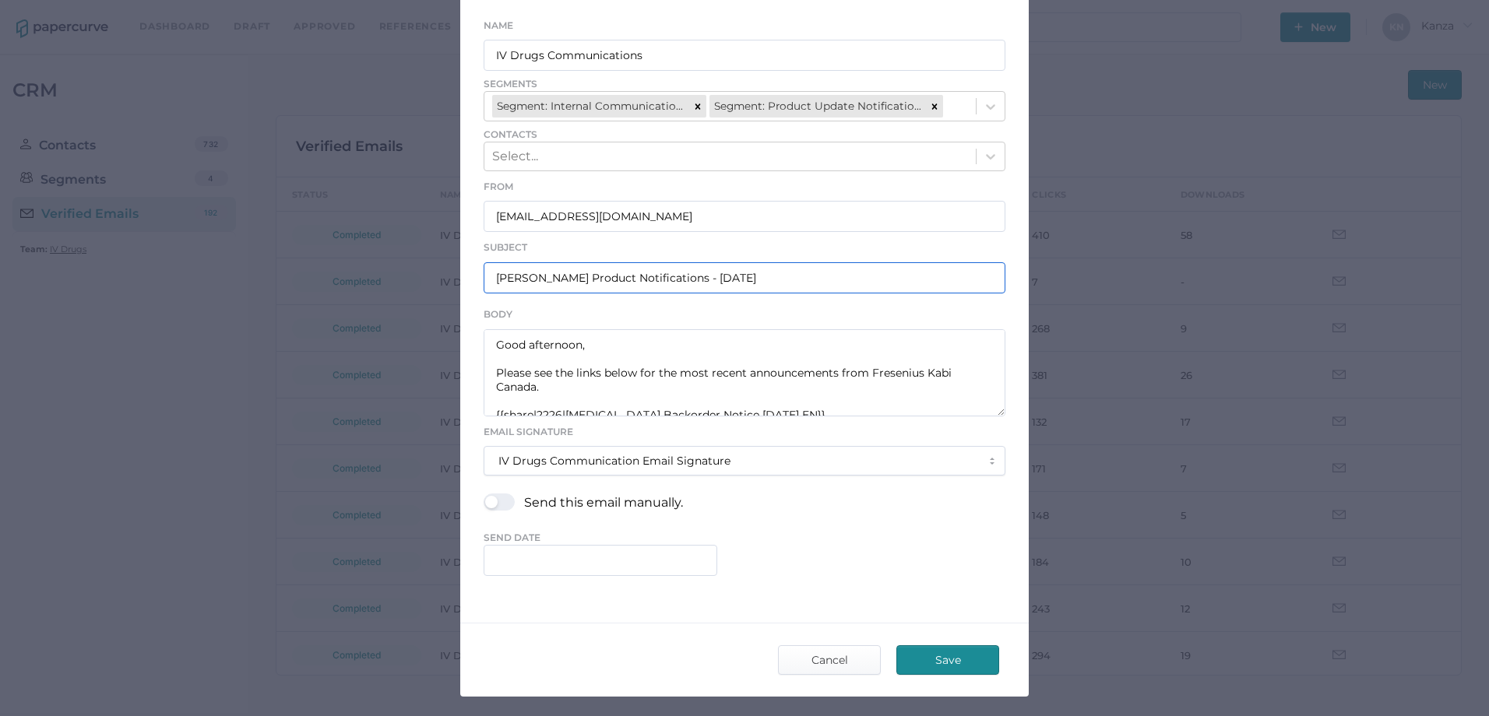
scroll to position [156, 0]
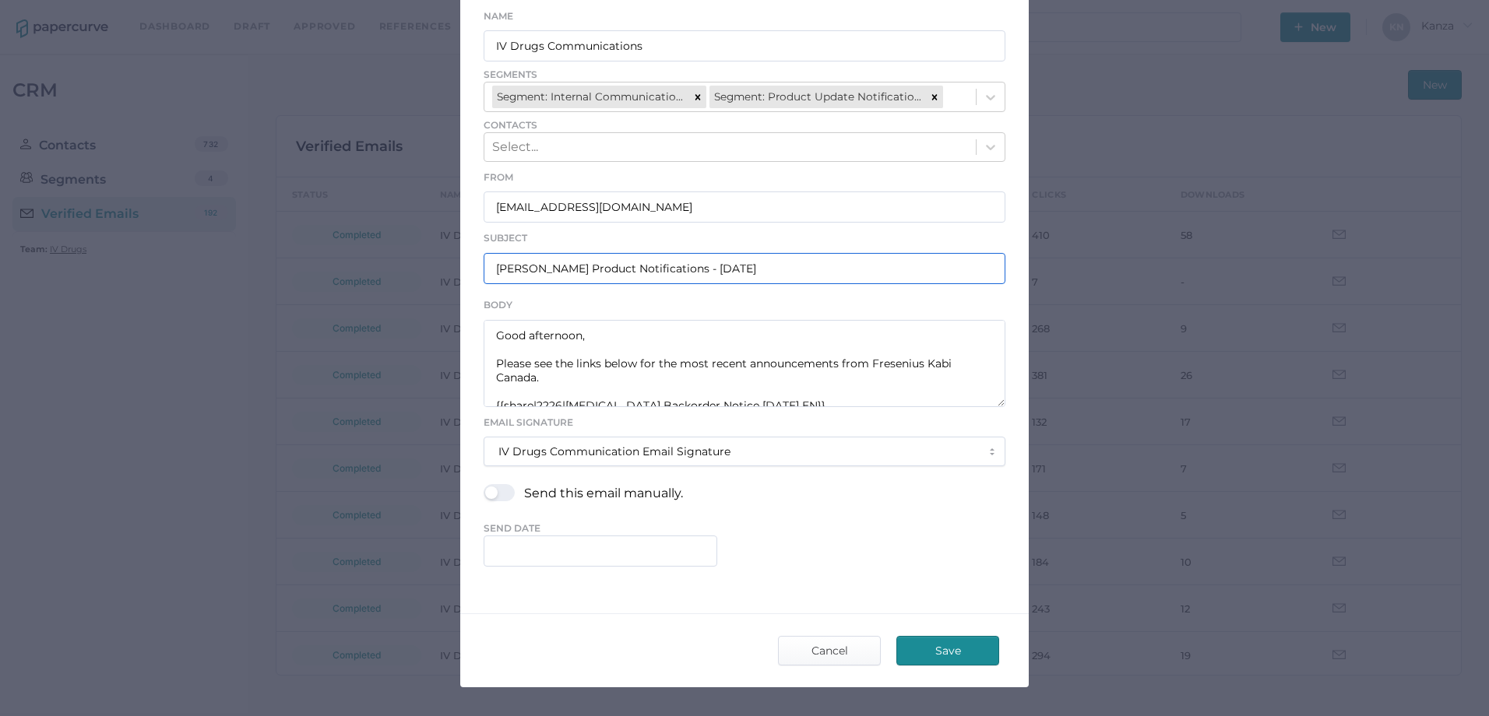
type input "[PERSON_NAME] Product Notifications - [DATE]"
click at [610, 547] on input "text" at bounding box center [601, 551] width 234 height 31
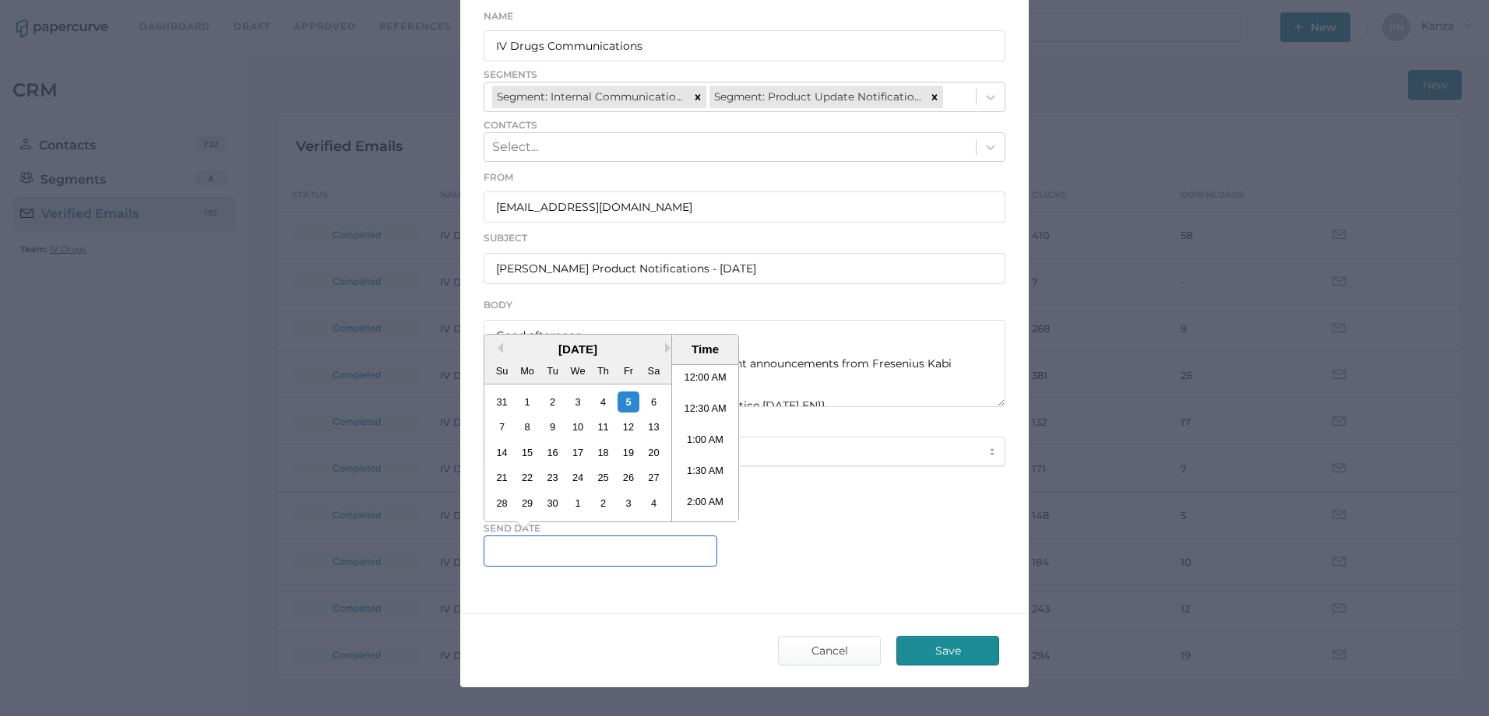
scroll to position [934, 0]
click at [689, 443] on li "4:00 PM" at bounding box center [705, 442] width 66 height 31
type input "[DATE] 4:00 PM"
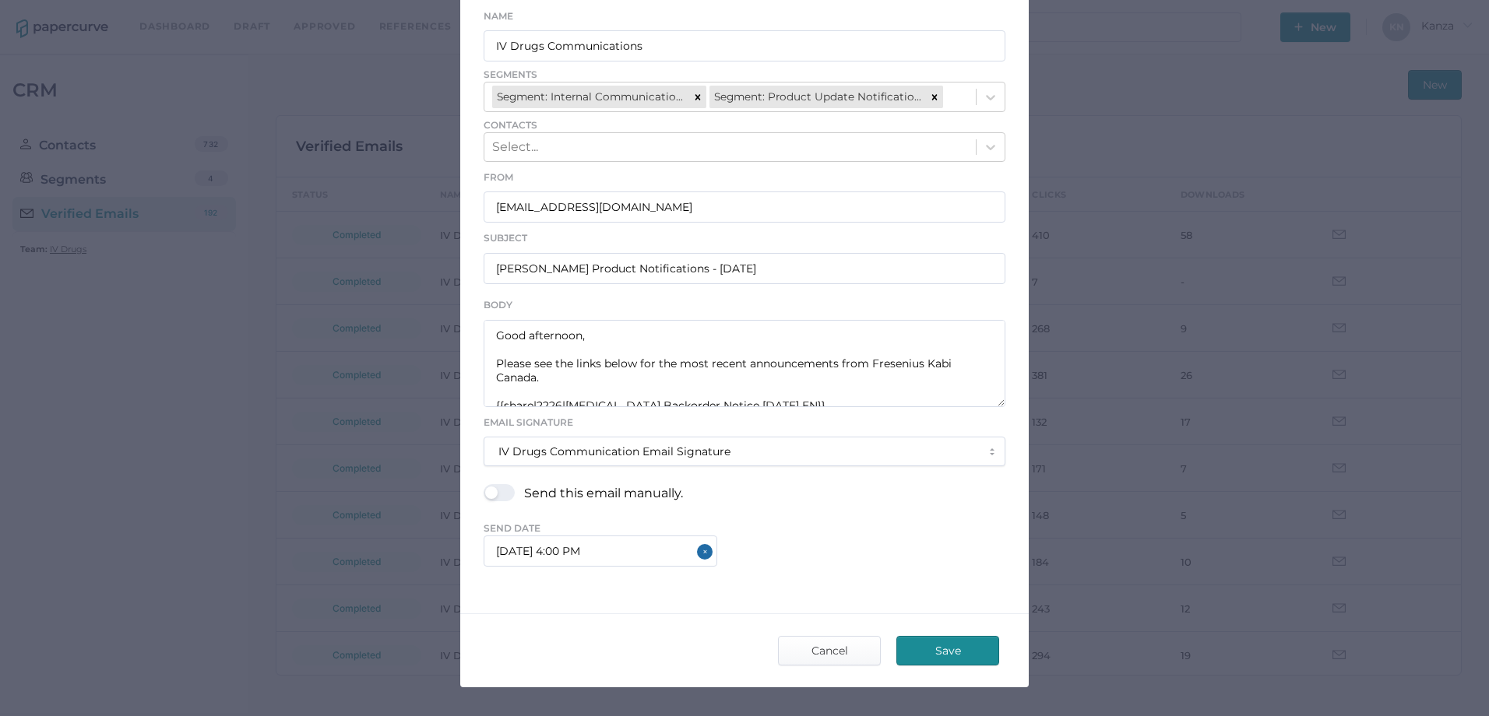
click at [658, 608] on div "New Verified Email Name IV Drugs Communications Segments Segment: Internal Comm…" at bounding box center [744, 304] width 568 height 765
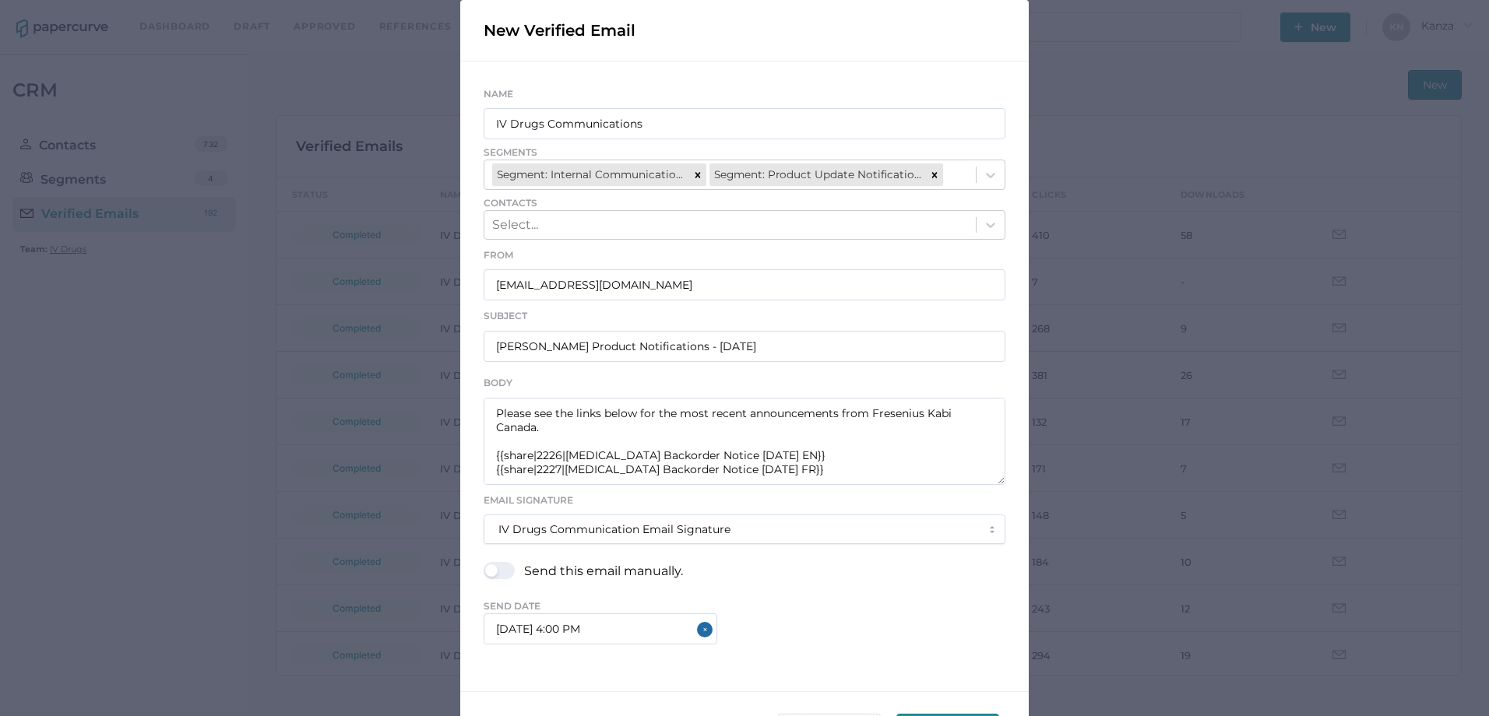
scroll to position [156, 0]
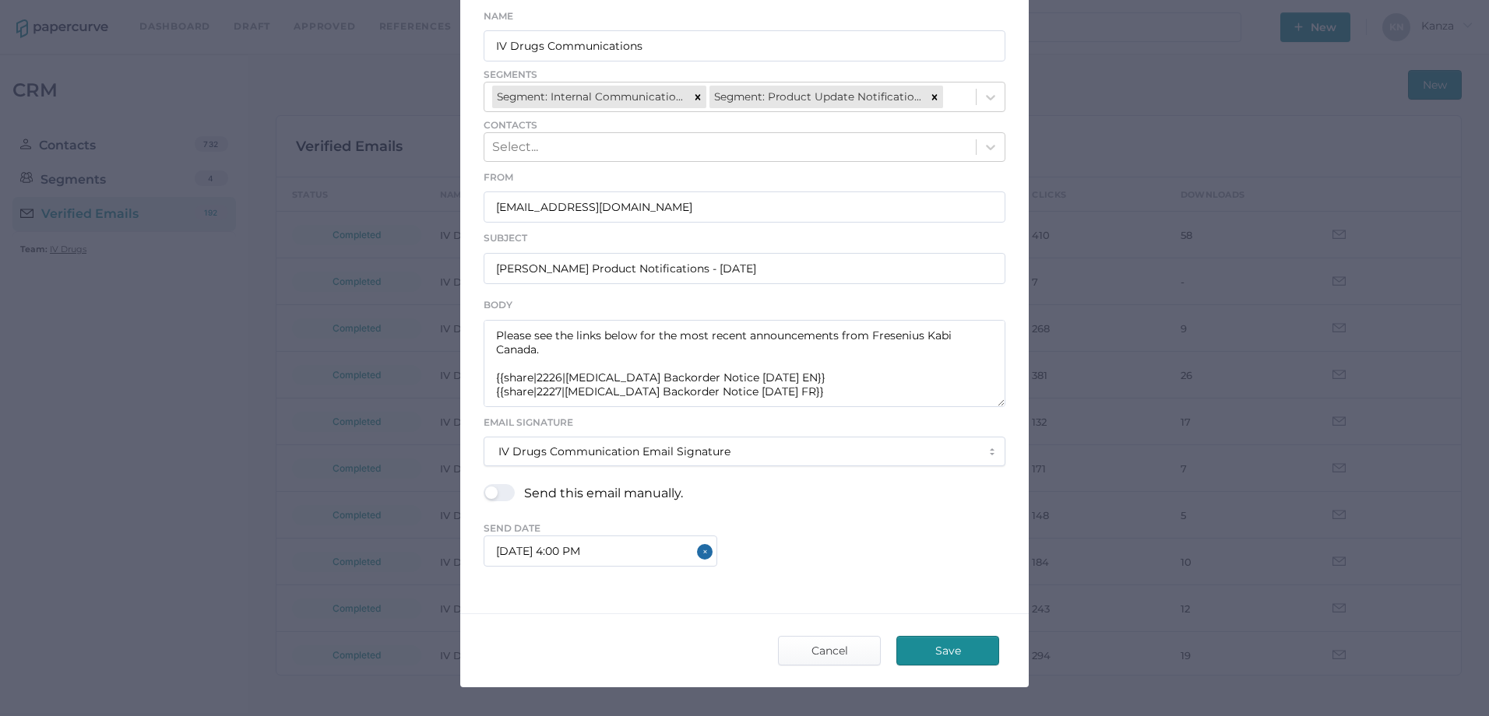
click at [932, 649] on span "Save" at bounding box center [947, 651] width 73 height 28
